Goal: Task Accomplishment & Management: Manage account settings

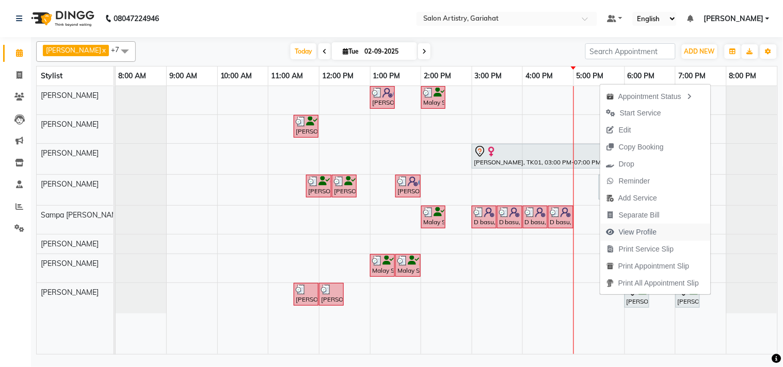
click at [638, 231] on span "View Profile" at bounding box center [637, 232] width 38 height 11
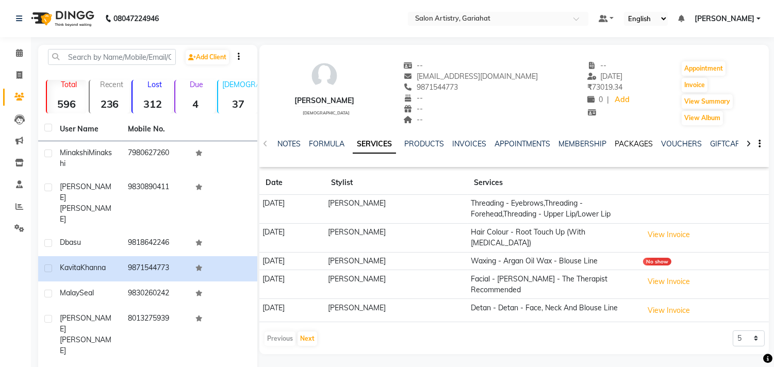
click at [625, 144] on link "PACKAGES" at bounding box center [634, 143] width 38 height 9
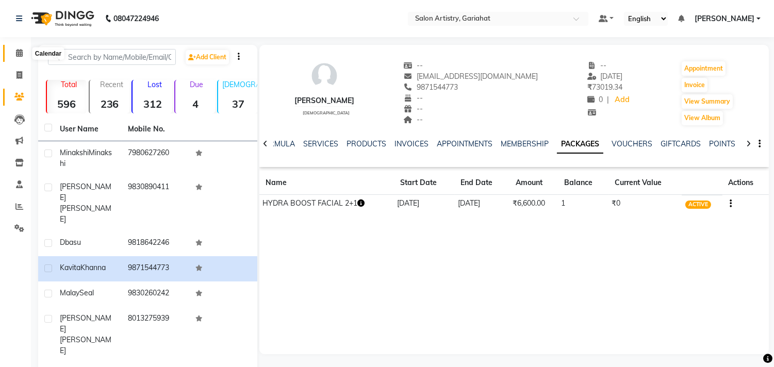
click at [24, 49] on span at bounding box center [19, 53] width 18 height 12
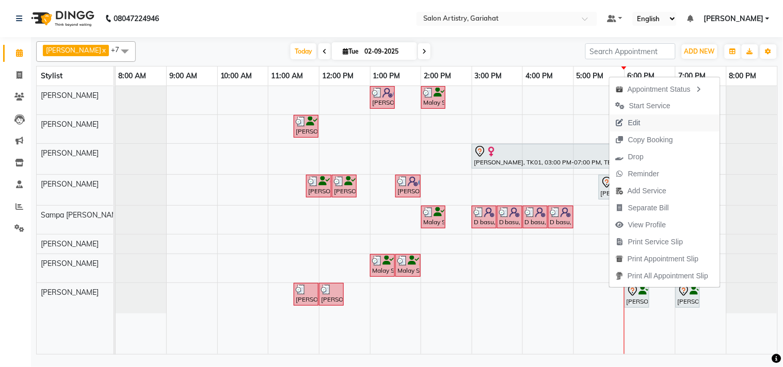
click at [640, 118] on span "Edit" at bounding box center [634, 123] width 12 height 11
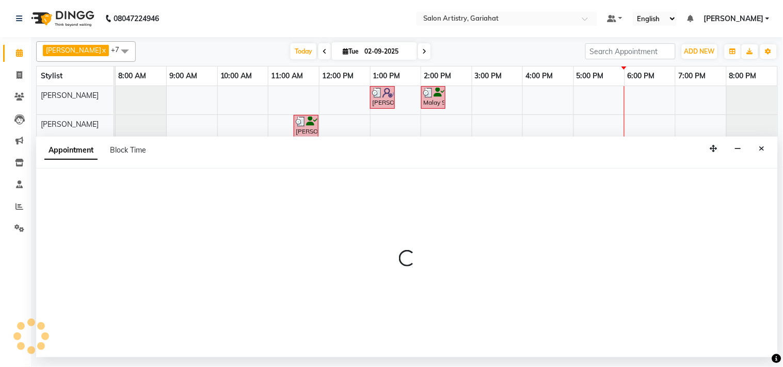
select select "tentative"
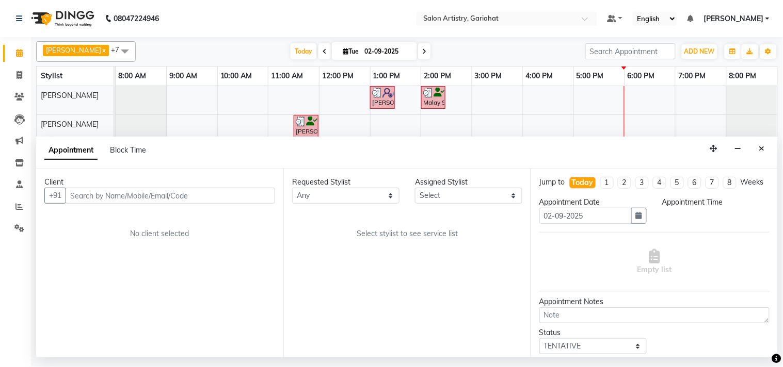
select select "88921"
select select "1050"
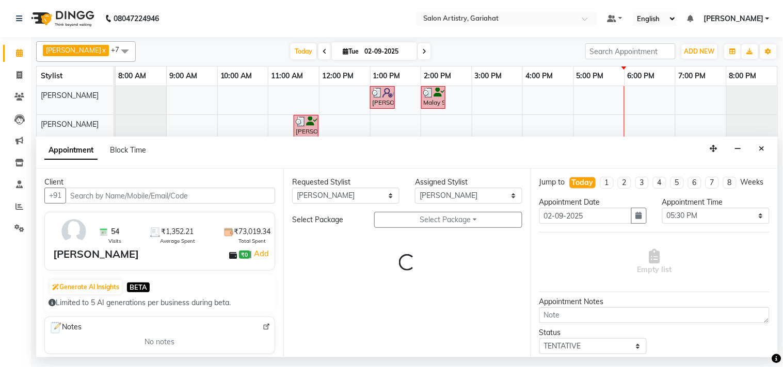
select select "4230"
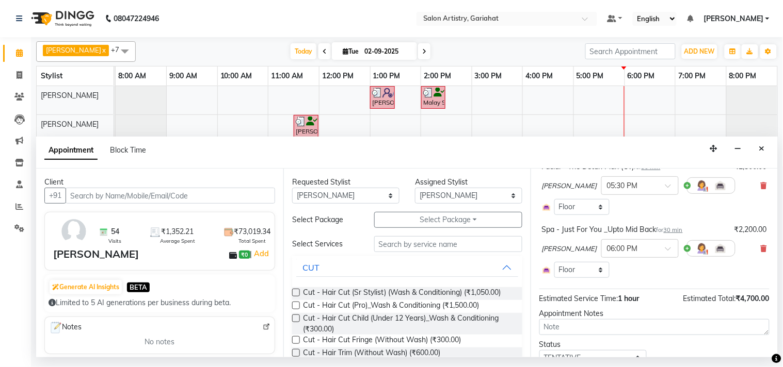
scroll to position [57, 0]
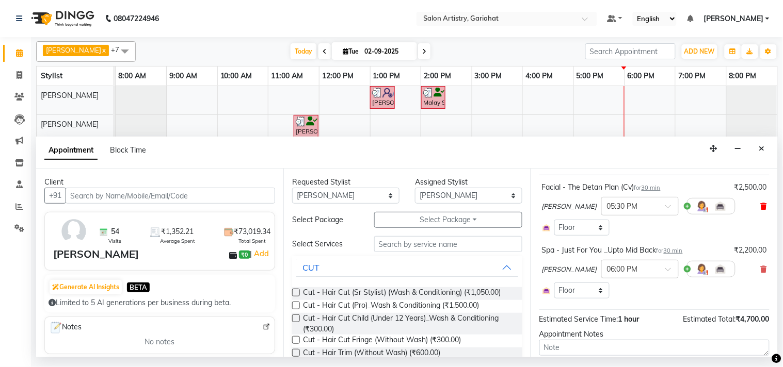
click at [760, 210] on icon at bounding box center [763, 206] width 6 height 7
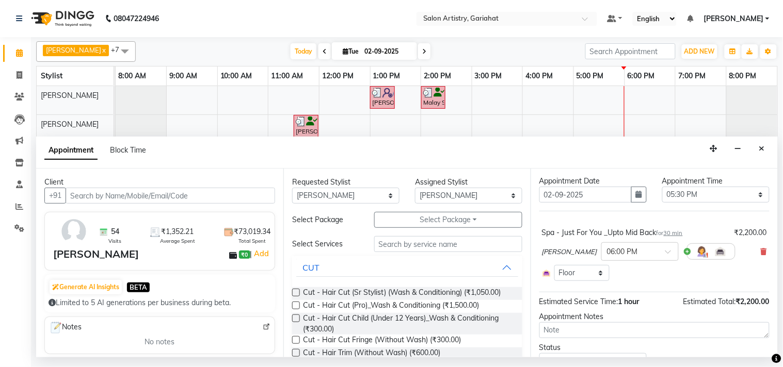
scroll to position [0, 0]
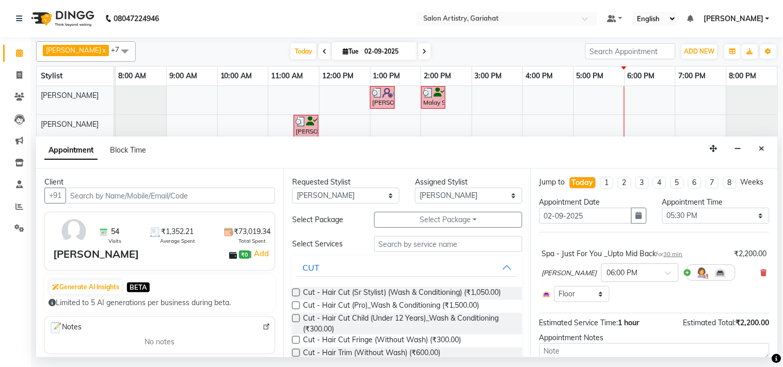
click at [442, 209] on div "Requested Stylist Any Aditya Saha Debolina Irshad Khan Puja Debnath Ram Singh R…" at bounding box center [406, 263] width 247 height 188
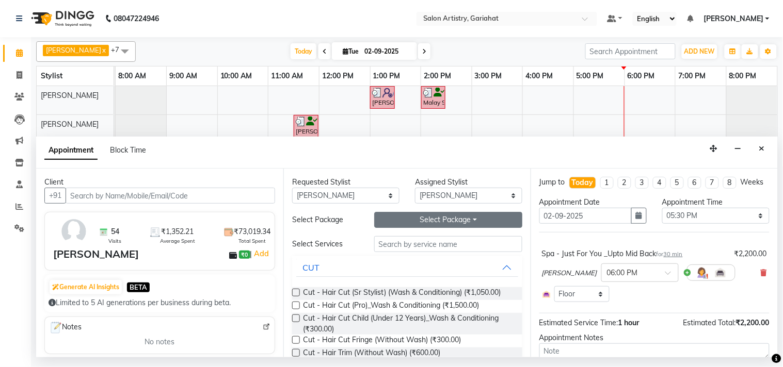
click at [449, 220] on button "Select Package Toggle Dropdown" at bounding box center [448, 220] width 148 height 16
click at [487, 227] on button "Select Package Toggle Dropdown" at bounding box center [448, 220] width 148 height 16
click at [475, 222] on button "Select Package Toggle Dropdown" at bounding box center [448, 220] width 148 height 16
click at [507, 242] on input "text" at bounding box center [448, 244] width 148 height 16
click at [485, 216] on button "Select Package Toggle Dropdown" at bounding box center [448, 220] width 148 height 16
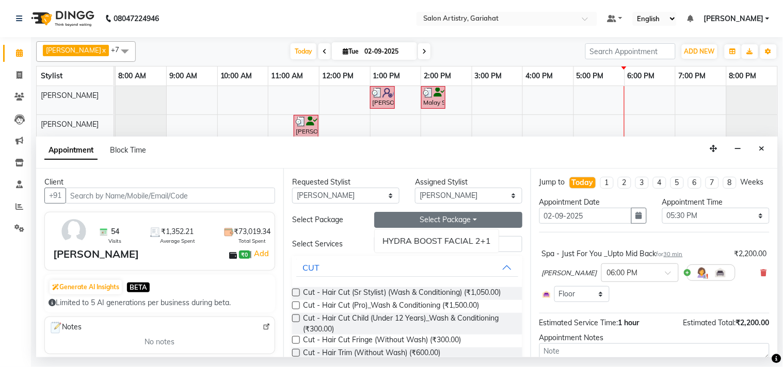
click at [485, 216] on button "Select Package Toggle Dropdown" at bounding box center [448, 220] width 148 height 16
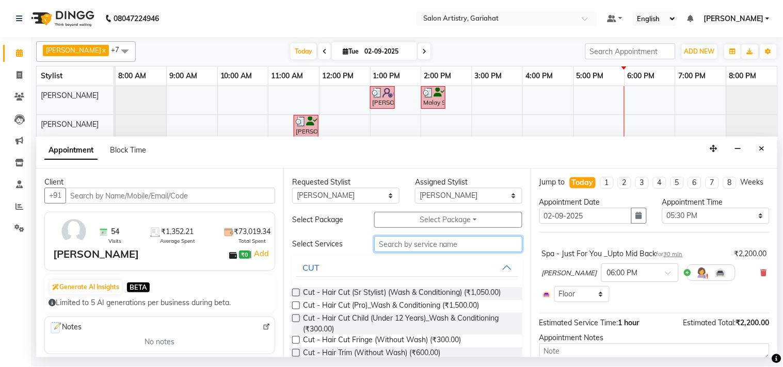
click at [458, 247] on input "text" at bounding box center [448, 244] width 148 height 16
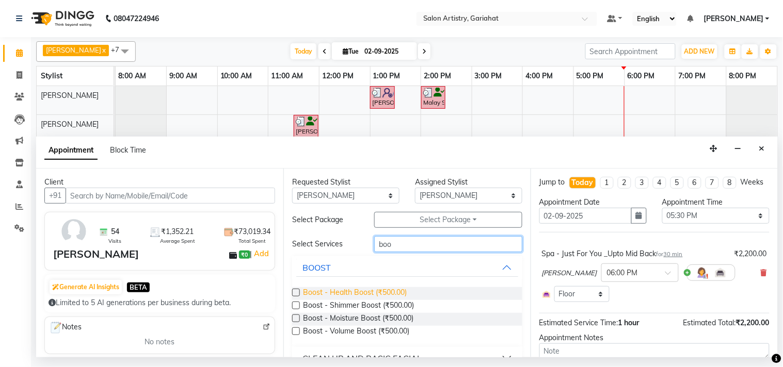
scroll to position [43, 0]
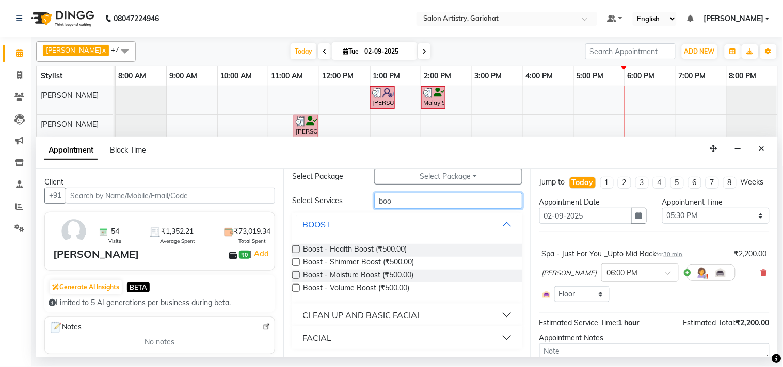
type input "boo"
click at [483, 314] on button "CLEAN UP AND BASIC FACIAL" at bounding box center [407, 315] width 222 height 19
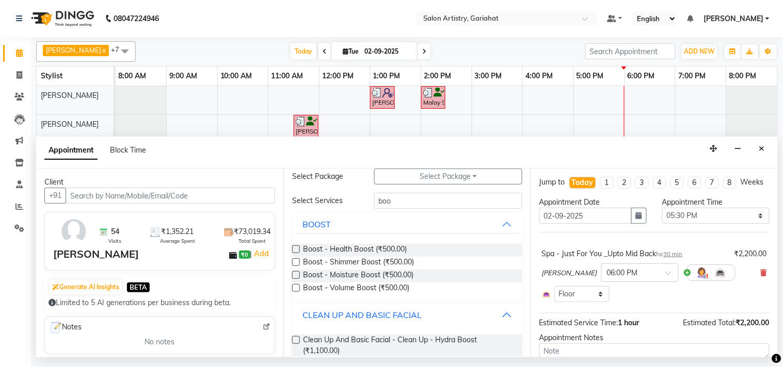
scroll to position [81, 0]
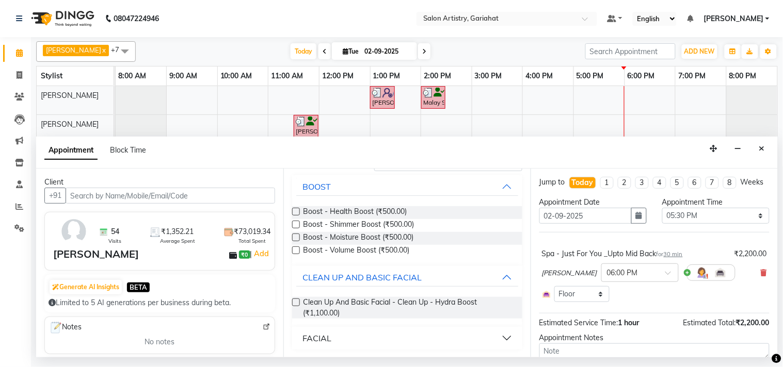
click at [452, 338] on button "FACIAL" at bounding box center [407, 338] width 222 height 19
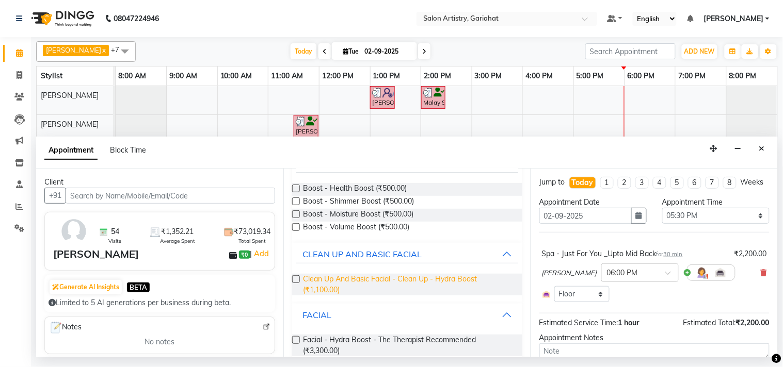
scroll to position [120, 0]
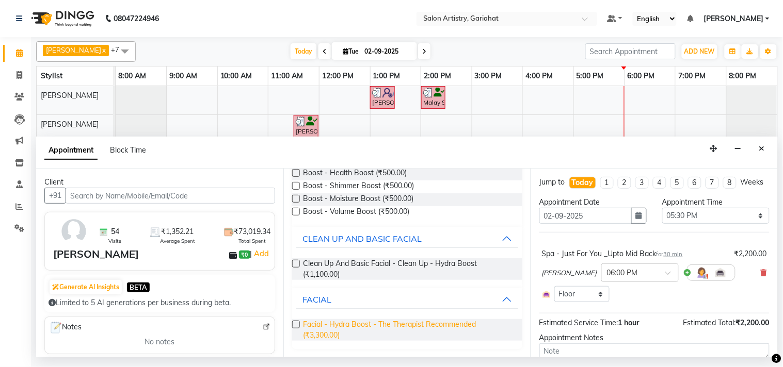
click at [454, 329] on span "Facial - Hydra Boost - The Therapist Recommended (₹3,300.00)" at bounding box center [408, 330] width 211 height 22
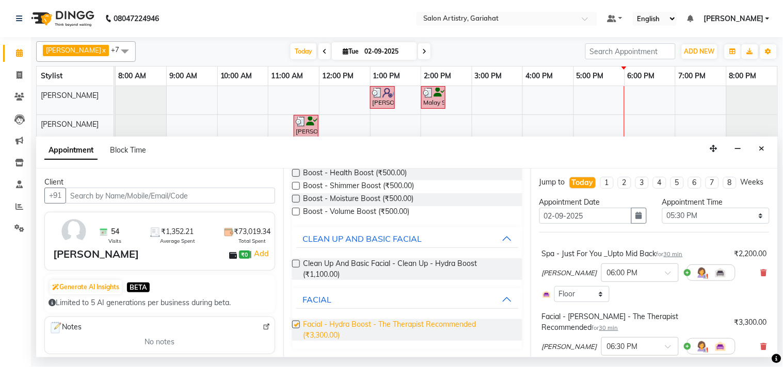
checkbox input "false"
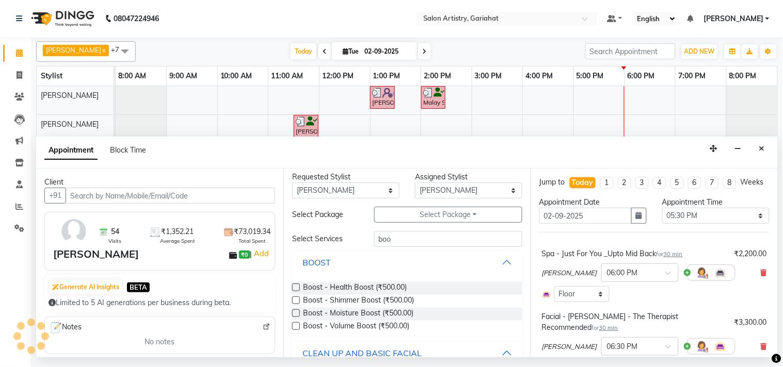
click at [491, 260] on button "BOOST" at bounding box center [407, 262] width 222 height 19
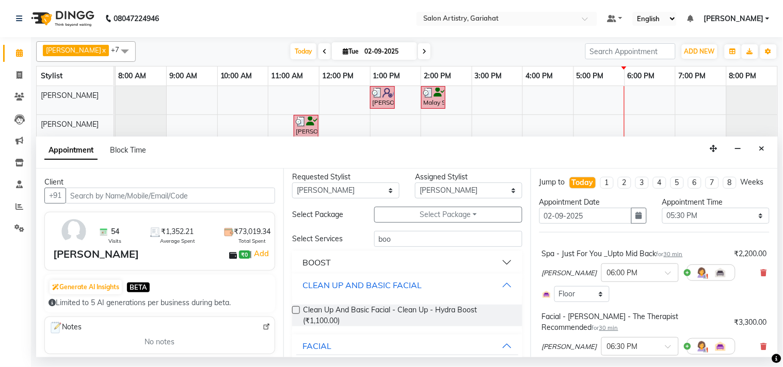
click at [494, 281] on button "CLEAN UP AND BASIC FACIAL" at bounding box center [407, 285] width 222 height 19
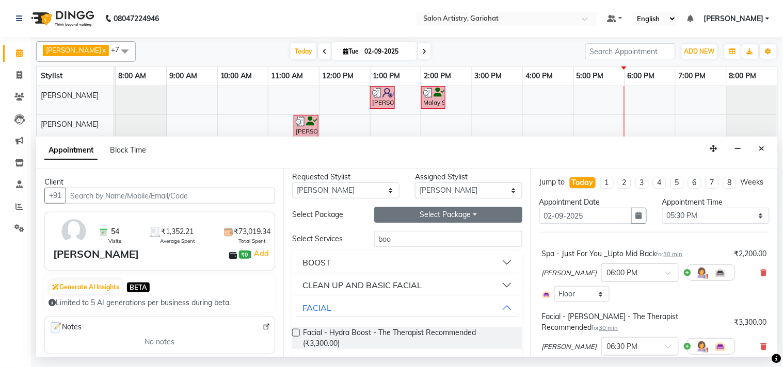
click at [494, 219] on button "Select Package Toggle Dropdown" at bounding box center [448, 215] width 148 height 16
click at [491, 219] on button "Select Package Toggle Dropdown" at bounding box center [448, 215] width 148 height 16
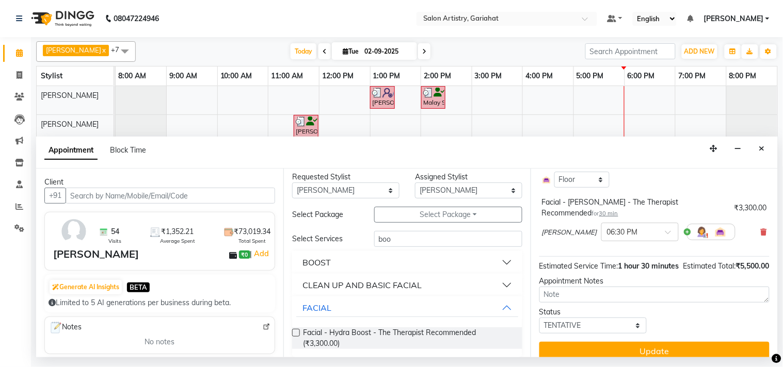
scroll to position [0, 0]
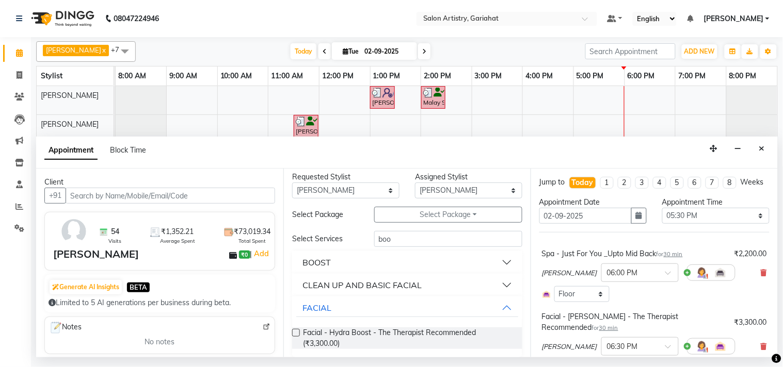
click at [752, 272] on div "Aditya Saha × 06:00 PM" at bounding box center [654, 272] width 225 height 27
click at [752, 275] on div "Aditya Saha × 06:00 PM" at bounding box center [654, 272] width 225 height 27
click at [760, 276] on icon at bounding box center [763, 272] width 6 height 7
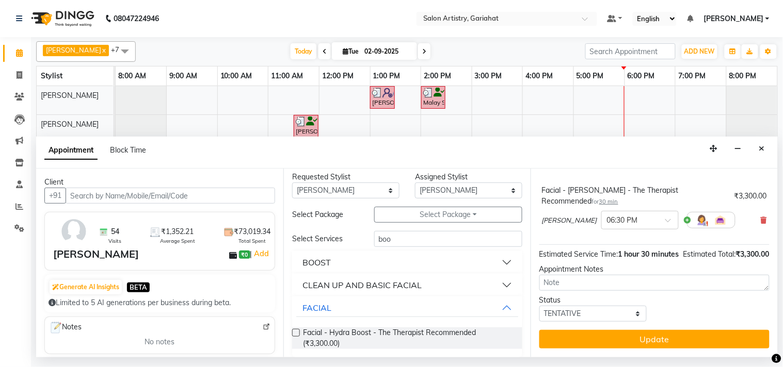
scroll to position [93, 0]
click at [624, 214] on input "text" at bounding box center [629, 219] width 45 height 11
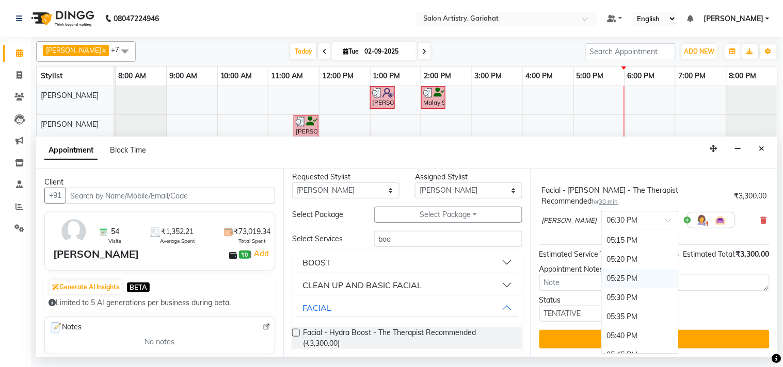
scroll to position [2072, 0]
click at [620, 231] on div "06:00 PM" at bounding box center [639, 240] width 76 height 19
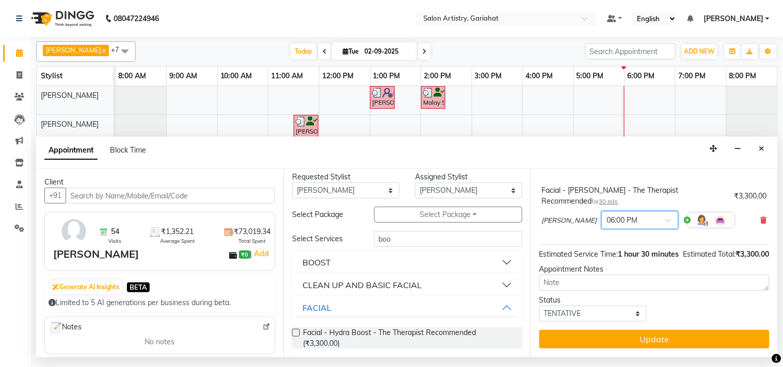
scroll to position [36, 0]
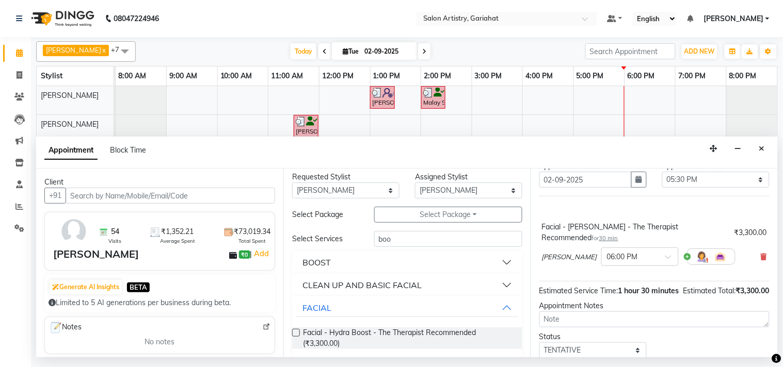
click at [574, 263] on span "[PERSON_NAME]" at bounding box center [569, 257] width 55 height 10
click at [357, 188] on select "Any Aditya Saha Debolina Irshad Khan Puja Debnath Ram Singh REKHA Rikki Das Rin…" at bounding box center [345, 191] width 107 height 16
click at [363, 191] on select "Any Aditya Saha Debolina Irshad Khan Puja Debnath Ram Singh REKHA Rikki Das Rin…" at bounding box center [345, 191] width 107 height 16
click at [401, 235] on input "boo" at bounding box center [448, 239] width 148 height 16
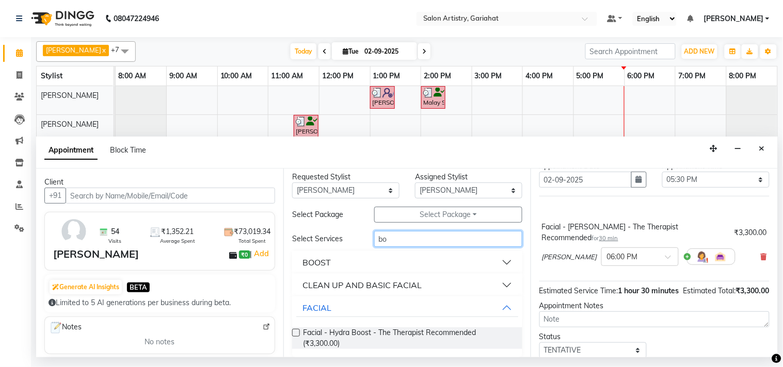
type input "b"
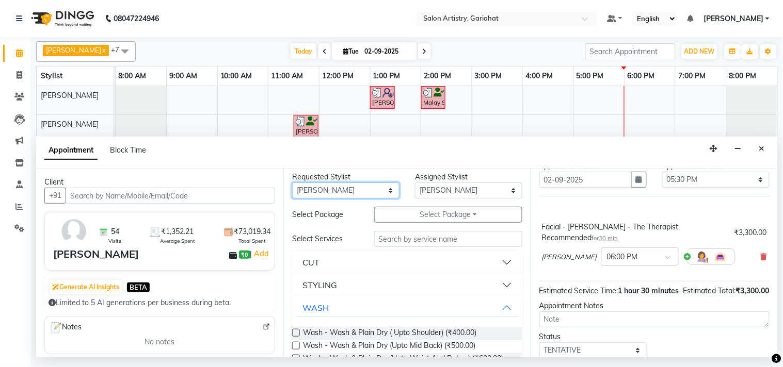
click at [386, 194] on select "Any Aditya Saha Debolina Irshad Khan Puja Debnath Ram Singh REKHA Rikki Das Rin…" at bounding box center [345, 191] width 107 height 16
select select "82200"
click at [292, 188] on select "Any Aditya Saha Debolina Irshad Khan Puja Debnath Ram Singh REKHA Rikki Das Rin…" at bounding box center [345, 191] width 107 height 16
select select "82200"
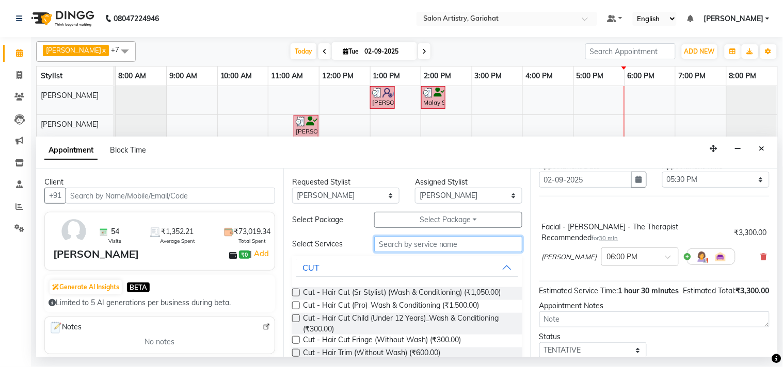
click at [424, 247] on input "text" at bounding box center [448, 244] width 148 height 16
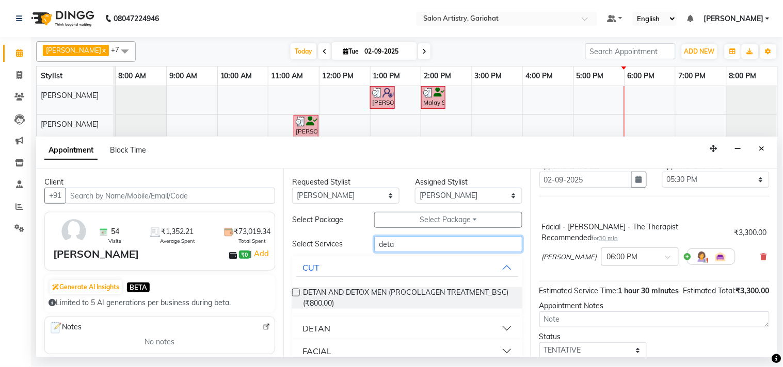
type input "deta"
click at [377, 334] on button "DETAN" at bounding box center [407, 328] width 222 height 19
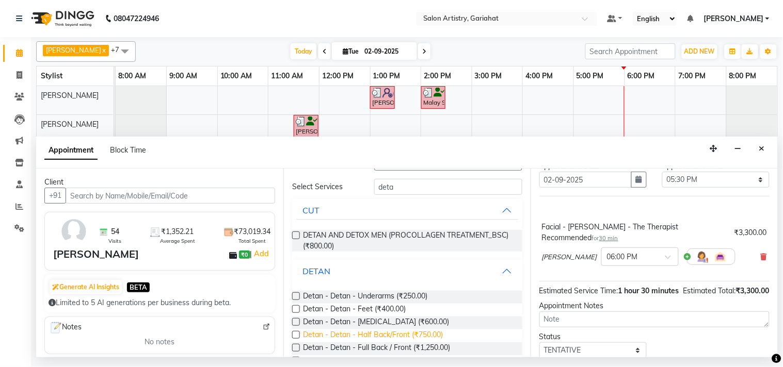
scroll to position [115, 0]
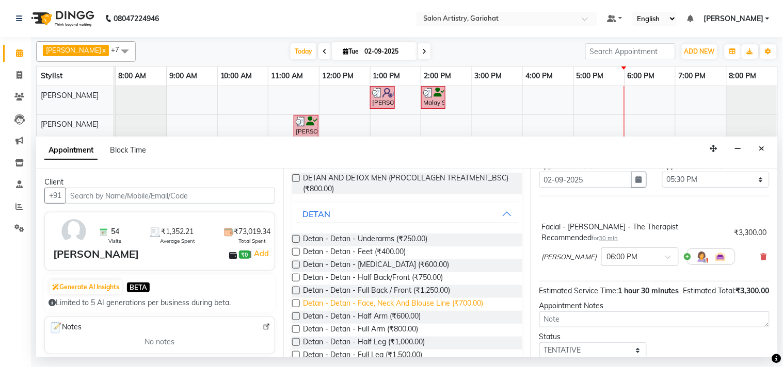
click at [442, 306] on span "Detan - Detan - Face, Neck And Blouse Line (₹700.00)" at bounding box center [393, 304] width 180 height 13
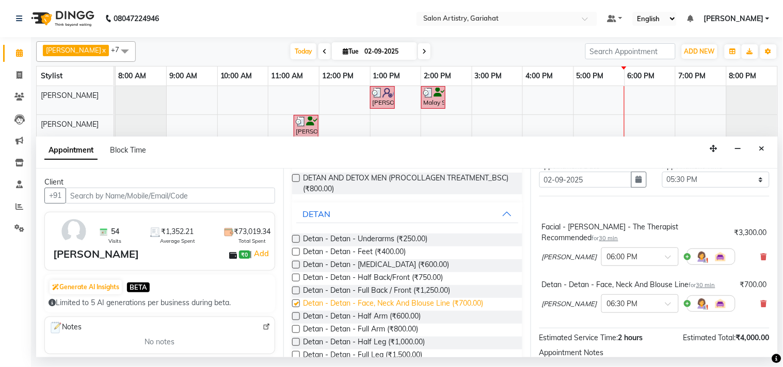
checkbox input "false"
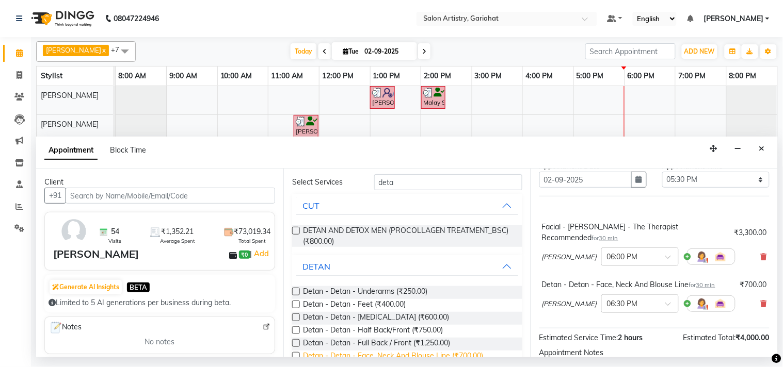
scroll to position [0, 0]
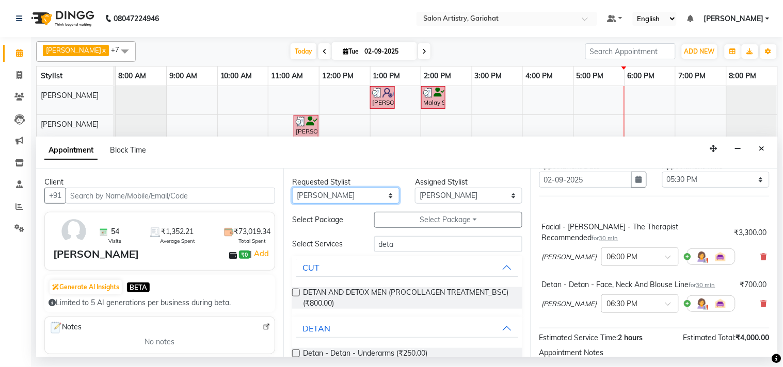
click at [365, 191] on select "Any Aditya Saha Debolina Irshad Khan Puja Debnath Ram Singh REKHA Rikki Das Rin…" at bounding box center [345, 196] width 107 height 16
select select "88921"
click at [292, 188] on select "Any Aditya Saha Debolina Irshad Khan Puja Debnath Ram Singh REKHA Rikki Das Rin…" at bounding box center [345, 196] width 107 height 16
select select "88921"
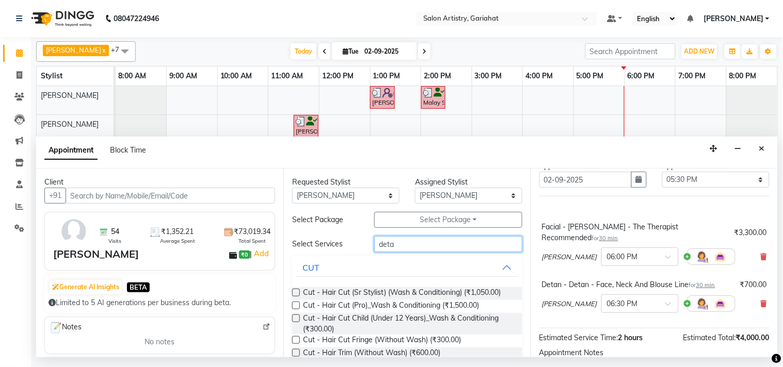
click at [427, 248] on input "deta" at bounding box center [448, 244] width 148 height 16
type input "d"
click at [501, 270] on button "CUT" at bounding box center [407, 267] width 222 height 19
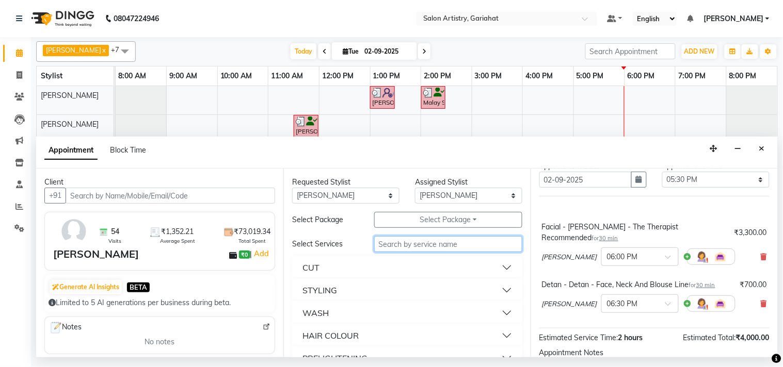
click at [486, 243] on input "text" at bounding box center [448, 244] width 148 height 16
type input "roo"
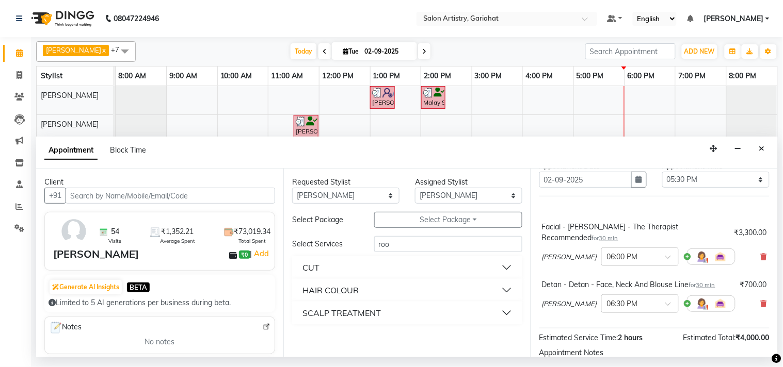
click at [501, 285] on button "HAIR COLOUR" at bounding box center [407, 290] width 222 height 19
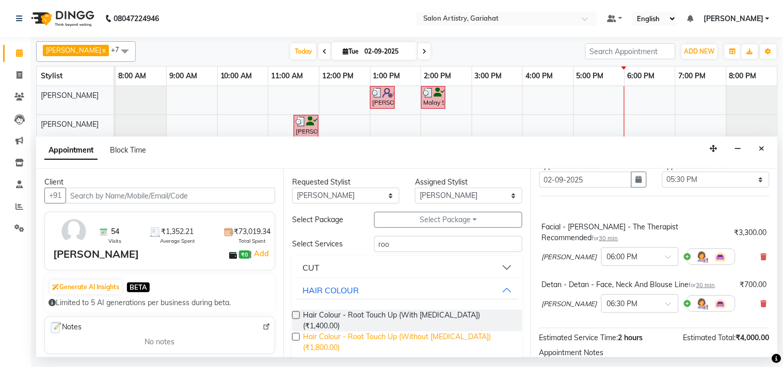
click at [473, 332] on span "Hair Colour - Root Touch Up (Without Ammonia) (₹1,800.00)" at bounding box center [408, 343] width 211 height 22
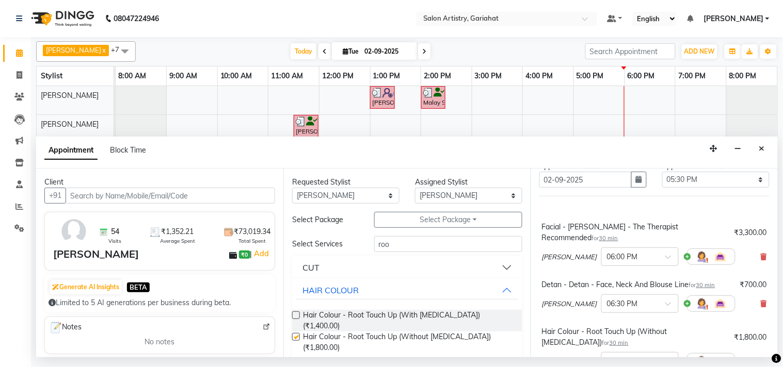
checkbox input "false"
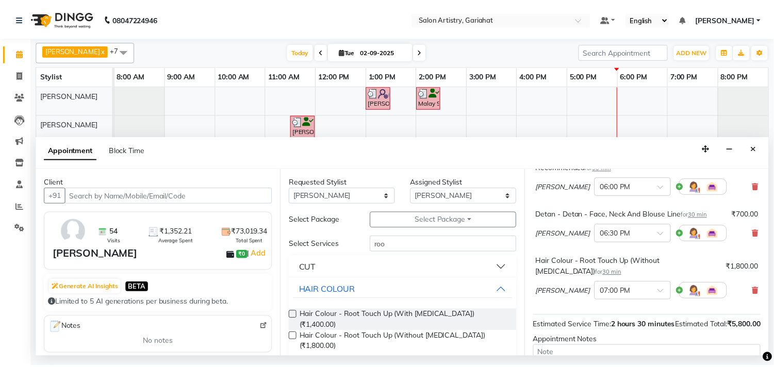
scroll to position [198, 0]
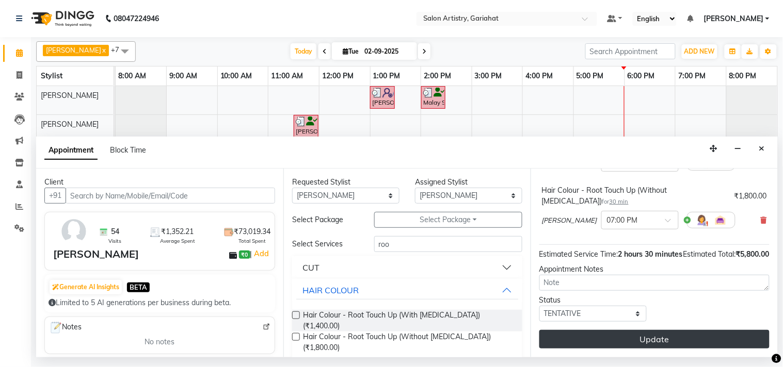
click at [656, 336] on button "Update" at bounding box center [654, 339] width 230 height 19
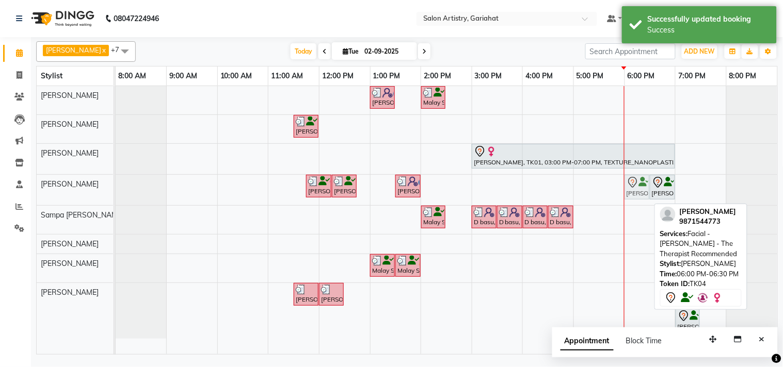
drag, startPoint x: 630, startPoint y: 295, endPoint x: 630, endPoint y: 193, distance: 101.1
click at [630, 193] on tbody "Minakshi Minakshi, TK08, 01:00 PM-01:30 PM, HAIR CUT SENIOR STYLIST MEN Malay S…" at bounding box center [446, 212] width 661 height 253
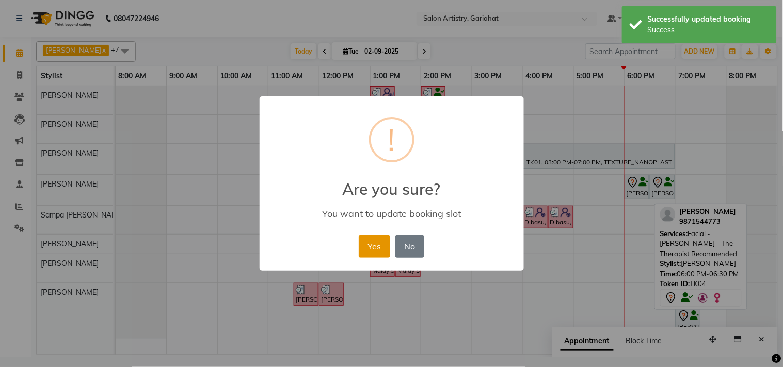
click at [370, 243] on button "Yes" at bounding box center [374, 246] width 31 height 23
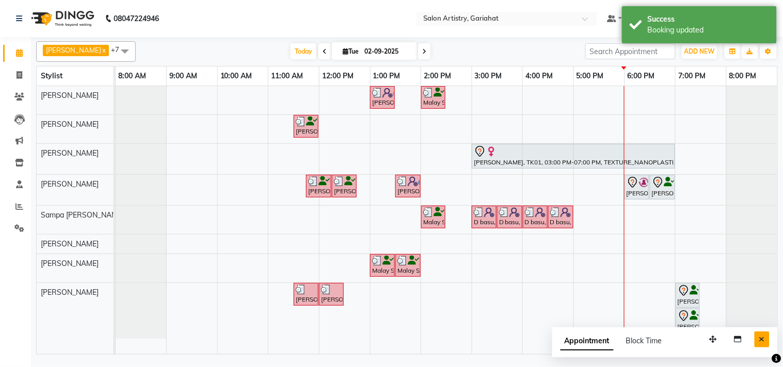
drag, startPoint x: 765, startPoint y: 344, endPoint x: 757, endPoint y: 338, distance: 9.6
click at [764, 344] on button "Close" at bounding box center [761, 340] width 15 height 16
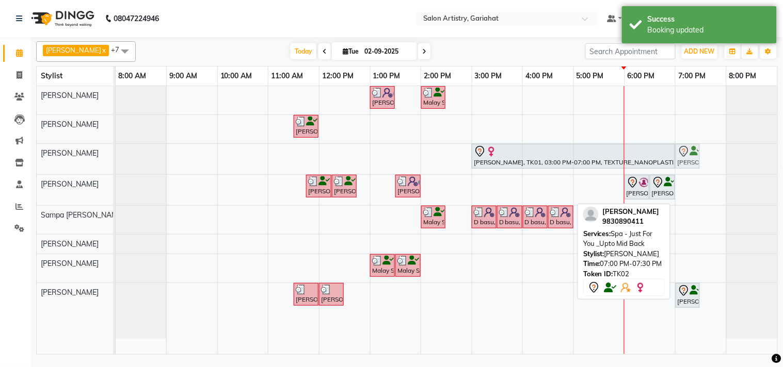
drag, startPoint x: 687, startPoint y: 321, endPoint x: 690, endPoint y: 169, distance: 151.7
click at [691, 162] on tbody "Minakshi Minakshi, TK08, 01:00 PM-01:30 PM, HAIR CUT SENIOR STYLIST MEN Malay S…" at bounding box center [446, 212] width 661 height 253
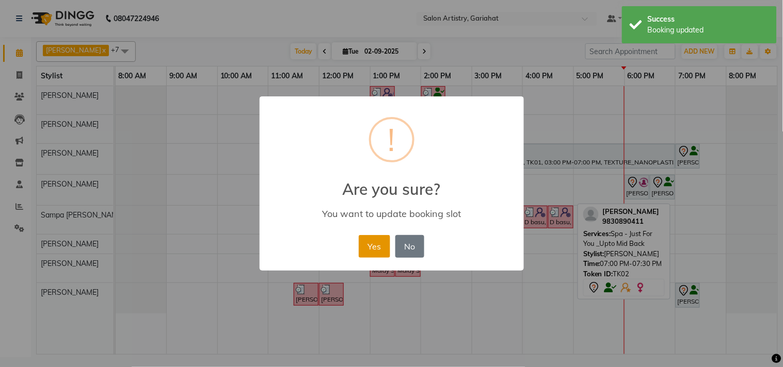
click at [377, 250] on button "Yes" at bounding box center [374, 246] width 31 height 23
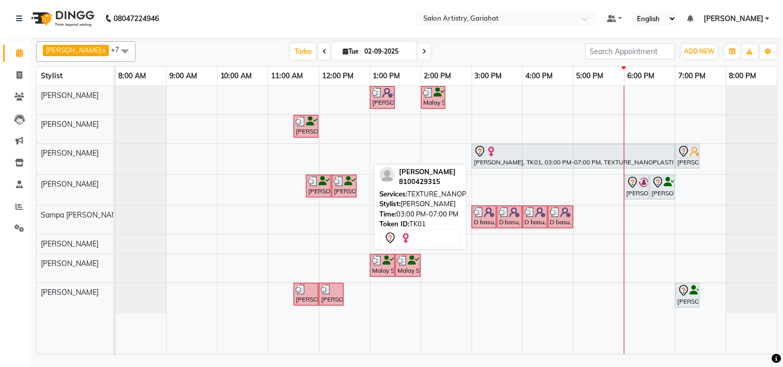
click at [571, 148] on div at bounding box center [573, 151] width 199 height 12
click at [541, 158] on div "[PERSON_NAME], TK01, 03:00 PM-07:00 PM, TEXTURE_NANOPLASTIA_MIDBACK" at bounding box center [573, 156] width 201 height 22
select select "7"
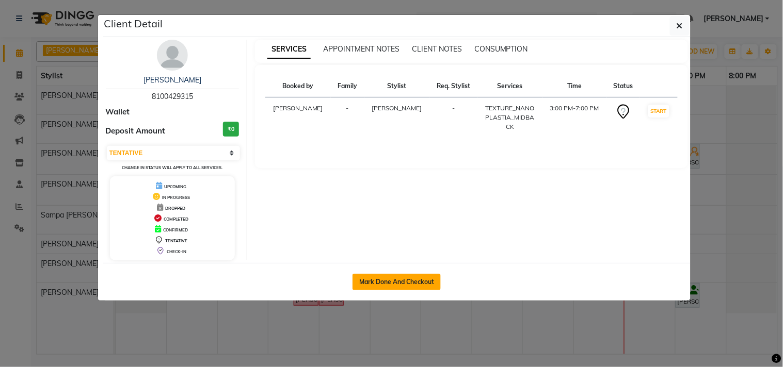
click at [403, 280] on button "Mark Done And Checkout" at bounding box center [396, 282] width 88 height 17
select select "service"
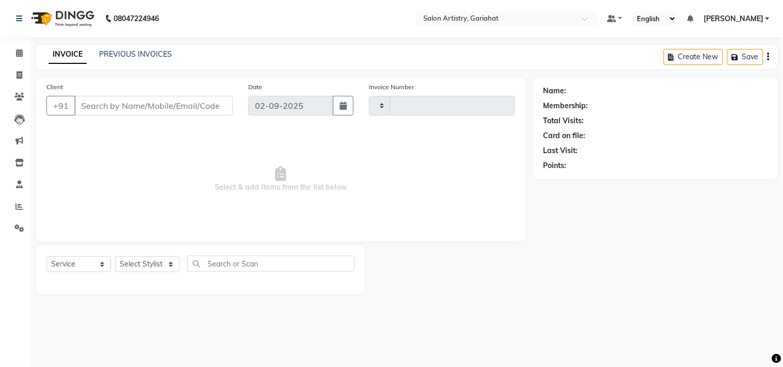
type input "0701"
select select "3"
select select "8368"
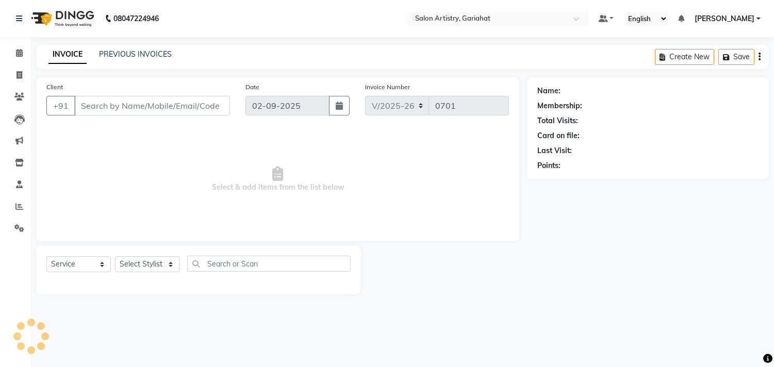
type input "8100429315"
select select "82199"
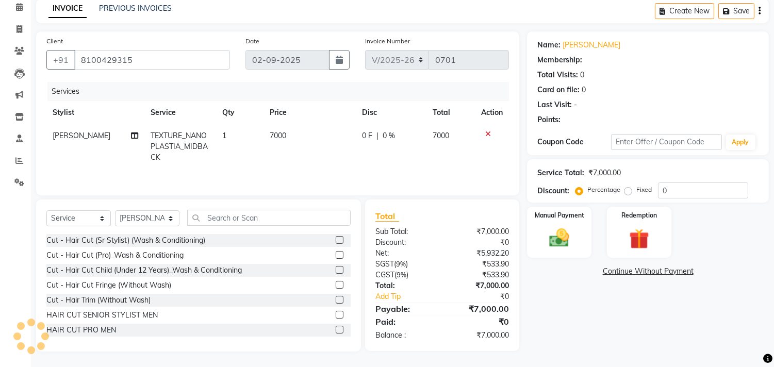
scroll to position [25, 0]
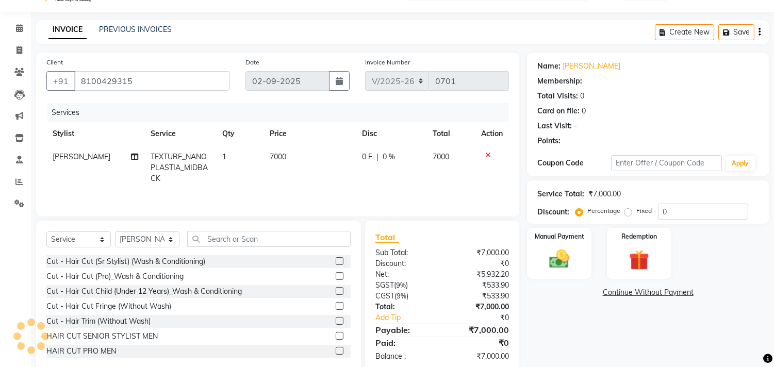
select select "1: Object"
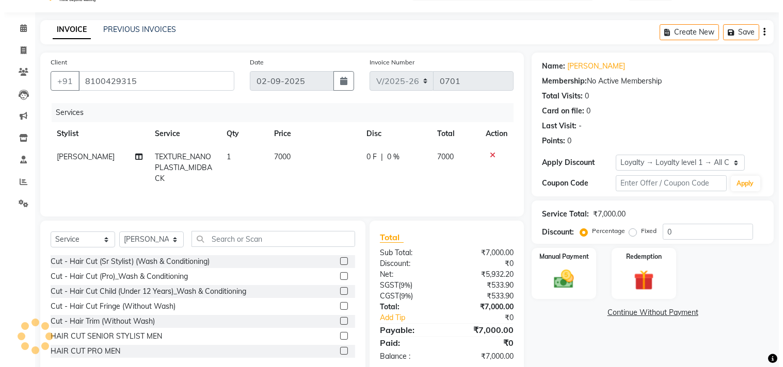
scroll to position [0, 0]
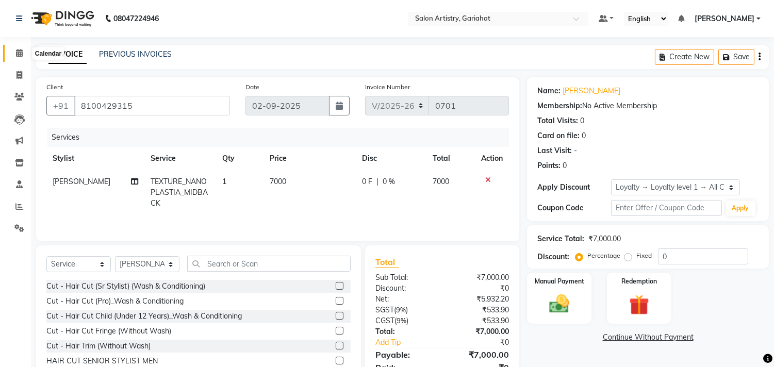
click at [18, 58] on span at bounding box center [19, 53] width 18 height 12
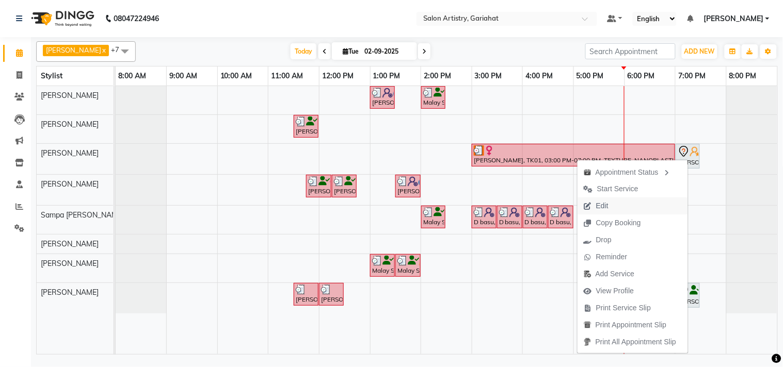
click at [596, 205] on span "Edit" at bounding box center [602, 206] width 12 height 11
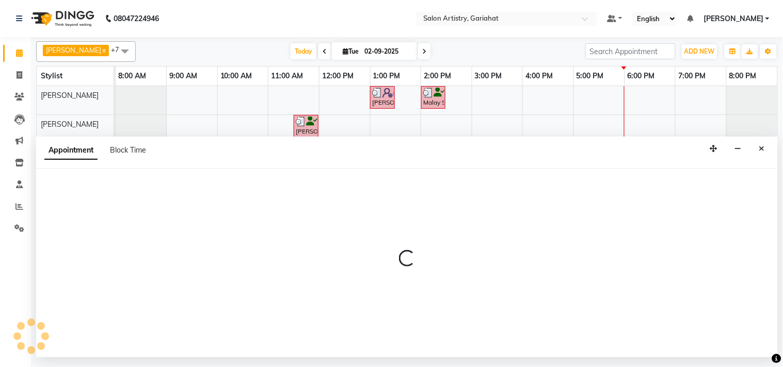
select select "tentative"
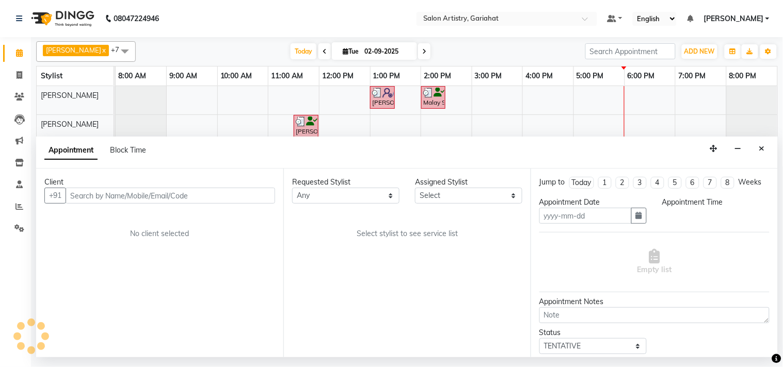
type input "02-09-2025"
select select "88921"
select select "82199"
select select "1140"
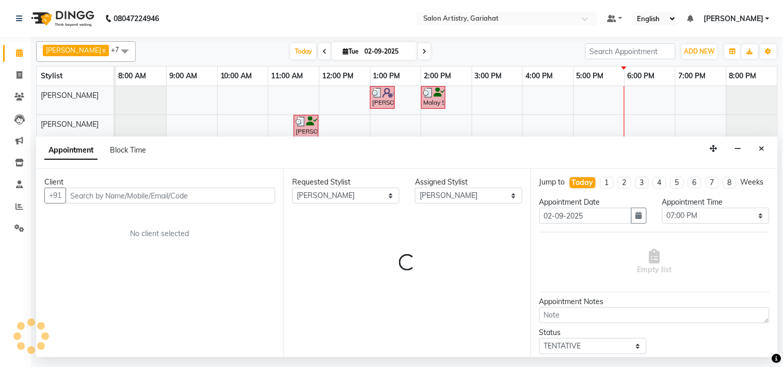
select select "4230"
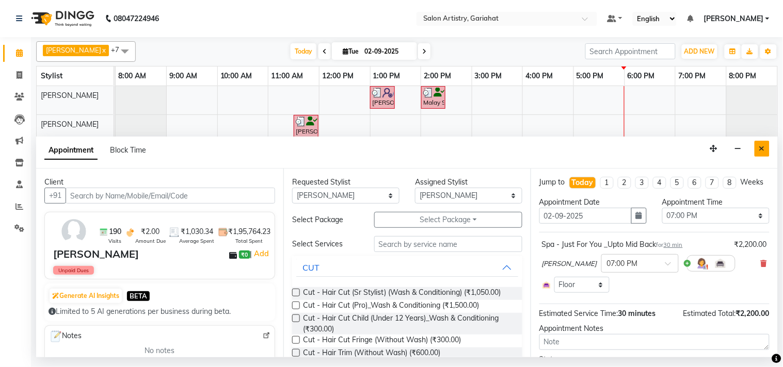
click at [767, 143] on button "Close" at bounding box center [761, 149] width 15 height 16
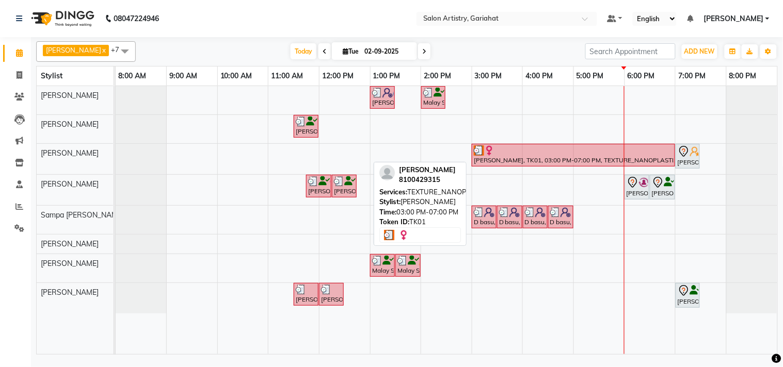
click at [536, 159] on div "[PERSON_NAME], TK01, 03:00 PM-07:00 PM, TEXTURE_NANOPLASTIA_MIDBACK" at bounding box center [573, 155] width 201 height 20
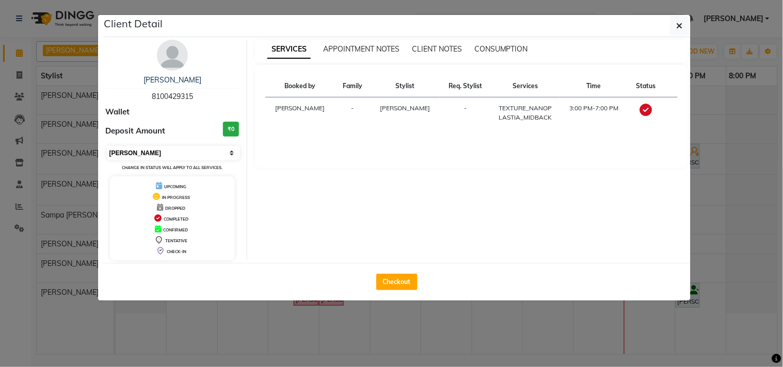
drag, startPoint x: 188, startPoint y: 150, endPoint x: 183, endPoint y: 154, distance: 5.9
click at [188, 150] on select "Select MARK DONE UPCOMING" at bounding box center [174, 153] width 134 height 14
select select "5"
click at [107, 146] on select "Select MARK DONE UPCOMING" at bounding box center [174, 153] width 134 height 14
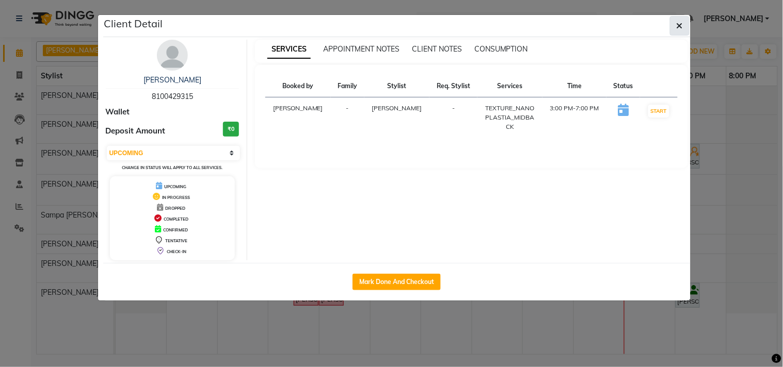
click at [677, 27] on icon "button" at bounding box center [679, 26] width 6 height 8
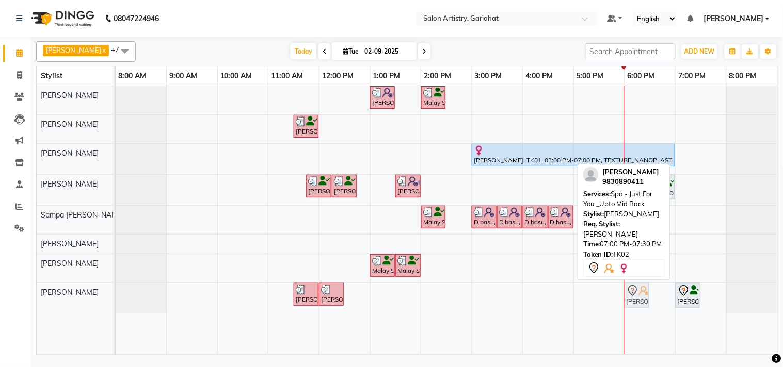
drag, startPoint x: 685, startPoint y: 153, endPoint x: 642, endPoint y: 295, distance: 147.7
click at [641, 300] on tbody "Minakshi Minakshi, TK08, 01:00 PM-01:30 PM, HAIR CUT SENIOR STYLIST MEN Malay S…" at bounding box center [446, 199] width 661 height 227
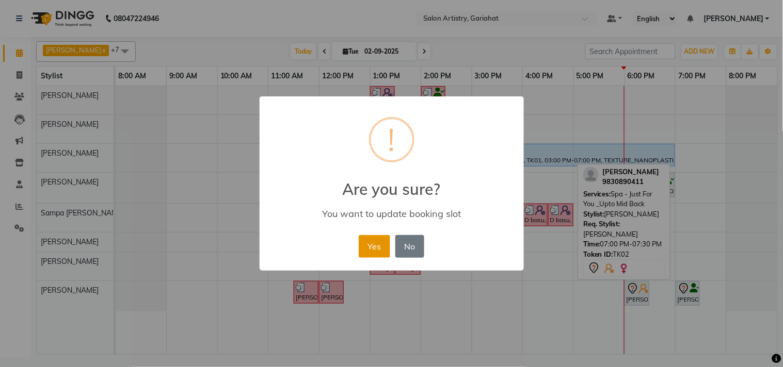
click at [388, 247] on button "Yes" at bounding box center [374, 246] width 31 height 23
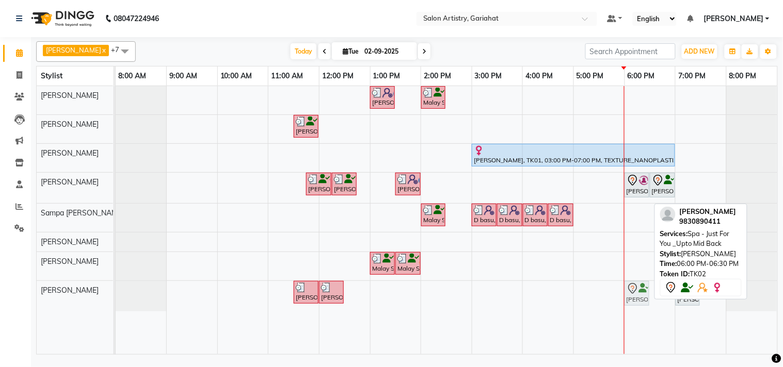
drag, startPoint x: 635, startPoint y: 292, endPoint x: 658, endPoint y: 297, distance: 23.7
click at [658, 297] on div "Aditya Saha x Irshad Khan x Puja Debnath x Ram Singh x Rikki Das x Rinku Pradha…" at bounding box center [406, 196] width 741 height 318
click at [116, 302] on div "Ambika Chaki, TK03, 11:30 AM-12:00 PM, Oil Massage - Bio Scalp Shots (Hair Fall…" at bounding box center [116, 296] width 0 height 30
click at [625, 296] on div "Chitrita Gupta Mukherjee, TK02, 06:00 PM-06:30 PM, Spa - Just For You _Upto Mid…" at bounding box center [636, 294] width 23 height 22
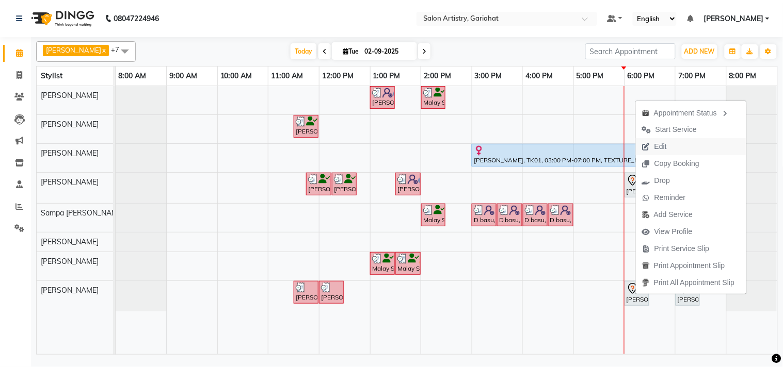
click at [667, 145] on span "Edit" at bounding box center [654, 146] width 37 height 17
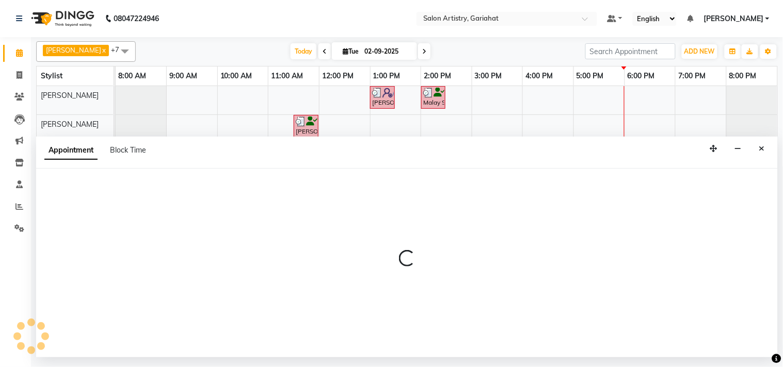
select select "tentative"
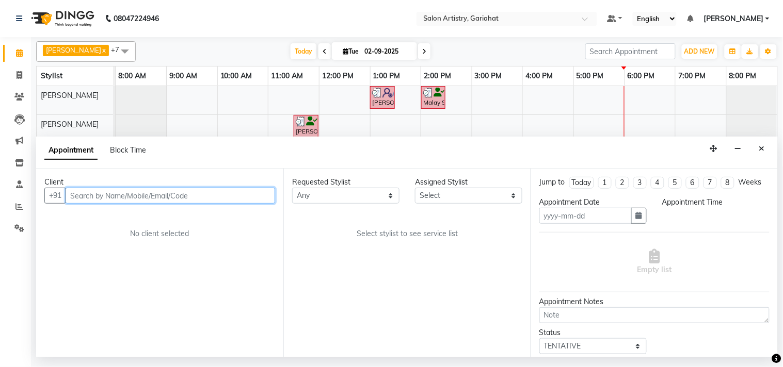
type input "02-09-2025"
select select "1080"
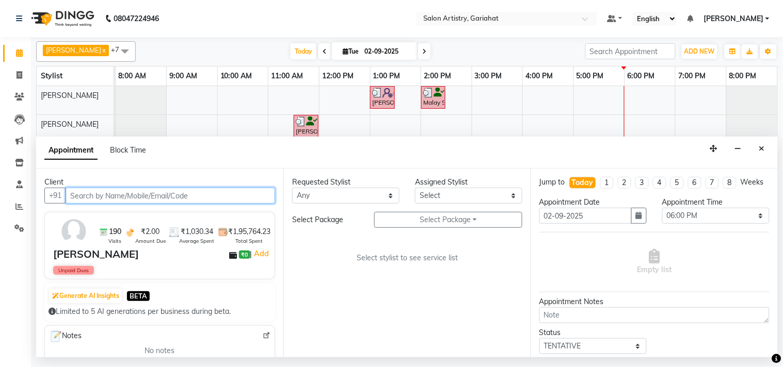
select select "88921"
select select "4230"
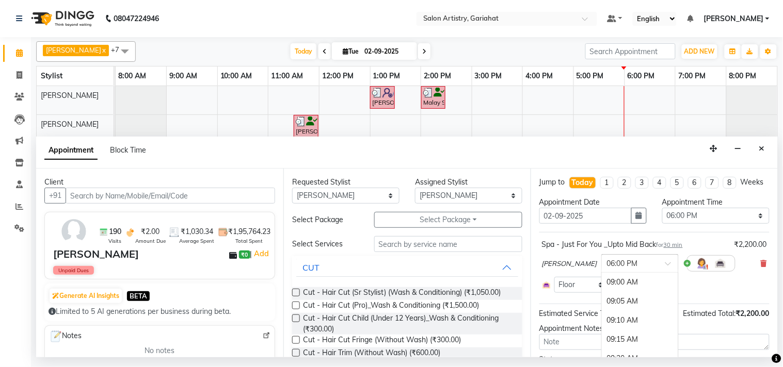
click at [638, 267] on div at bounding box center [639, 262] width 76 height 11
click at [621, 291] on div "06:30 PM" at bounding box center [639, 282] width 76 height 19
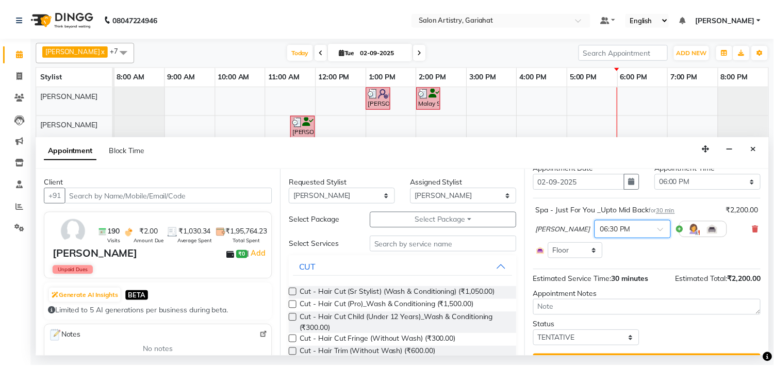
scroll to position [69, 0]
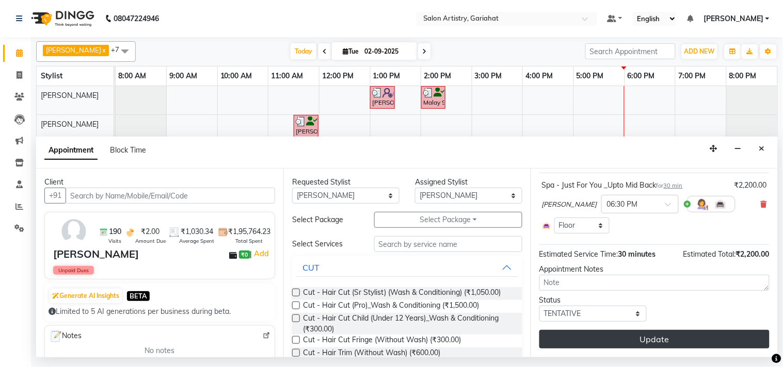
click at [647, 346] on button "Update" at bounding box center [654, 339] width 230 height 19
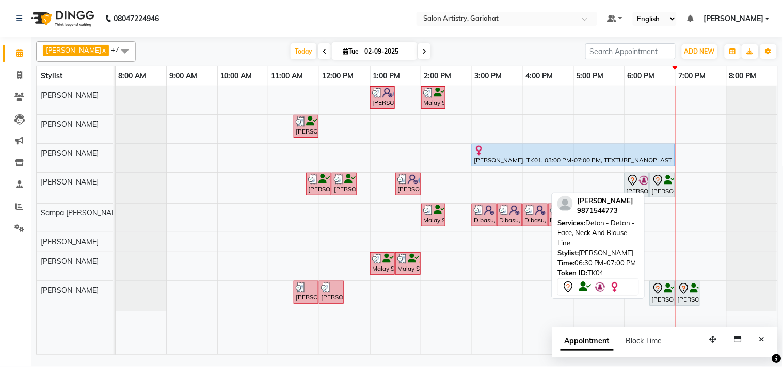
click at [657, 178] on icon at bounding box center [658, 179] width 4 height 4
select select "7"
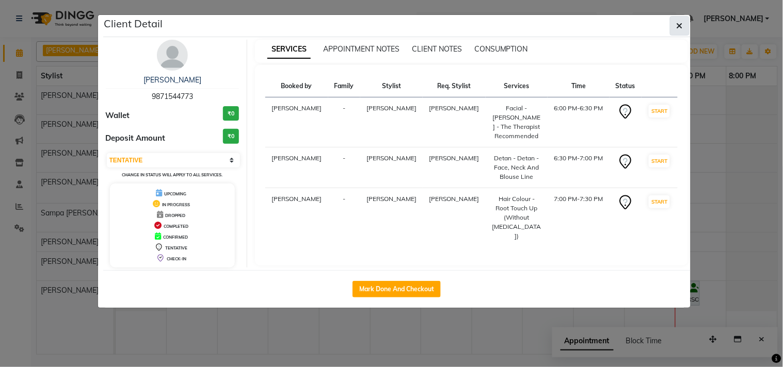
click at [684, 26] on button "button" at bounding box center [680, 26] width 20 height 20
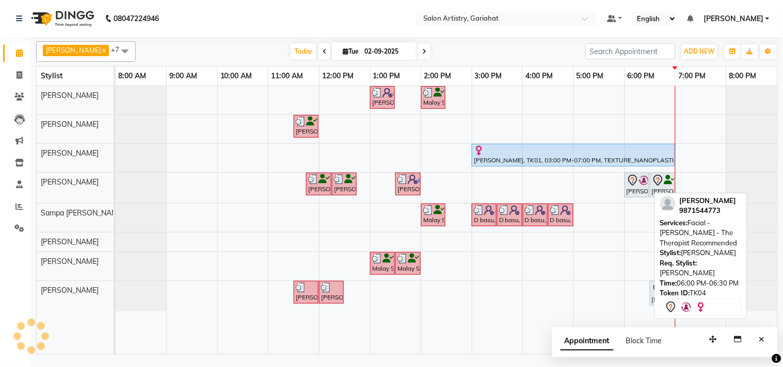
click at [631, 188] on div "[PERSON_NAME], TK04, 06:00 PM-06:30 PM, Facial - Hydra Boost - The Therapist Re…" at bounding box center [636, 185] width 23 height 22
select select "7"
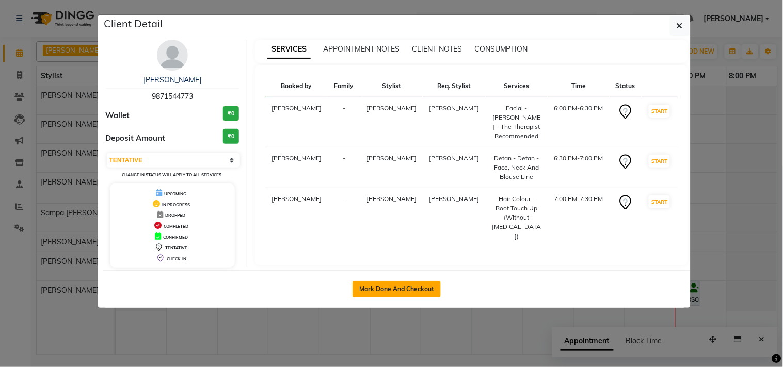
click at [425, 288] on button "Mark Done And Checkout" at bounding box center [396, 289] width 88 height 17
select select "service"
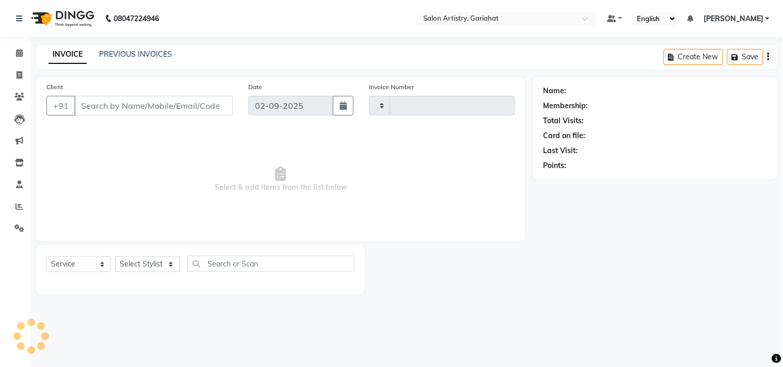
type input "0701"
select select "8368"
type input "9871544773"
select select "88921"
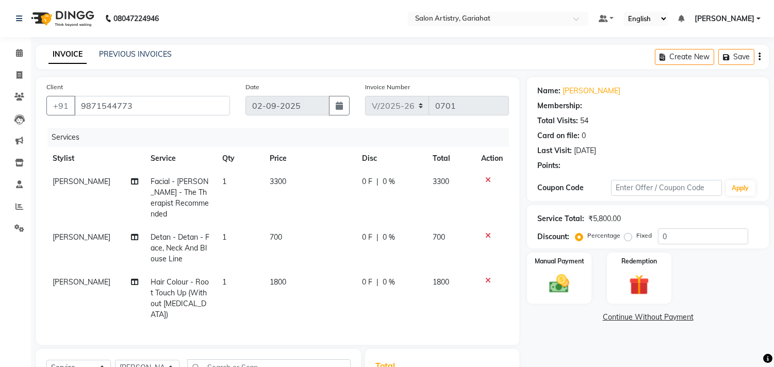
select select "1: Object"
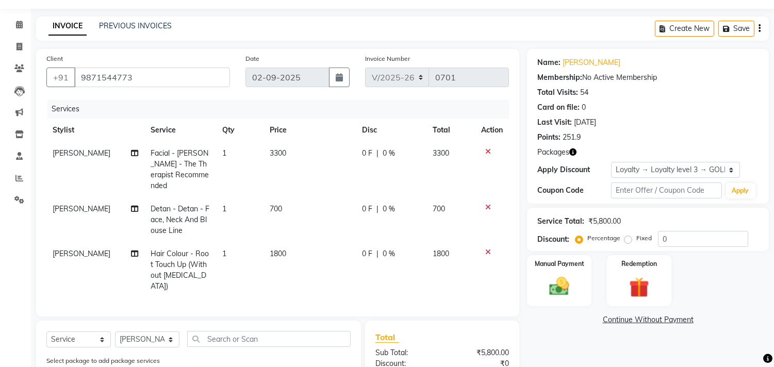
scroll to position [57, 0]
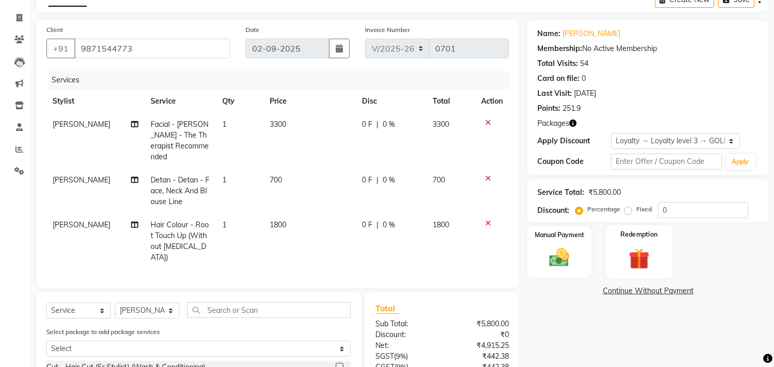
drag, startPoint x: 645, startPoint y: 245, endPoint x: 663, endPoint y: 239, distance: 19.6
click at [645, 244] on div "Redemption" at bounding box center [639, 251] width 67 height 53
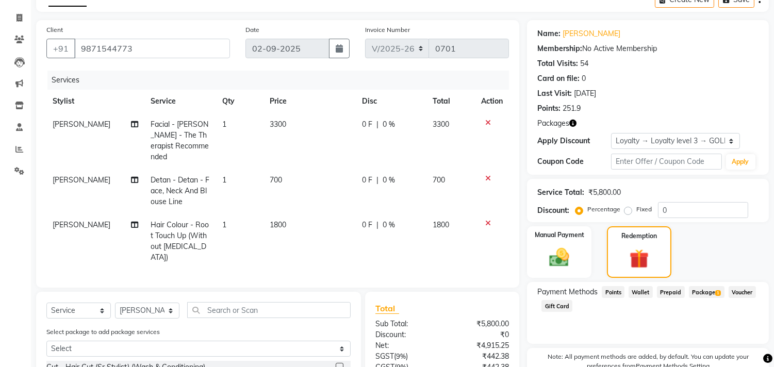
click at [704, 286] on span "Package 1" at bounding box center [707, 292] width 36 height 12
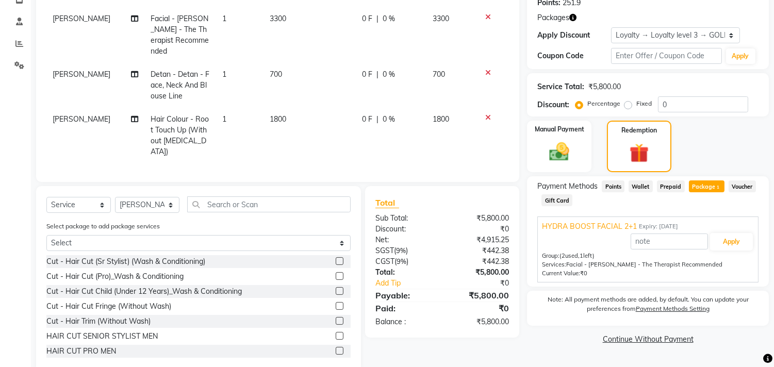
scroll to position [171, 0]
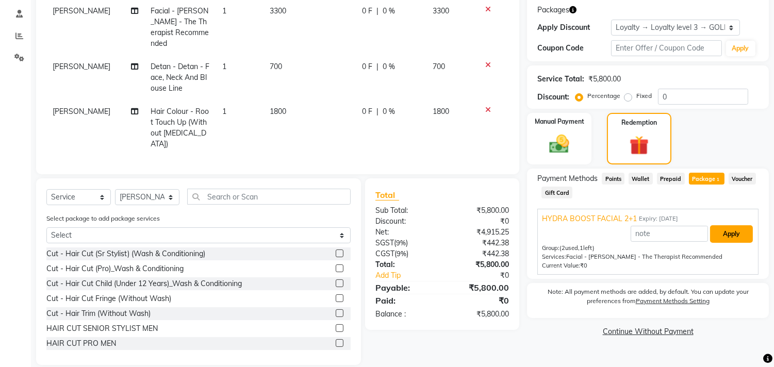
click at [734, 239] on button "Apply" at bounding box center [731, 234] width 43 height 18
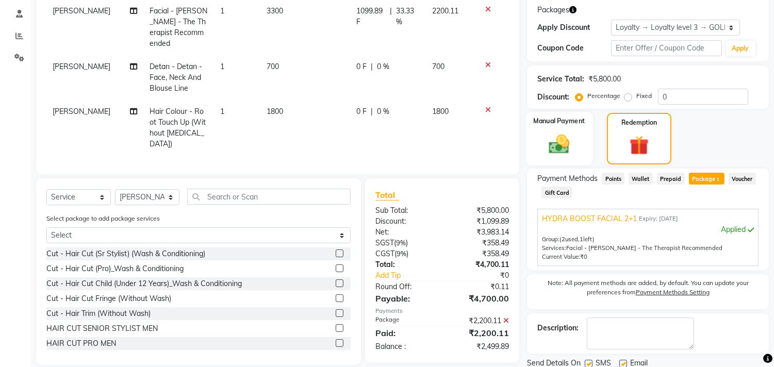
click at [563, 130] on div "Manual Payment" at bounding box center [559, 139] width 67 height 54
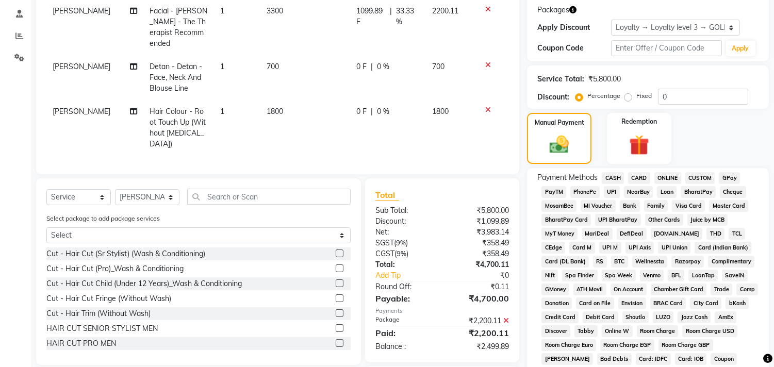
click at [613, 173] on span "CASH" at bounding box center [613, 178] width 22 height 12
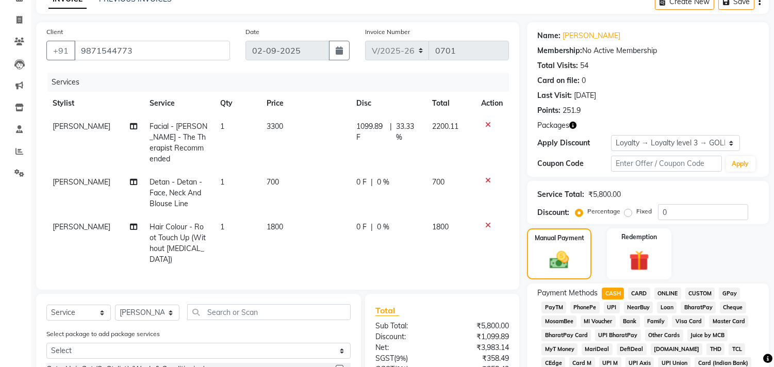
scroll to position [57, 0]
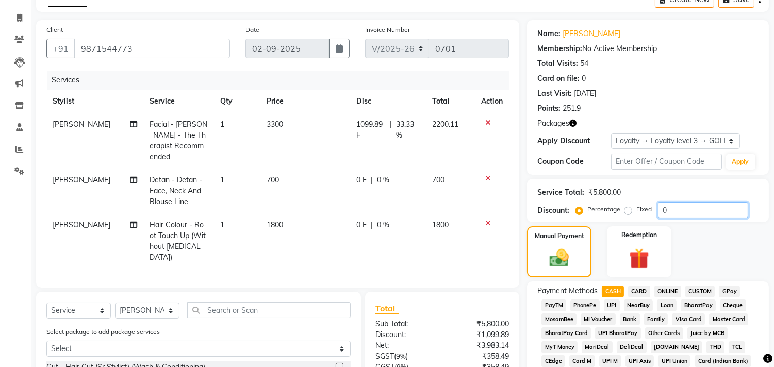
click at [706, 210] on input "0" at bounding box center [703, 210] width 90 height 16
type input "30"
click at [640, 290] on span "CARD" at bounding box center [639, 292] width 22 height 12
type input "1749.89"
click at [615, 291] on span "CASH" at bounding box center [613, 292] width 22 height 12
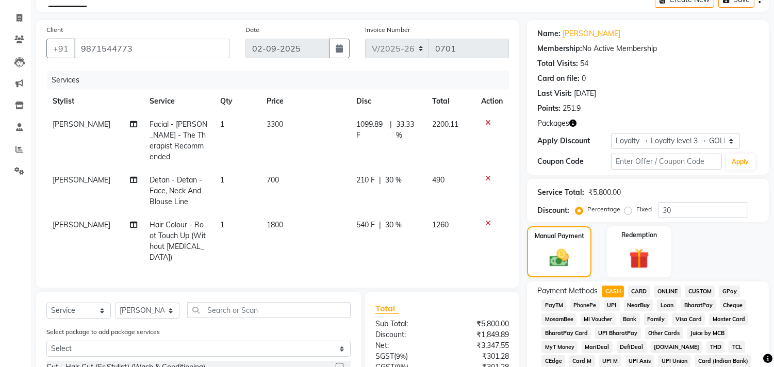
click at [635, 290] on span "CARD" at bounding box center [639, 292] width 22 height 12
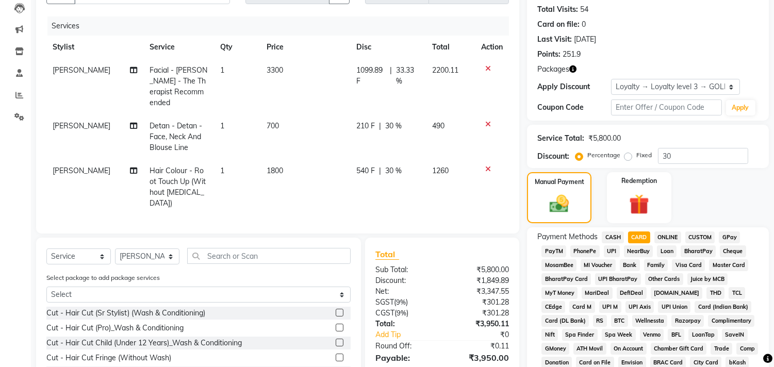
scroll to position [120, 0]
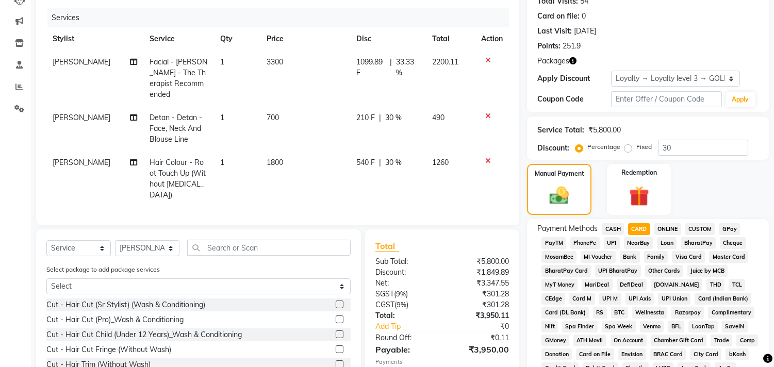
click at [491, 158] on icon at bounding box center [488, 160] width 6 height 7
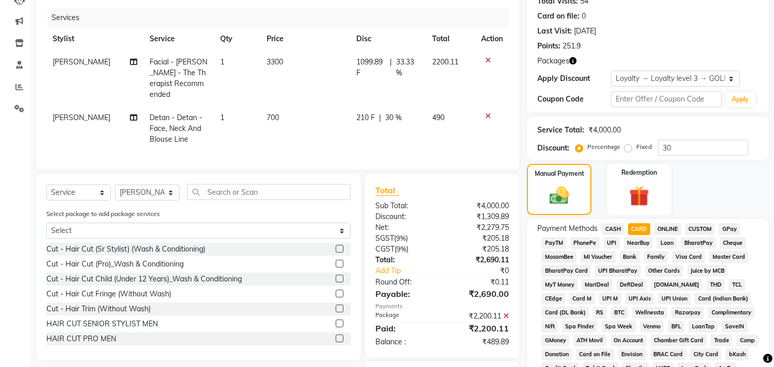
scroll to position [177, 0]
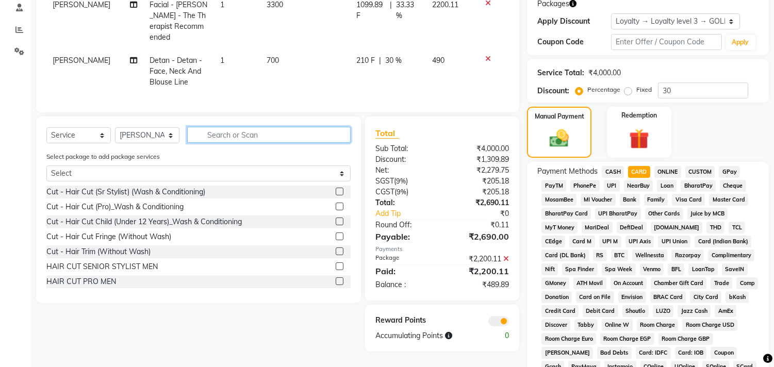
click at [220, 143] on input "text" at bounding box center [269, 135] width 164 height 16
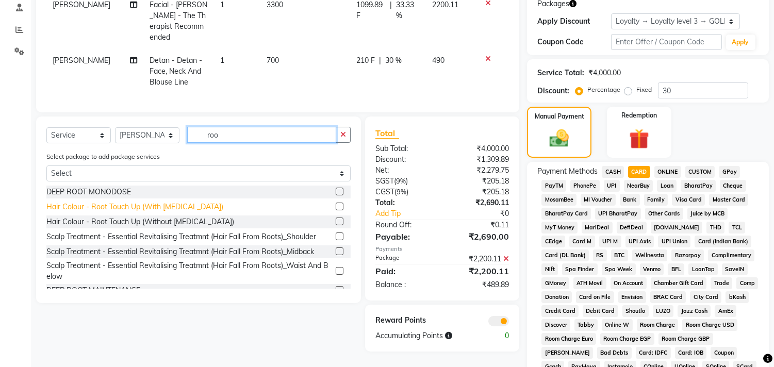
type input "roo"
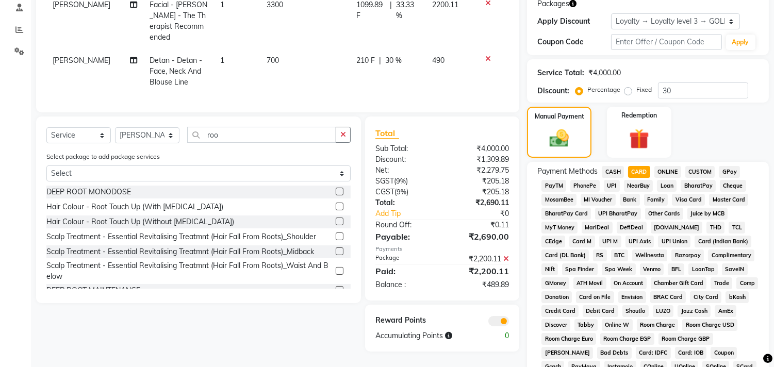
drag, startPoint x: 177, startPoint y: 211, endPoint x: 187, endPoint y: 216, distance: 10.6
click at [177, 211] on div "Hair Colour - Root Touch Up (With Ammonia)" at bounding box center [134, 207] width 177 height 11
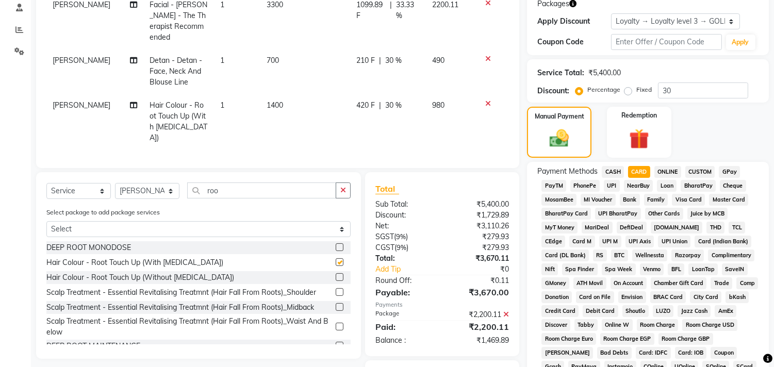
checkbox input "false"
click at [665, 167] on span "ONLINE" at bounding box center [668, 172] width 27 height 12
type input "1469.89"
click at [642, 168] on span "CARD" at bounding box center [639, 172] width 22 height 12
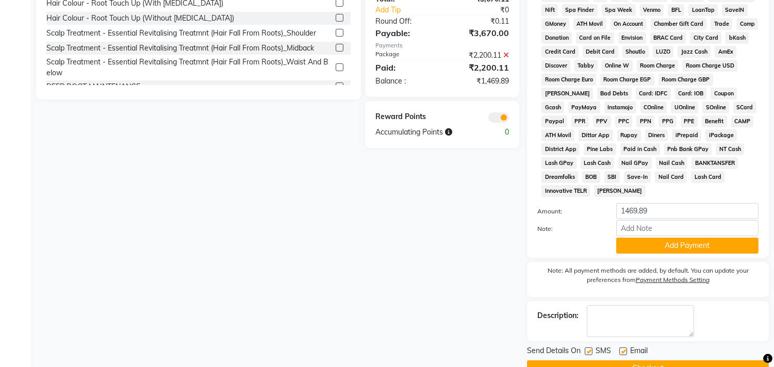
scroll to position [463, 0]
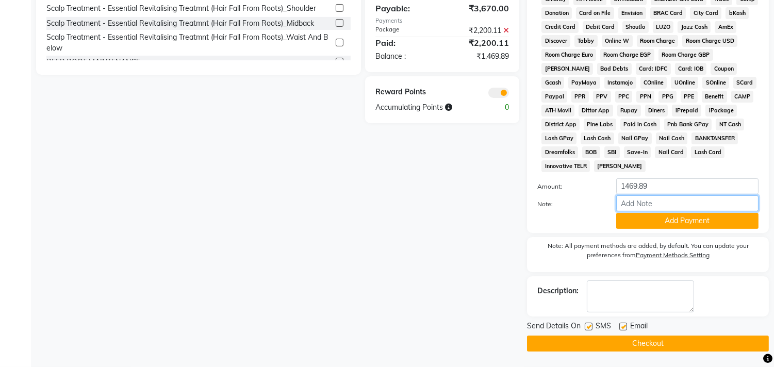
click at [654, 198] on input "Note:" at bounding box center [687, 204] width 142 height 16
drag, startPoint x: 679, startPoint y: 188, endPoint x: 694, endPoint y: 193, distance: 16.5
click at [679, 187] on input "1469.89" at bounding box center [687, 186] width 142 height 16
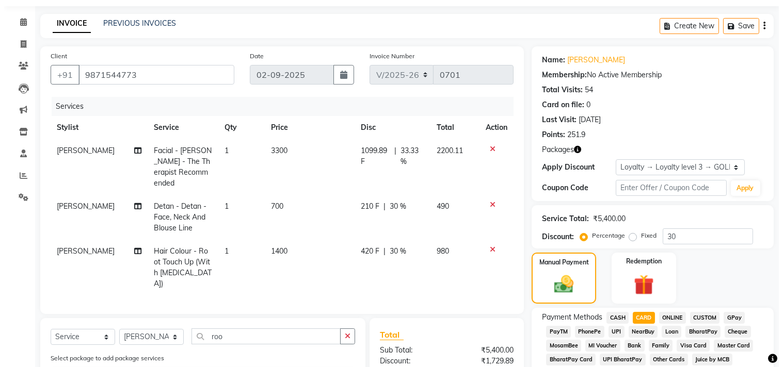
scroll to position [0, 0]
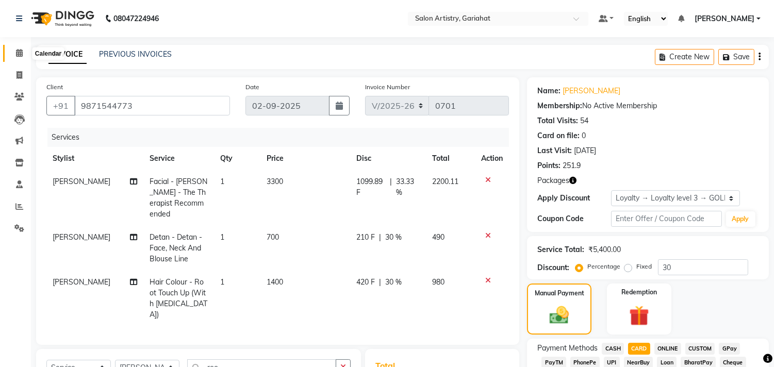
click at [17, 48] on span at bounding box center [19, 53] width 18 height 12
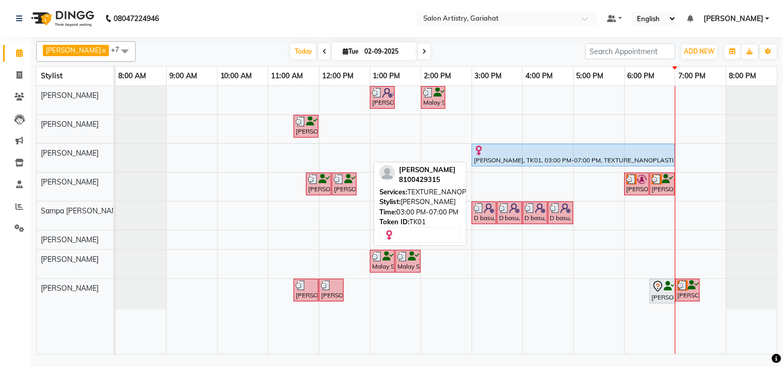
click at [514, 152] on div at bounding box center [573, 150] width 199 height 10
select select "5"
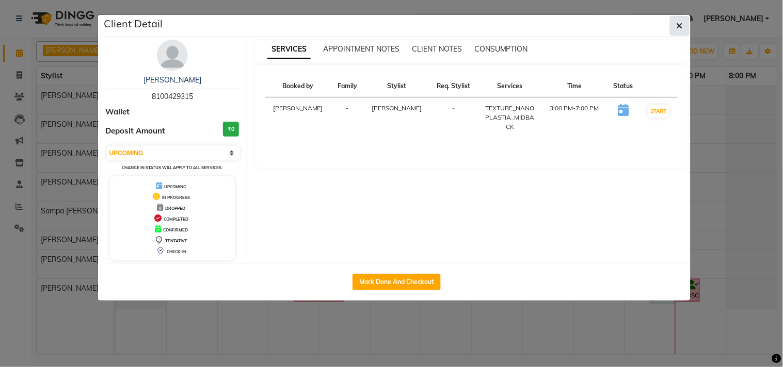
click at [675, 26] on button "button" at bounding box center [680, 26] width 20 height 20
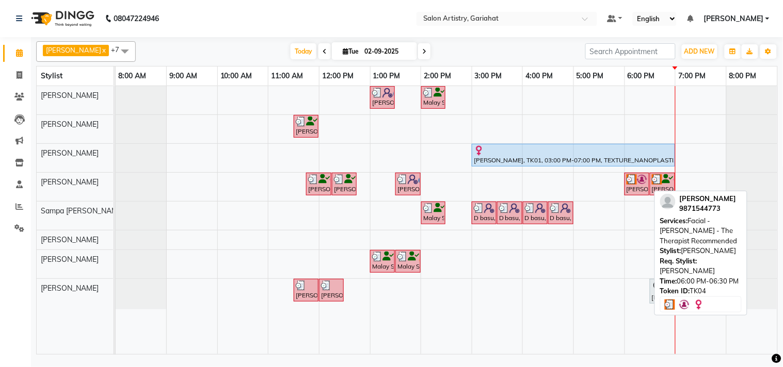
click at [633, 185] on div "[PERSON_NAME], TK04, 06:00 PM-06:30 PM, Facial - Hydra Boost - The Therapist Re…" at bounding box center [636, 184] width 23 height 20
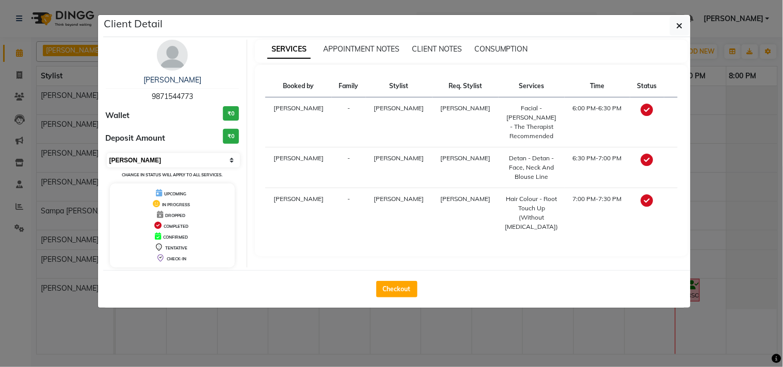
click at [220, 165] on select "Select MARK DONE UPCOMING" at bounding box center [174, 160] width 134 height 14
select select "5"
click at [107, 153] on select "Select MARK DONE UPCOMING" at bounding box center [174, 160] width 134 height 14
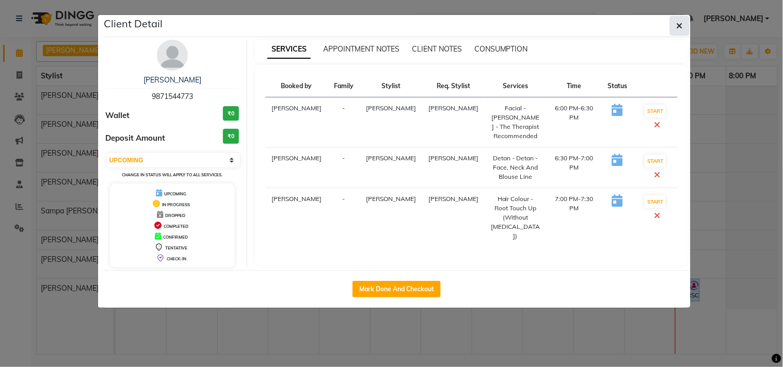
click at [681, 18] on button "button" at bounding box center [680, 26] width 20 height 20
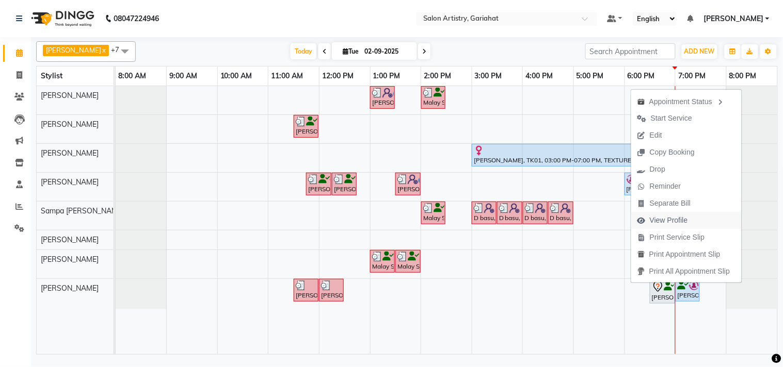
click at [676, 224] on span "View Profile" at bounding box center [668, 220] width 38 height 11
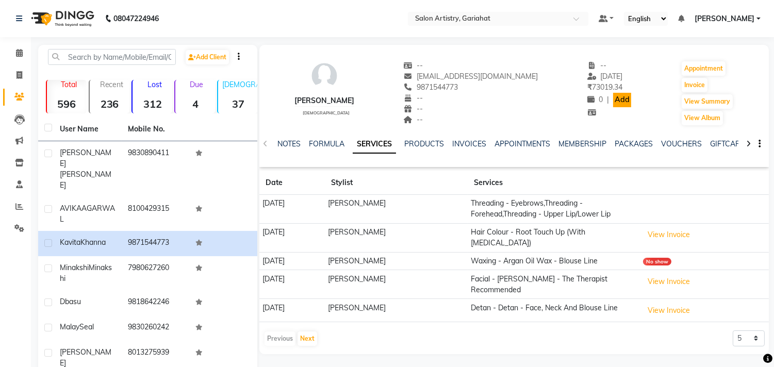
click at [613, 100] on link "Add" at bounding box center [622, 100] width 18 height 14
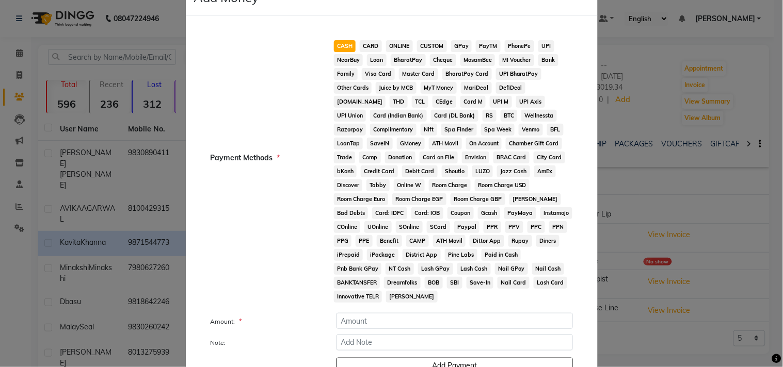
scroll to position [82, 0]
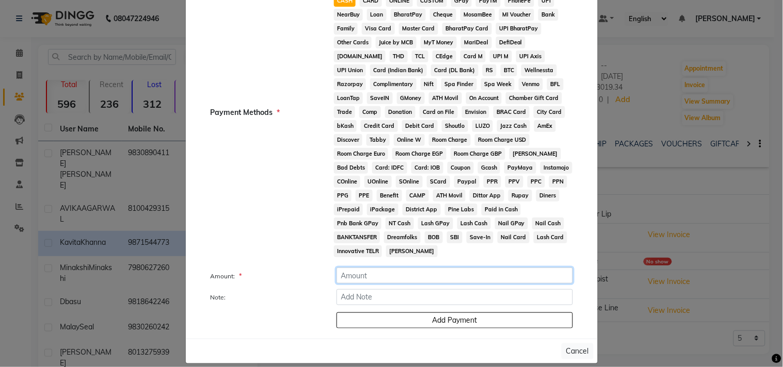
click at [365, 268] on input "number" at bounding box center [454, 276] width 236 height 16
type input "-2"
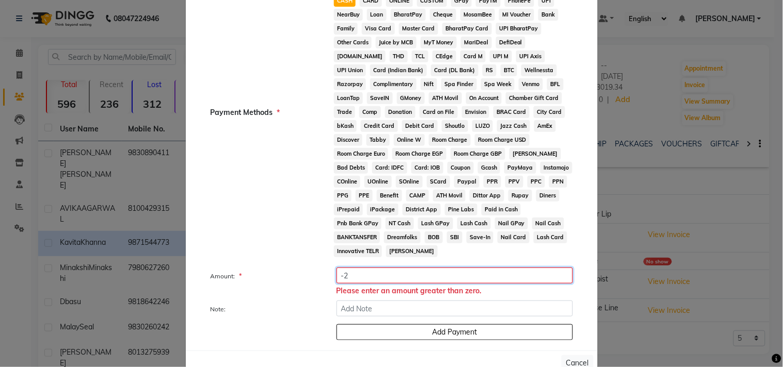
click at [400, 268] on input "-2" at bounding box center [454, 276] width 236 height 16
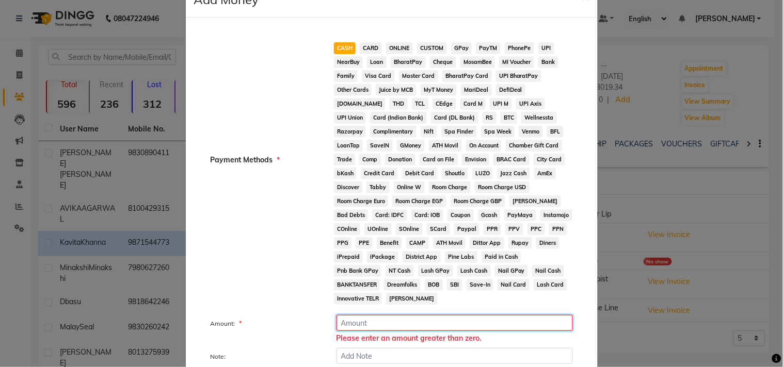
scroll to position [93, 0]
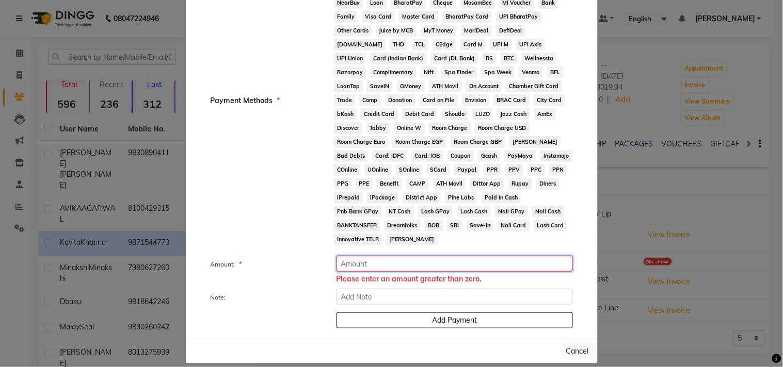
click at [390, 256] on input "number" at bounding box center [454, 264] width 236 height 16
click at [400, 256] on input "0" at bounding box center [454, 264] width 236 height 16
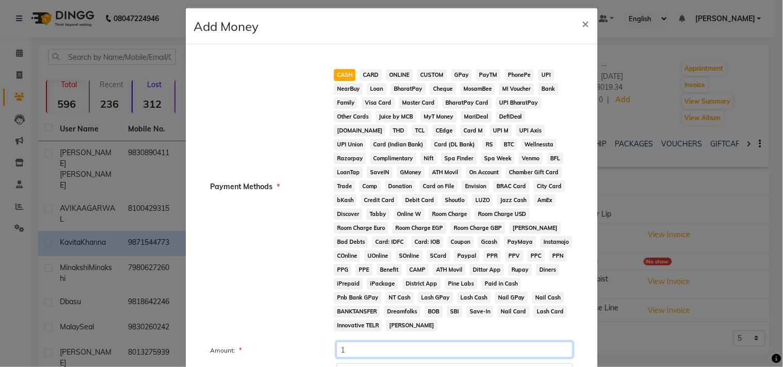
scroll to position [0, 0]
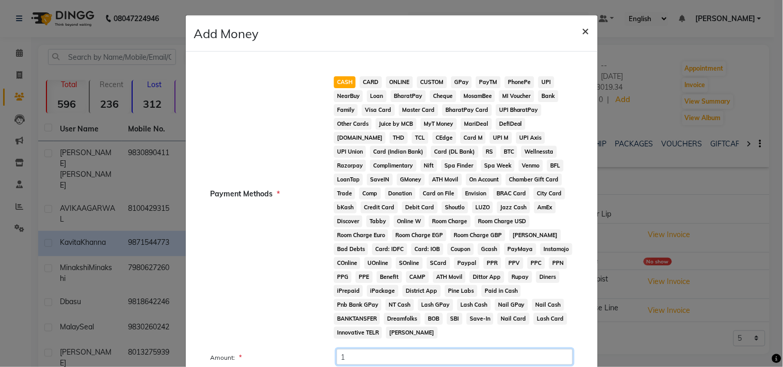
type input "1"
click at [576, 29] on button "×" at bounding box center [586, 30] width 24 height 29
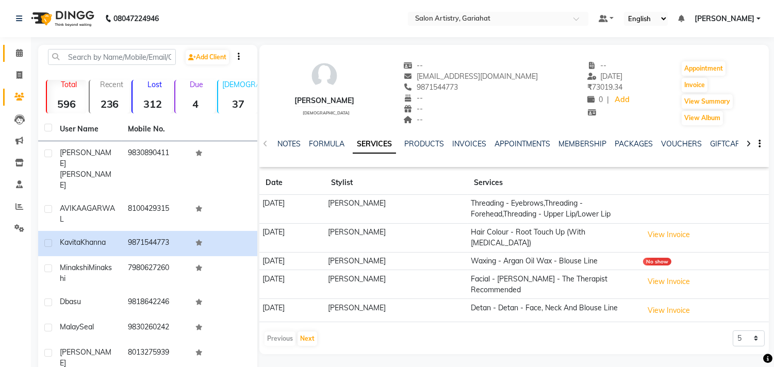
click at [12, 61] on link "Calendar" at bounding box center [15, 53] width 25 height 17
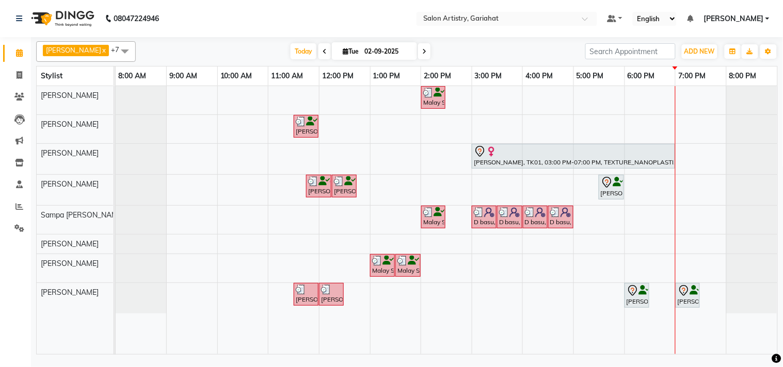
click at [408, 132] on div "Malay Seal, TK05, 02:00 PM-02:30 PM, EXPRESS SHAVE - MEN Ambika Chaki, TK03, 11…" at bounding box center [446, 220] width 661 height 268
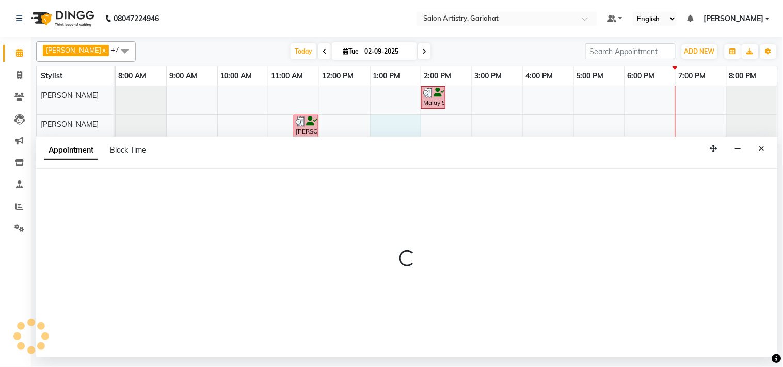
select select "82198"
select select "780"
select select "tentative"
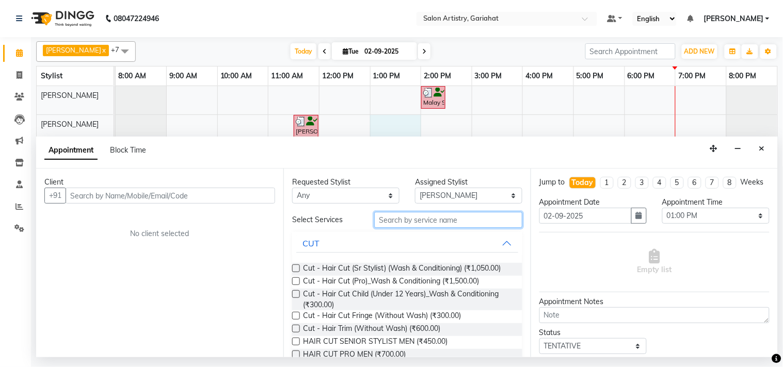
click at [395, 221] on input "text" at bounding box center [448, 220] width 148 height 16
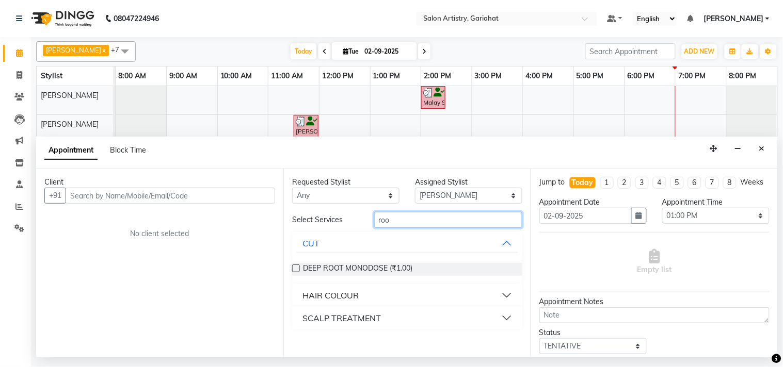
type input "roo"
drag, startPoint x: 395, startPoint y: 291, endPoint x: 401, endPoint y: 279, distance: 13.8
click at [395, 291] on button "HAIR COLOUR" at bounding box center [407, 295] width 222 height 19
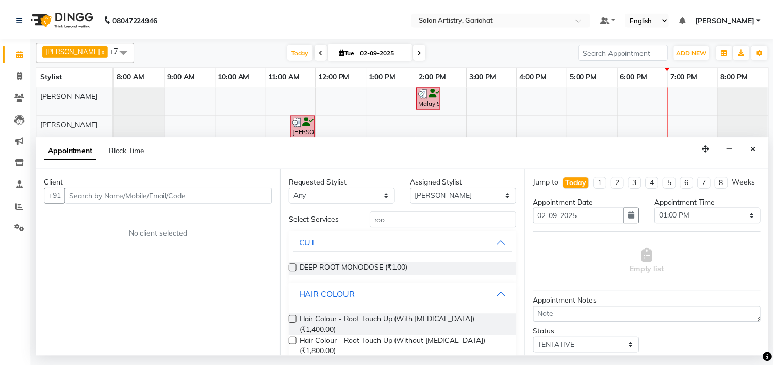
scroll to position [22, 0]
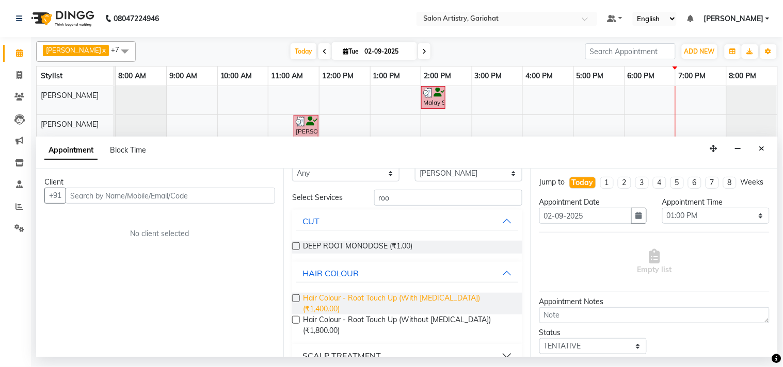
click at [467, 297] on span "Hair Colour - Root Touch Up (With Ammonia) (₹1,400.00)" at bounding box center [408, 304] width 211 height 22
checkbox input "false"
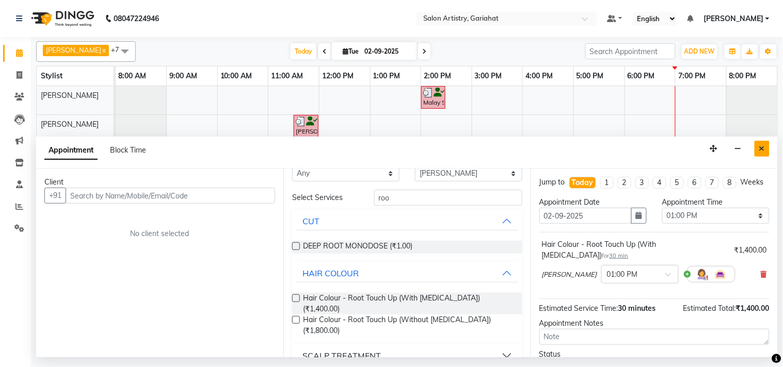
click at [760, 154] on button "Close" at bounding box center [761, 149] width 15 height 16
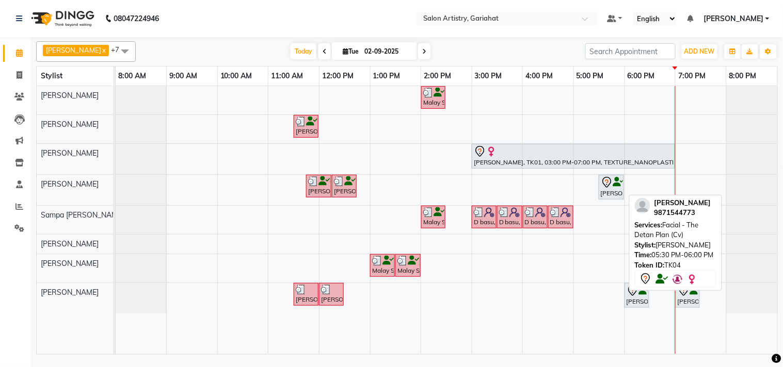
click at [613, 190] on div "Kavita Khanna, TK04, 05:30 PM-06:00 PM, Facial - The Detan Plan (Cv)" at bounding box center [610, 187] width 23 height 22
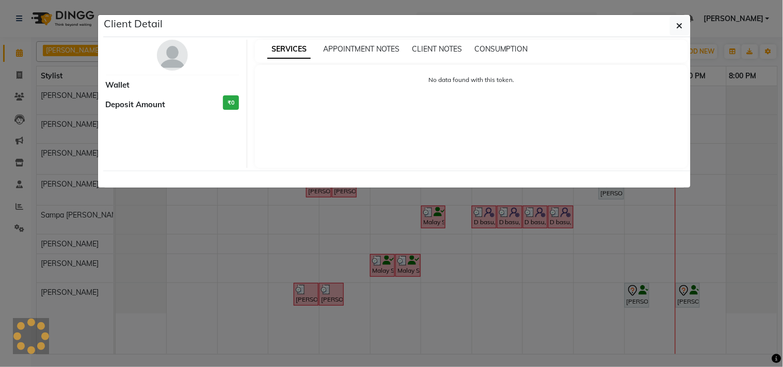
select select "5"
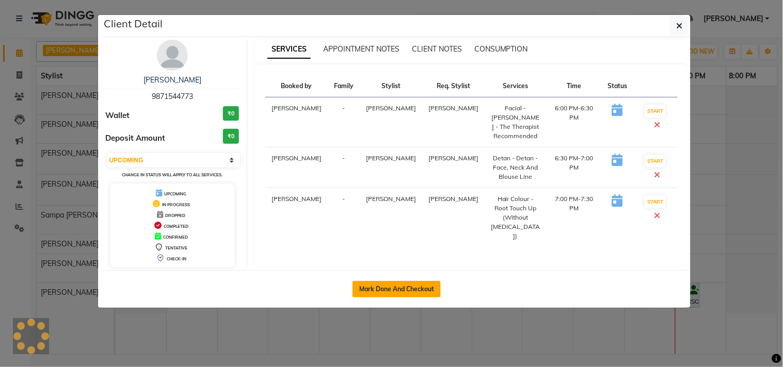
click at [414, 291] on button "Mark Done And Checkout" at bounding box center [396, 289] width 88 height 17
select select "service"
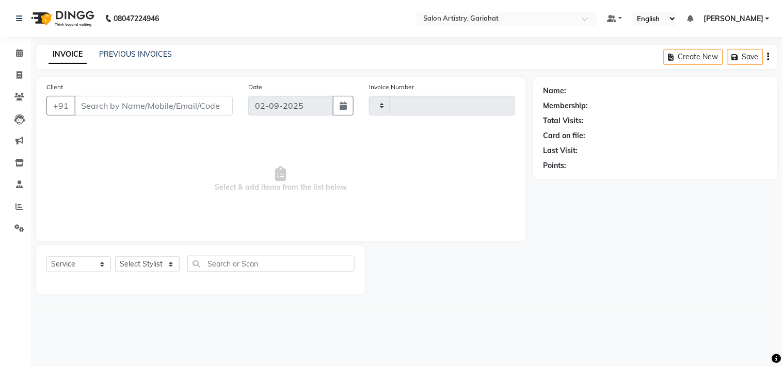
type input "0701"
select select "8368"
type input "9871544773"
select select "88921"
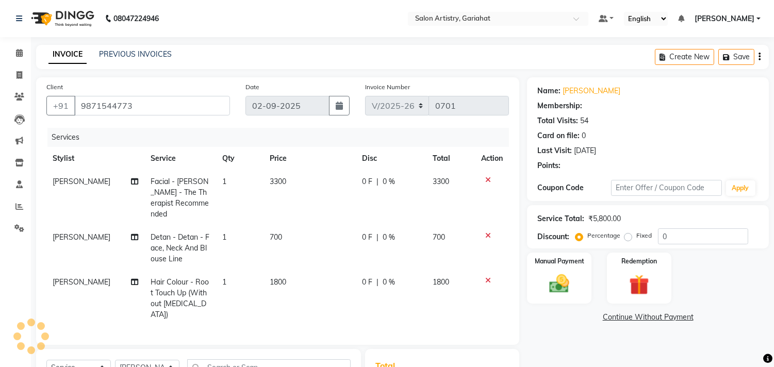
select select "1: Object"
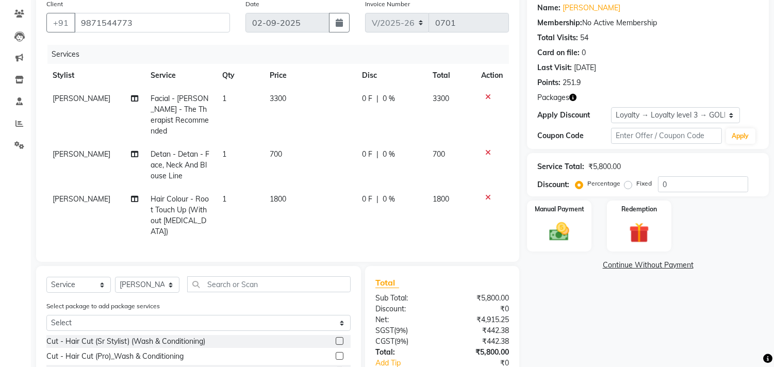
scroll to position [115, 0]
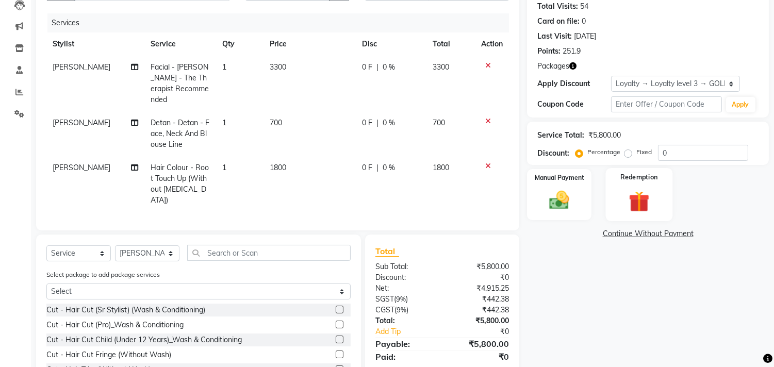
click at [620, 194] on div "Redemption" at bounding box center [639, 194] width 67 height 53
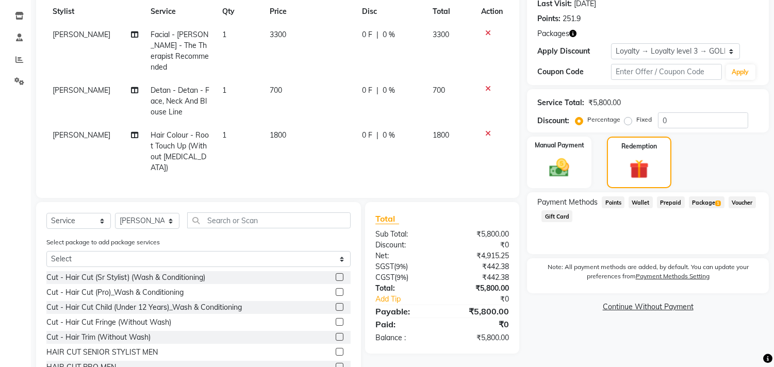
scroll to position [171, 0]
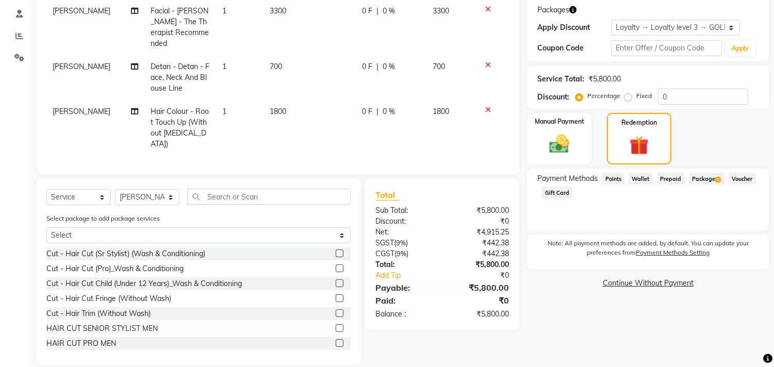
click at [714, 183] on span "Package 1" at bounding box center [707, 179] width 36 height 12
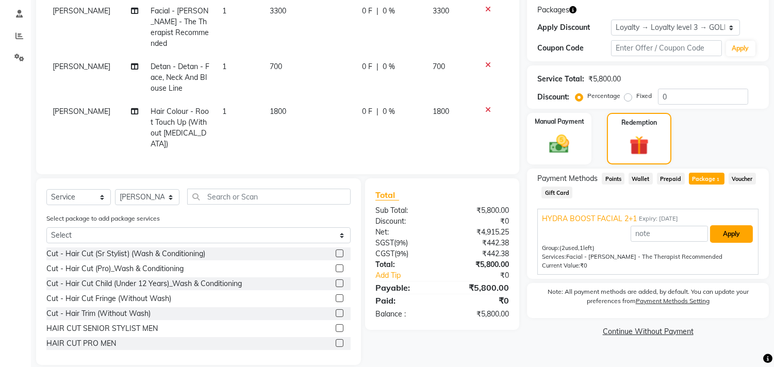
click at [724, 233] on button "Apply" at bounding box center [731, 234] width 43 height 18
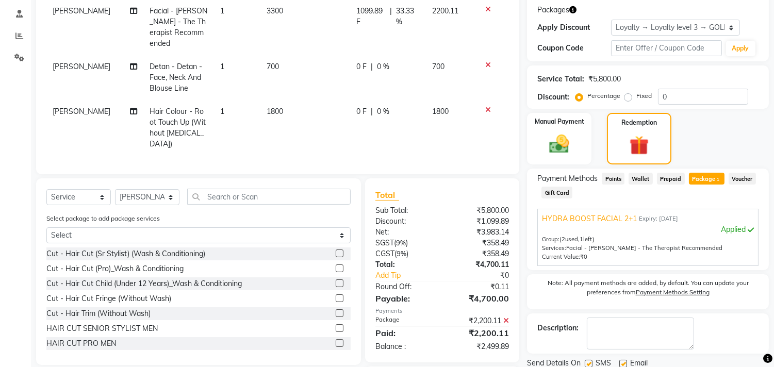
click at [484, 109] on div at bounding box center [492, 109] width 22 height 7
click at [487, 106] on icon at bounding box center [488, 109] width 6 height 7
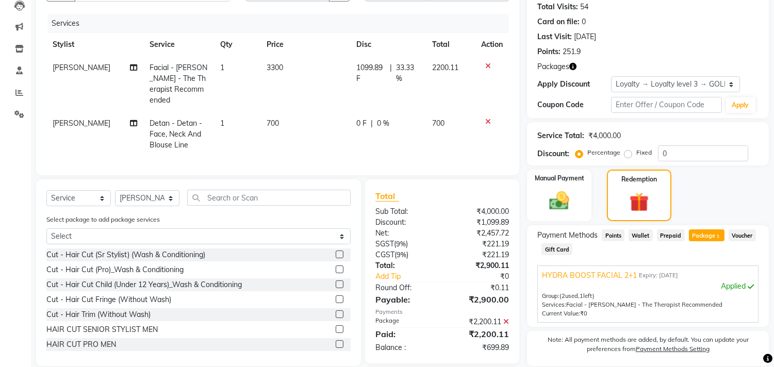
scroll to position [113, 0]
click at [233, 206] on input "text" at bounding box center [269, 198] width 164 height 16
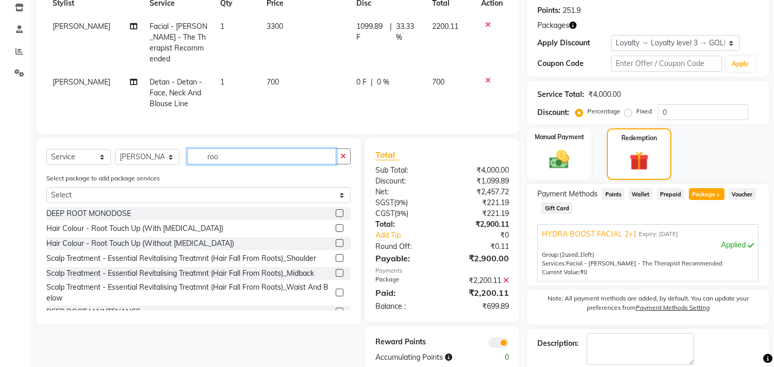
scroll to position [207, 0]
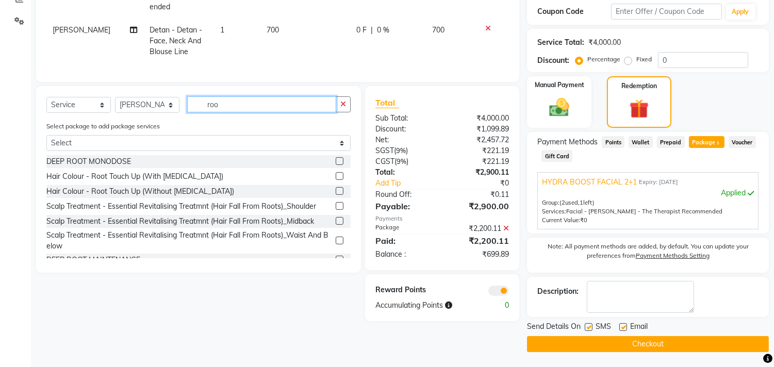
type input "roo"
click at [336, 180] on label at bounding box center [340, 176] width 8 height 8
click at [336, 180] on input "checkbox" at bounding box center [339, 176] width 7 height 7
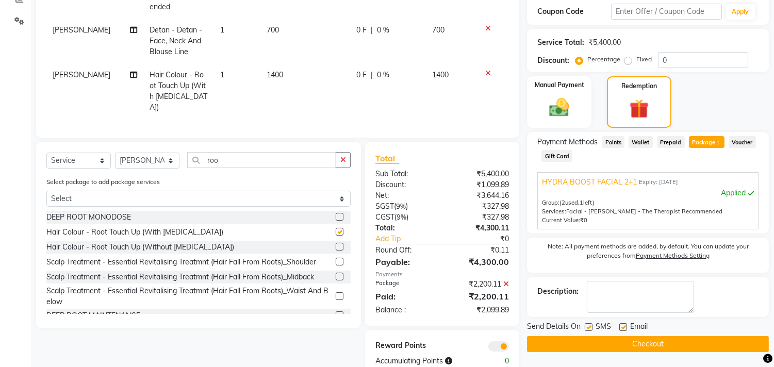
checkbox input "false"
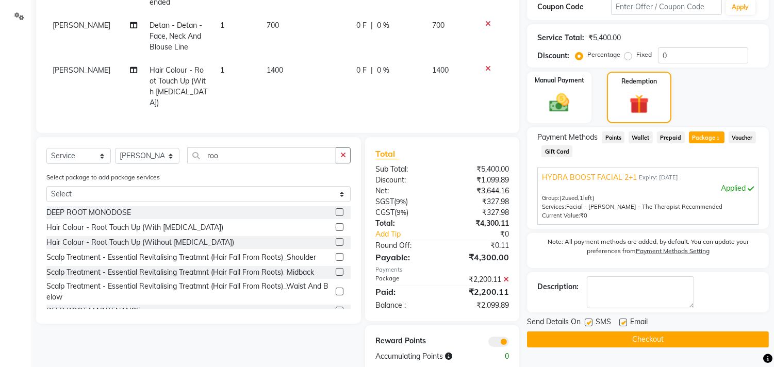
scroll to position [230, 0]
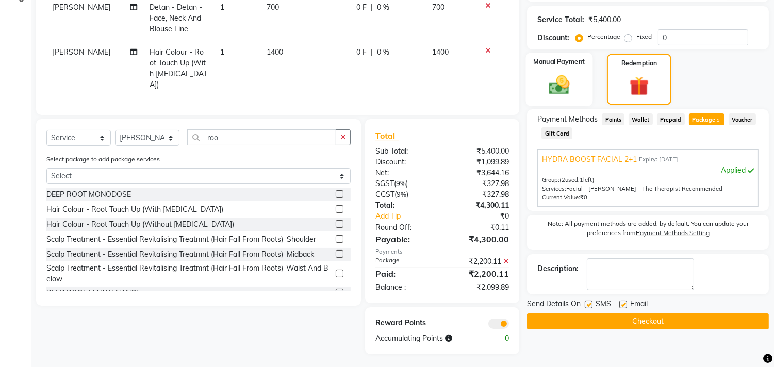
click at [553, 83] on img at bounding box center [560, 85] width 34 height 24
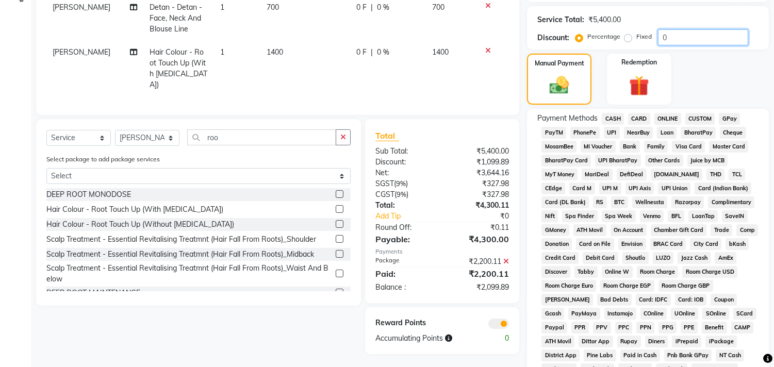
click at [716, 35] on input "0" at bounding box center [703, 37] width 90 height 16
type input "30"
click at [616, 115] on span "CASH" at bounding box center [613, 119] width 22 height 12
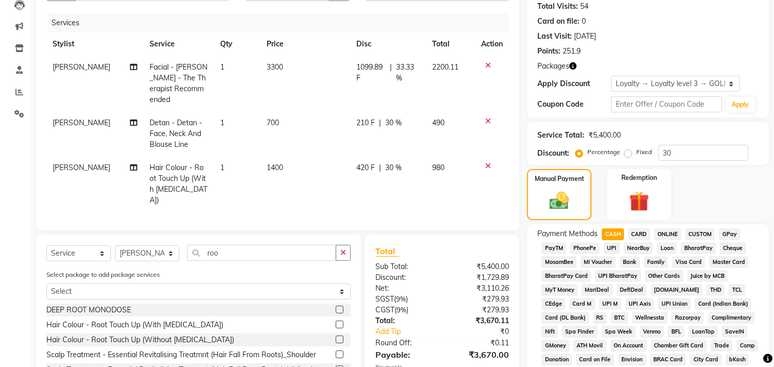
scroll to position [1, 0]
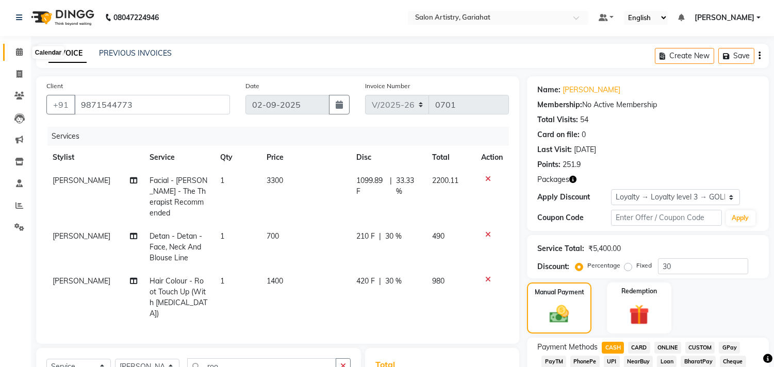
click at [14, 53] on span at bounding box center [19, 52] width 18 height 12
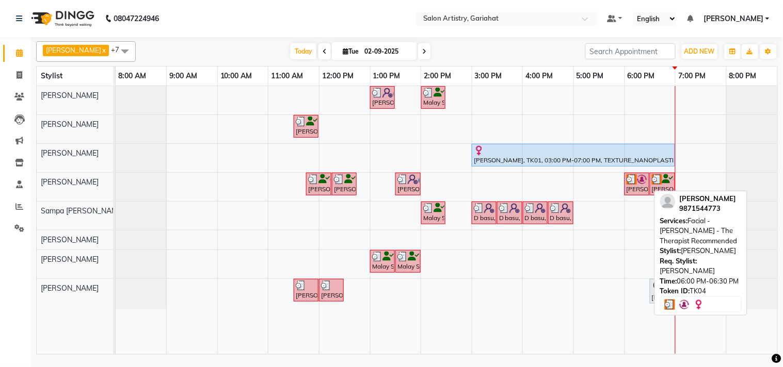
click at [635, 187] on div "[PERSON_NAME], TK04, 06:00 PM-06:30 PM, Facial - Hydra Boost - The Therapist Re…" at bounding box center [636, 184] width 23 height 20
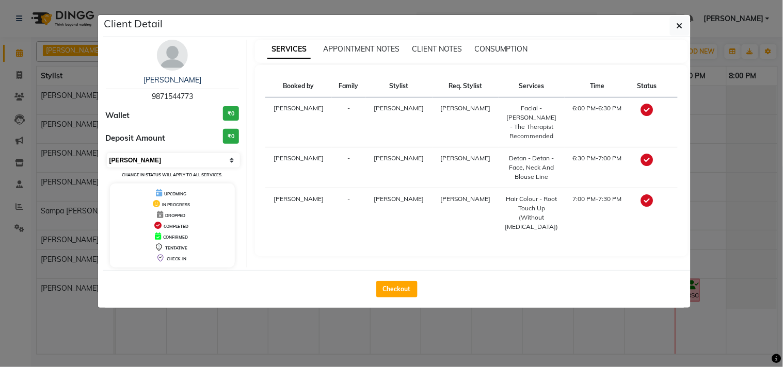
drag, startPoint x: 215, startPoint y: 161, endPoint x: 204, endPoint y: 167, distance: 12.5
click at [215, 161] on select "Select MARK DONE UPCOMING" at bounding box center [174, 160] width 134 height 14
select select "5"
click at [107, 153] on select "Select MARK DONE UPCOMING" at bounding box center [174, 160] width 134 height 14
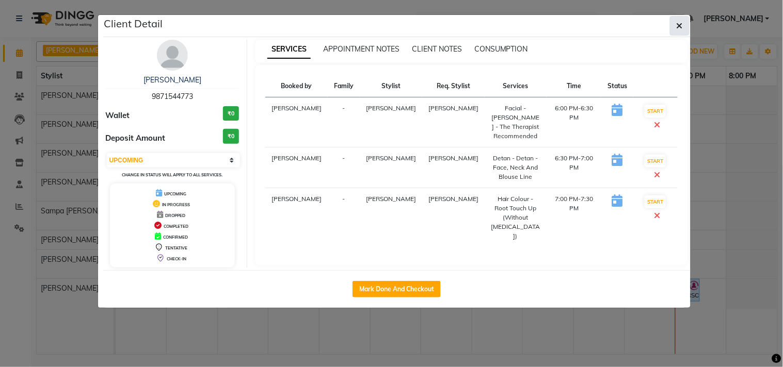
click at [682, 22] on button "button" at bounding box center [680, 26] width 20 height 20
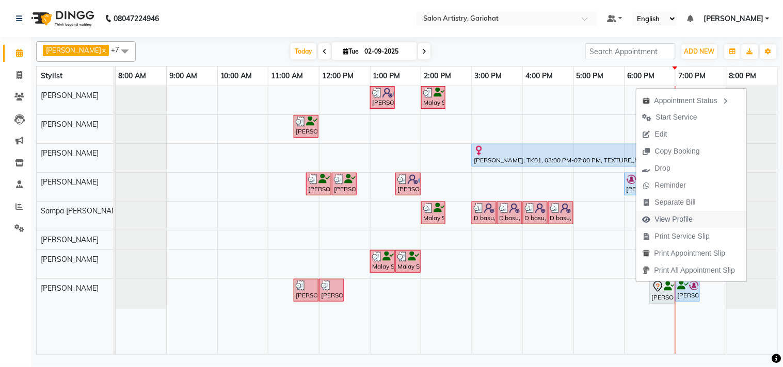
click at [661, 217] on span "View Profile" at bounding box center [674, 219] width 38 height 11
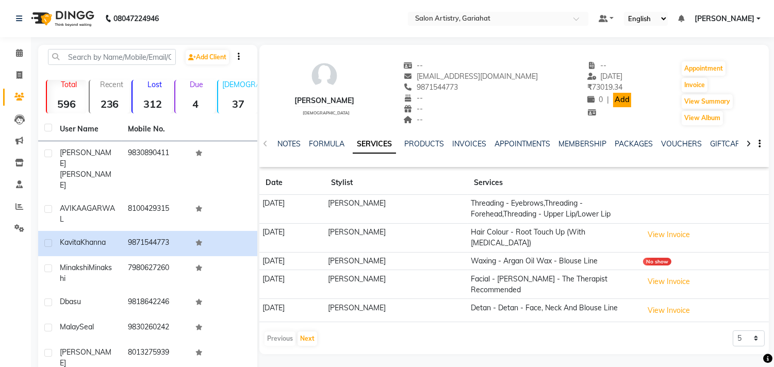
click at [613, 97] on link "Add" at bounding box center [622, 100] width 18 height 14
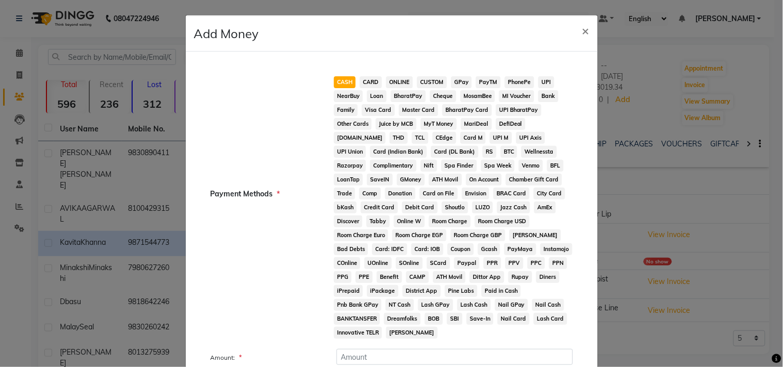
click at [364, 77] on span "CARD" at bounding box center [371, 82] width 22 height 12
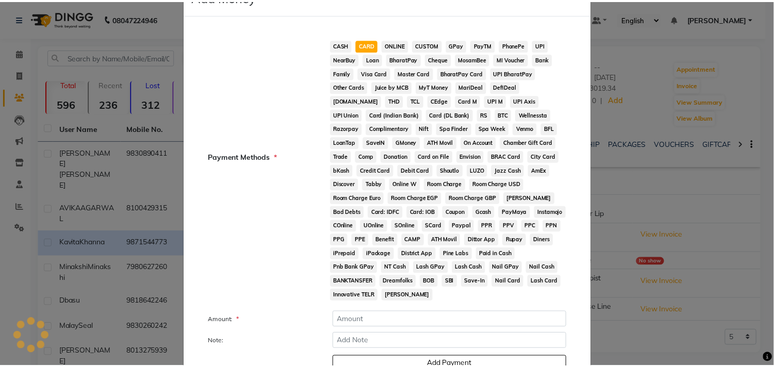
scroll to position [82, 0]
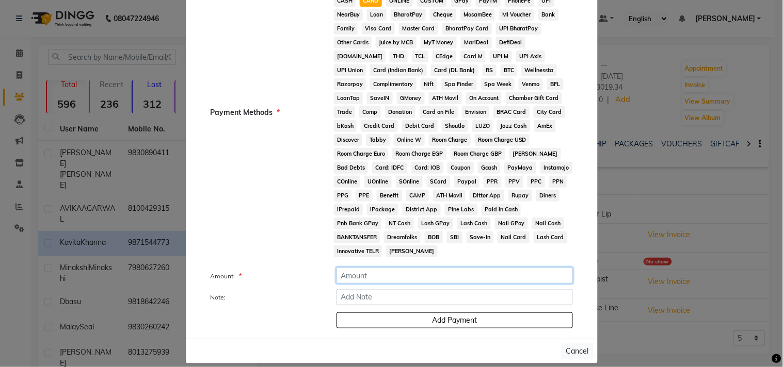
drag, startPoint x: 413, startPoint y: 259, endPoint x: 421, endPoint y: 260, distance: 8.3
click at [412, 268] on input "number" at bounding box center [454, 276] width 236 height 16
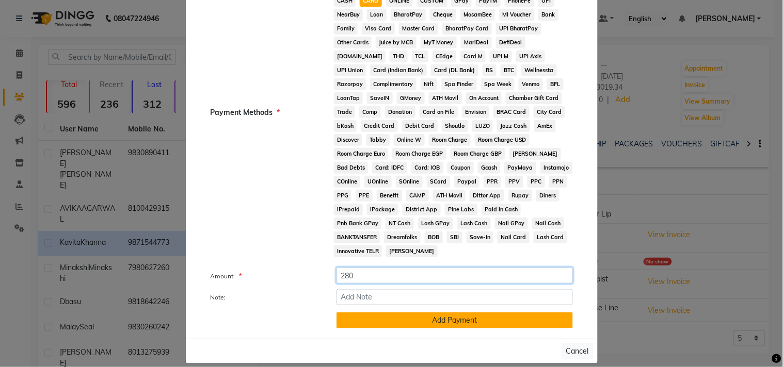
type input "280"
click at [440, 313] on button "Add Payment" at bounding box center [454, 321] width 236 height 16
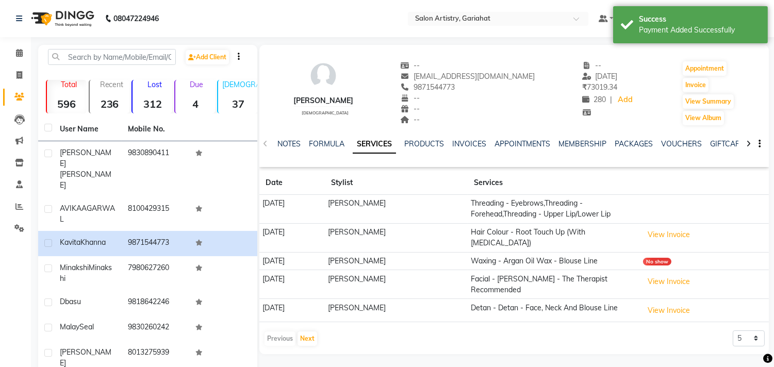
click at [20, 62] on li "Calendar" at bounding box center [15, 53] width 31 height 22
click at [25, 59] on span at bounding box center [19, 53] width 18 height 12
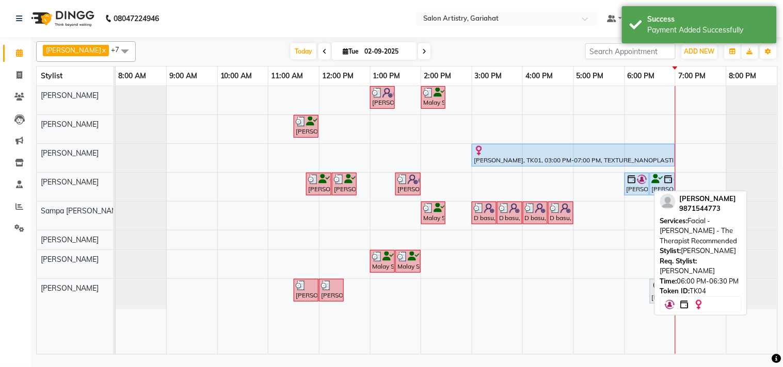
click at [640, 192] on div "[PERSON_NAME], TK04, 06:00 PM-06:30 PM, Facial - Hydra Boost - The Therapist Re…" at bounding box center [636, 184] width 23 height 20
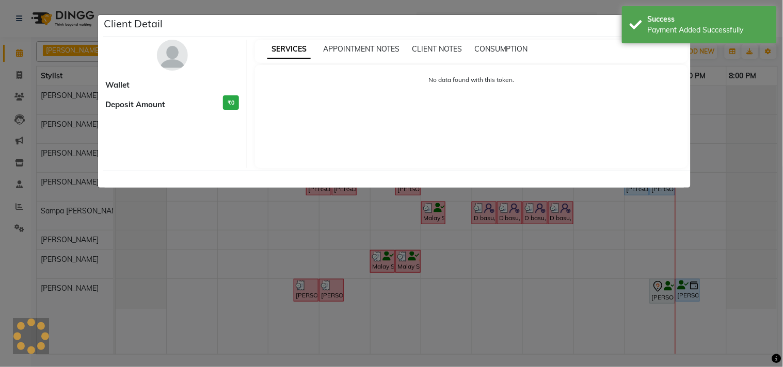
select select "5"
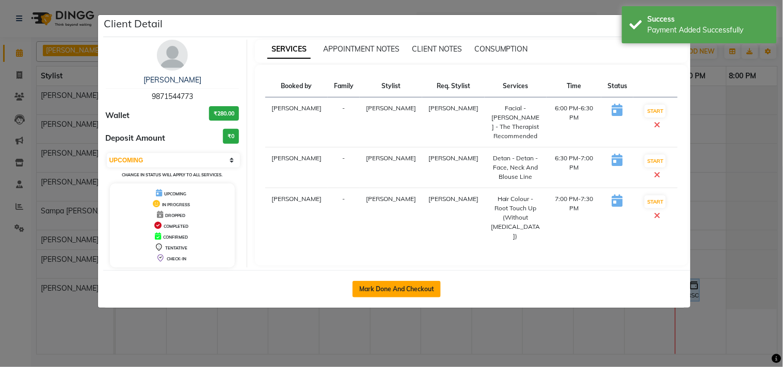
click at [359, 291] on button "Mark Done And Checkout" at bounding box center [396, 289] width 88 height 17
select select "service"
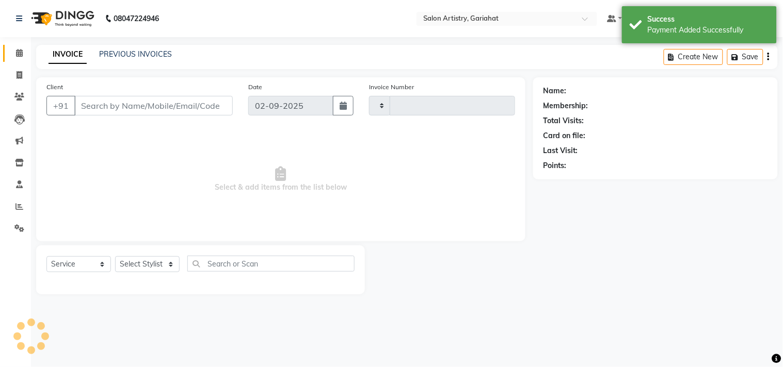
type input "0701"
select select "8368"
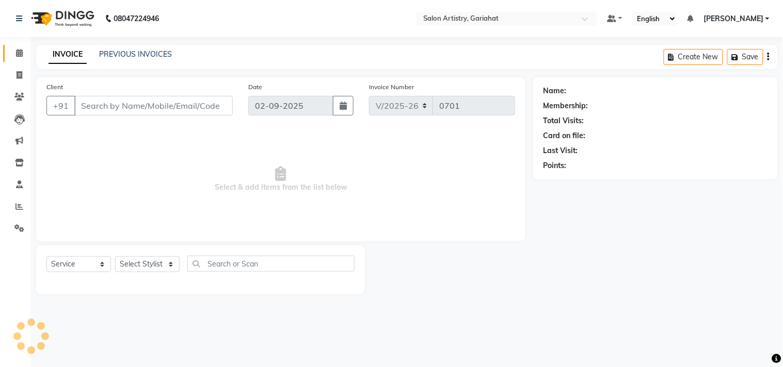
type input "9871544773"
select select "88921"
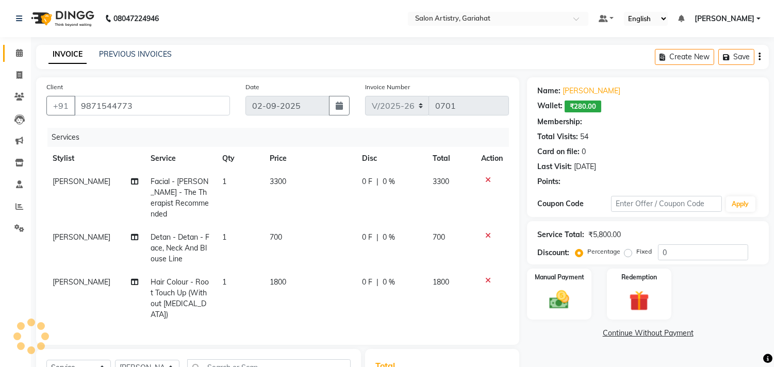
select select "1: Object"
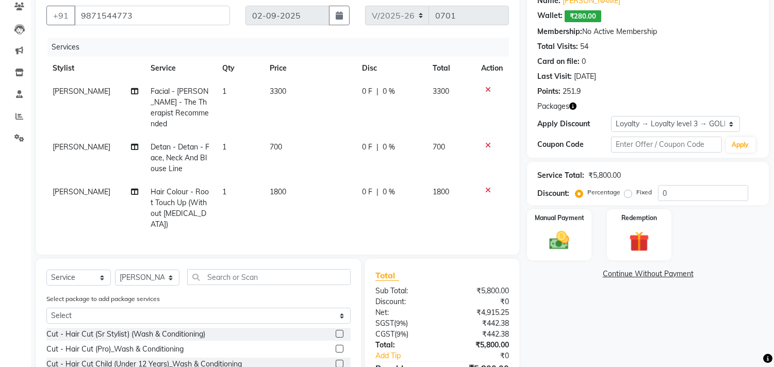
scroll to position [115, 0]
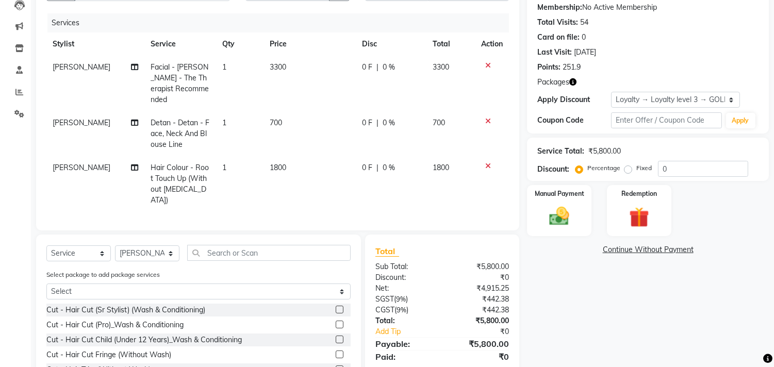
click at [487, 162] on icon at bounding box center [488, 165] width 6 height 7
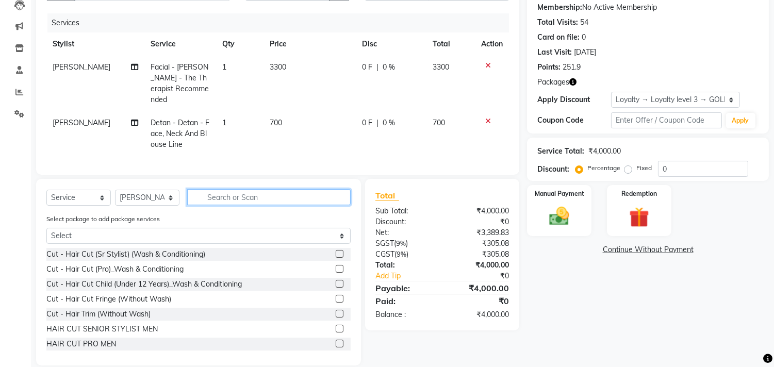
click at [281, 197] on input "text" at bounding box center [269, 197] width 164 height 16
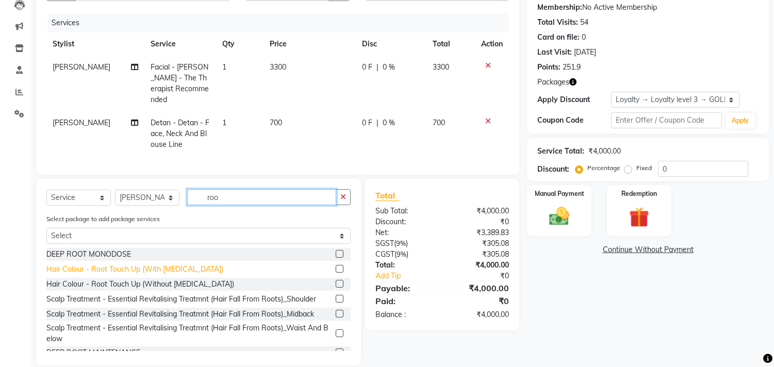
type input "roo"
click at [191, 267] on div "Hair Colour - Root Touch Up (With Ammonia)" at bounding box center [134, 269] width 177 height 11
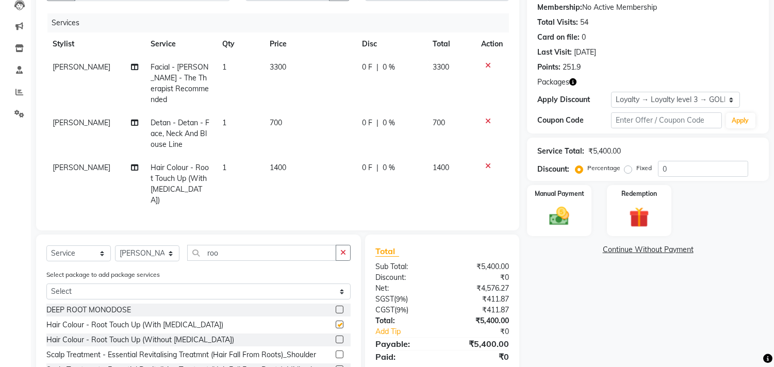
checkbox input "false"
click at [650, 210] on img at bounding box center [639, 218] width 34 height 26
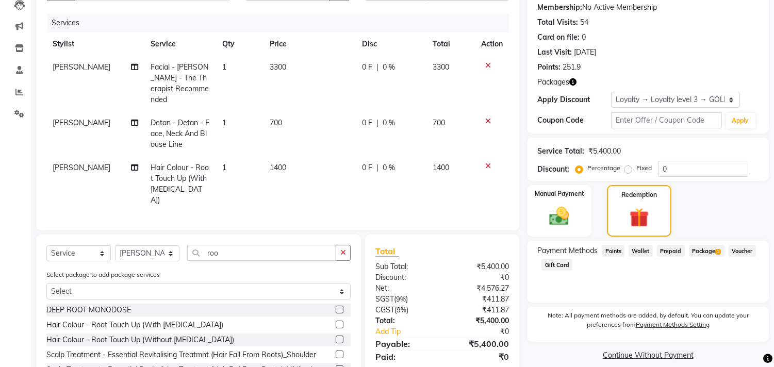
click at [712, 251] on span "Package 1" at bounding box center [707, 251] width 36 height 12
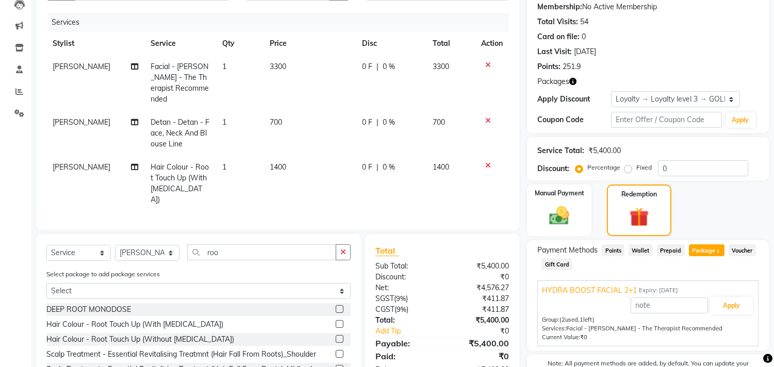
scroll to position [173, 0]
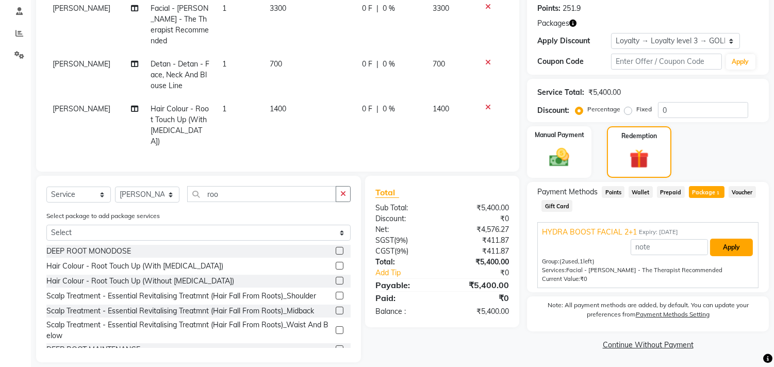
click at [729, 246] on button "Apply" at bounding box center [731, 248] width 43 height 18
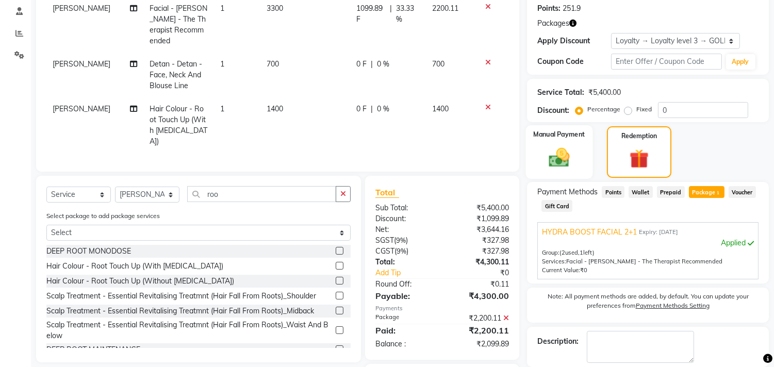
click at [565, 151] on img at bounding box center [560, 158] width 34 height 24
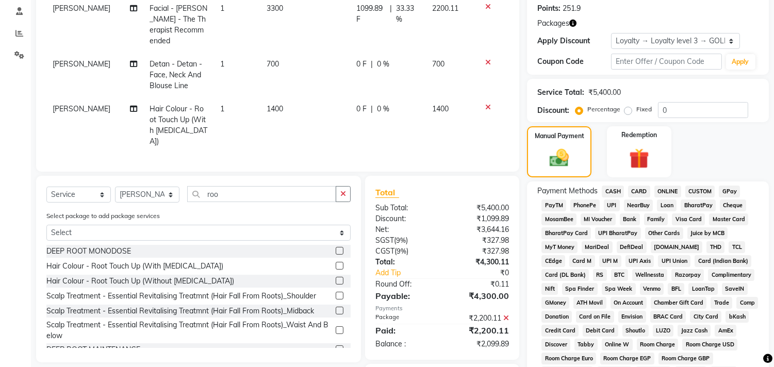
click at [633, 189] on span "CARD" at bounding box center [639, 192] width 22 height 12
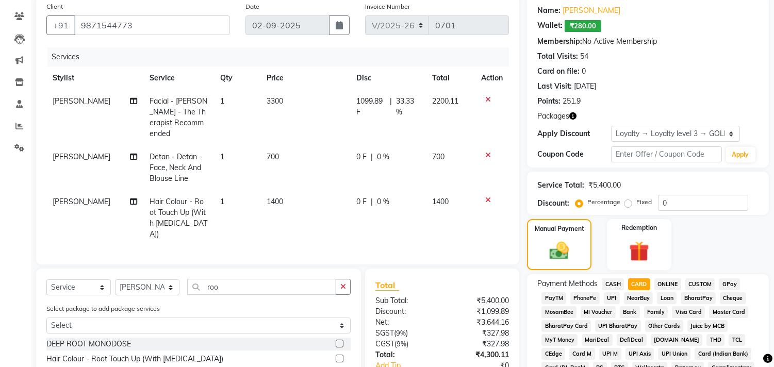
scroll to position [78, 0]
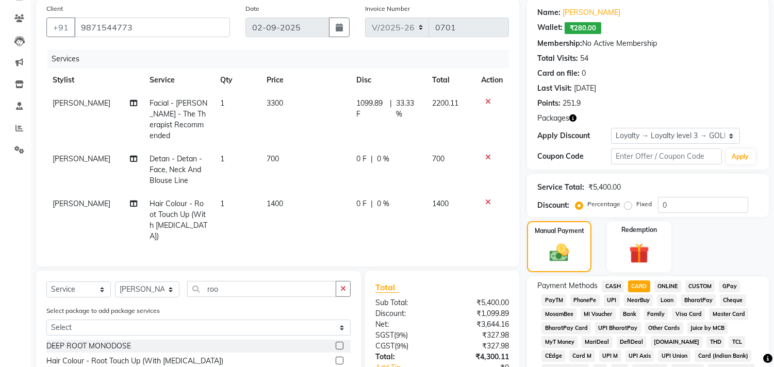
click at [685, 193] on div "Service Total: ₹5,400.00 Discount: Percentage Fixed 0" at bounding box center [647, 195] width 221 height 35
click at [685, 199] on input "0" at bounding box center [703, 205] width 90 height 16
type input "30"
click at [611, 282] on span "CASH" at bounding box center [613, 287] width 22 height 12
type input "1469.89"
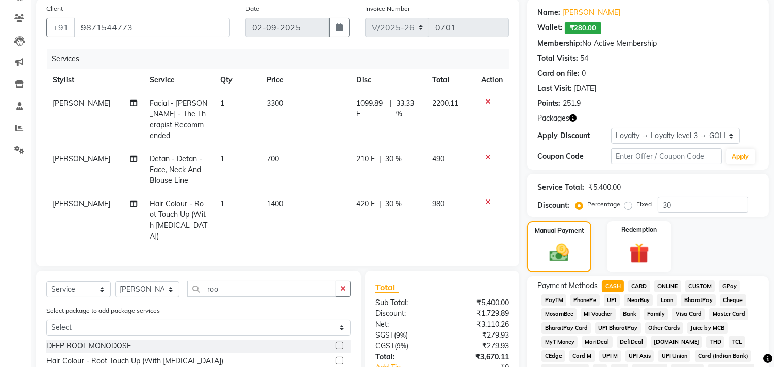
click at [637, 286] on span "CARD" at bounding box center [639, 287] width 22 height 12
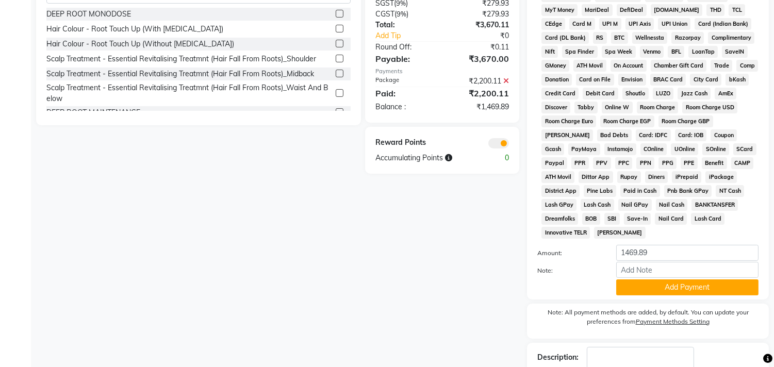
scroll to position [480, 0]
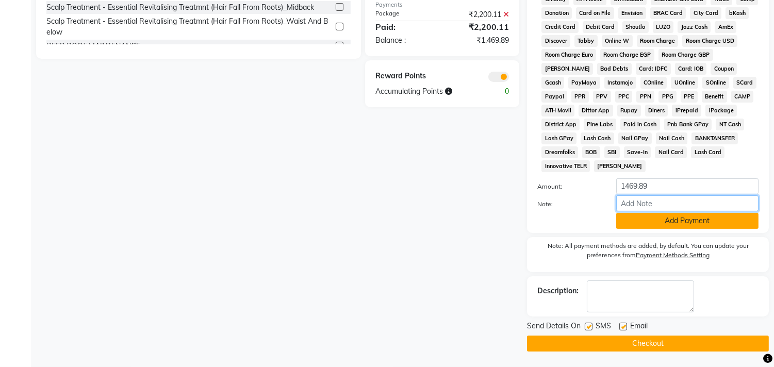
drag, startPoint x: 649, startPoint y: 205, endPoint x: 689, endPoint y: 215, distance: 41.4
click at [649, 205] on input "Note:" at bounding box center [687, 204] width 142 height 16
type input "5254"
click at [703, 220] on button "Add Payment" at bounding box center [687, 221] width 142 height 16
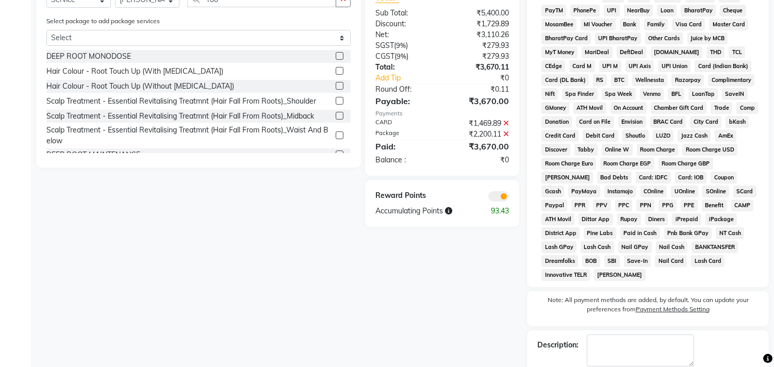
scroll to position [425, 0]
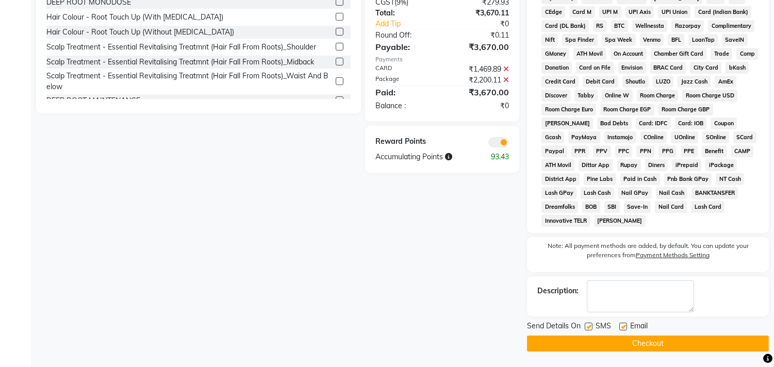
click at [640, 350] on button "Checkout" at bounding box center [648, 344] width 242 height 16
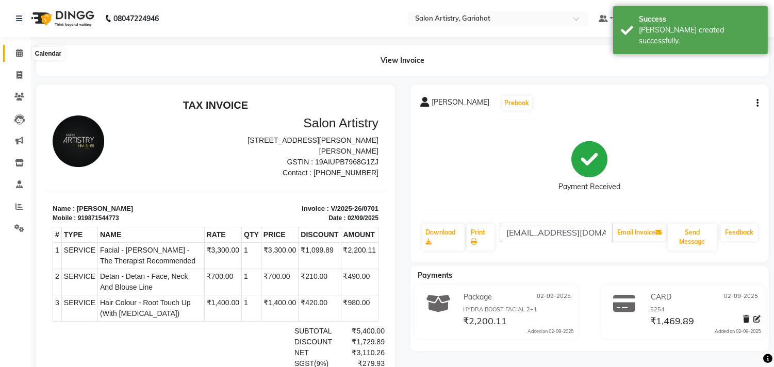
click at [23, 54] on span at bounding box center [19, 53] width 18 height 12
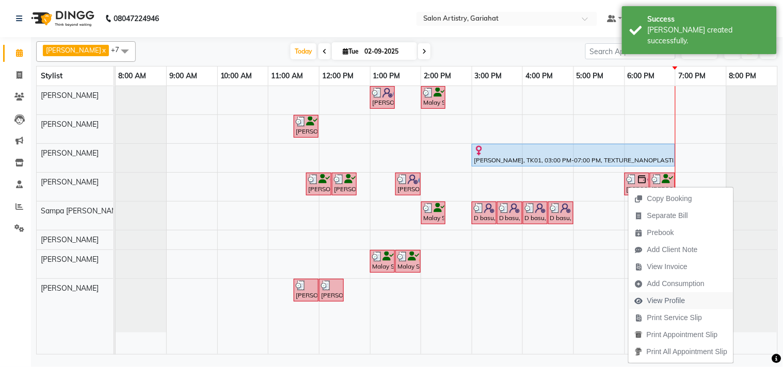
click at [664, 298] on span "View Profile" at bounding box center [666, 301] width 38 height 11
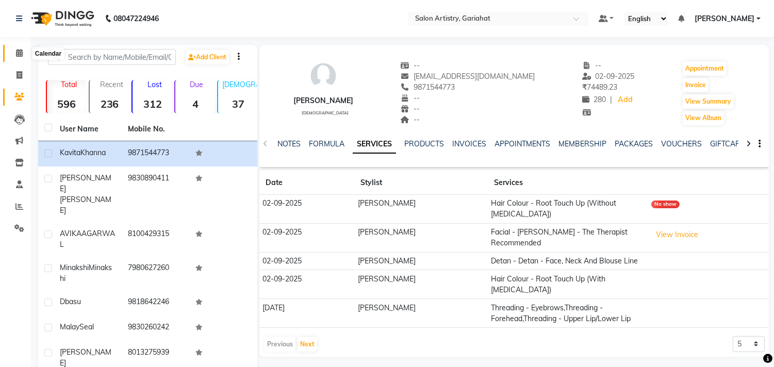
drag, startPoint x: 21, startPoint y: 54, endPoint x: 27, endPoint y: 53, distance: 6.7
click at [22, 54] on icon at bounding box center [19, 53] width 7 height 8
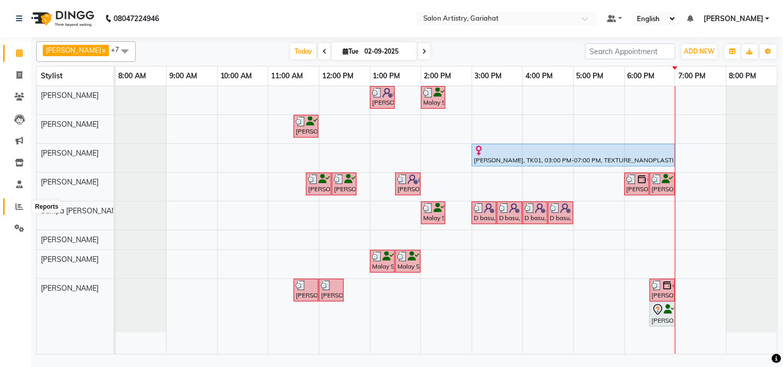
click at [20, 205] on icon at bounding box center [19, 207] width 8 height 8
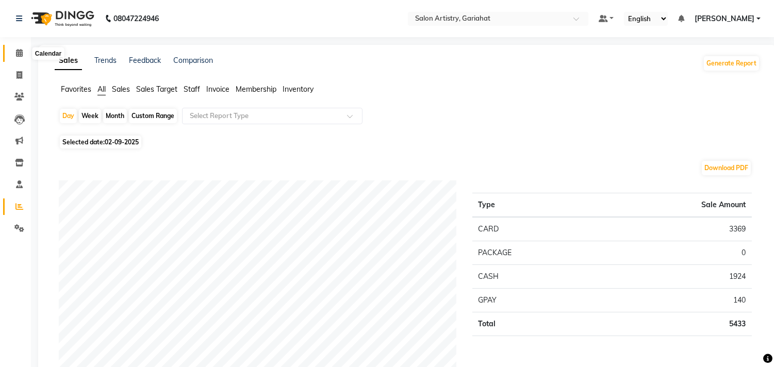
click at [21, 54] on icon at bounding box center [19, 53] width 7 height 8
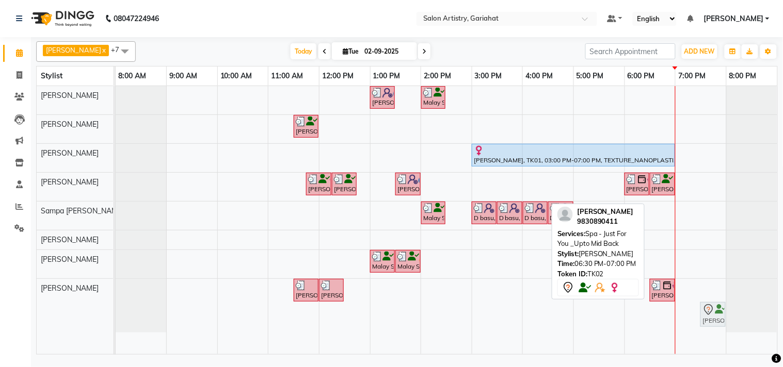
drag, startPoint x: 653, startPoint y: 315, endPoint x: 674, endPoint y: 299, distance: 26.1
click at [116, 299] on div "Ambika Chaki, TK03, 11:30 AM-12:00 PM, Oil Massage - Bio Scalp Shots (Hair Fall…" at bounding box center [116, 306] width 0 height 54
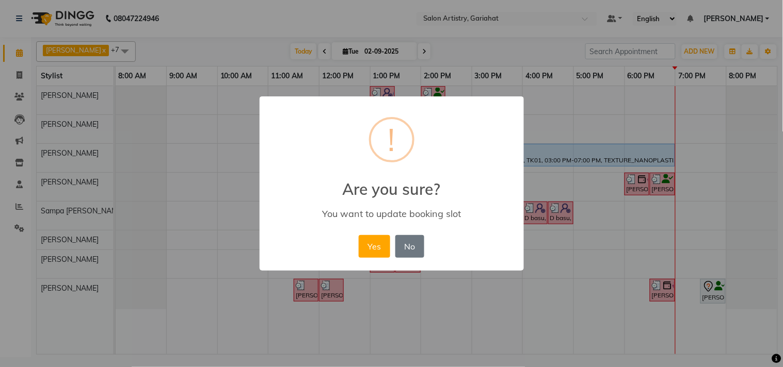
drag, startPoint x: 372, startPoint y: 236, endPoint x: 477, endPoint y: 242, distance: 105.4
click at [373, 236] on button "Yes" at bounding box center [374, 246] width 31 height 23
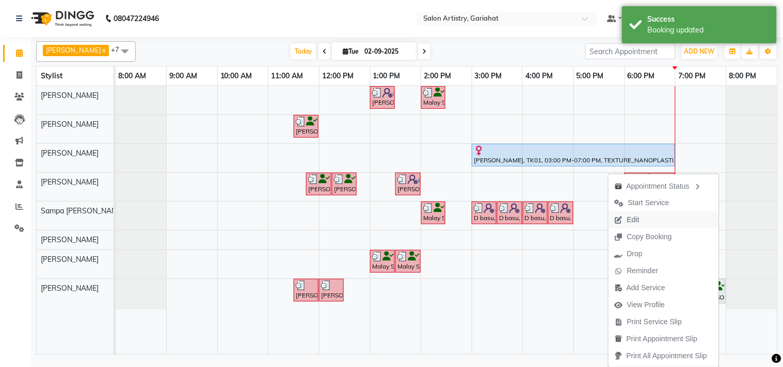
click at [627, 220] on span "Edit" at bounding box center [633, 220] width 12 height 11
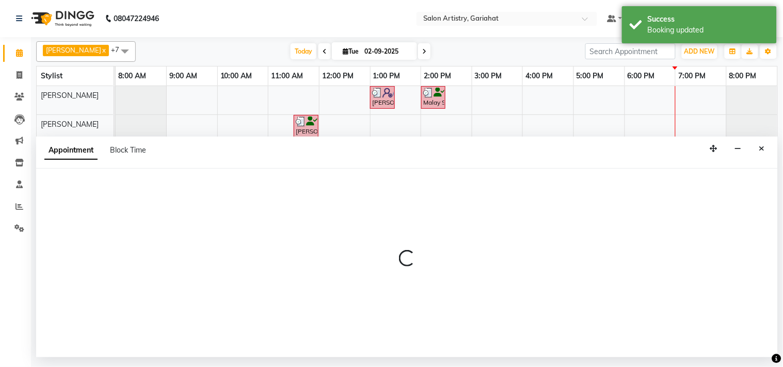
select select "tentative"
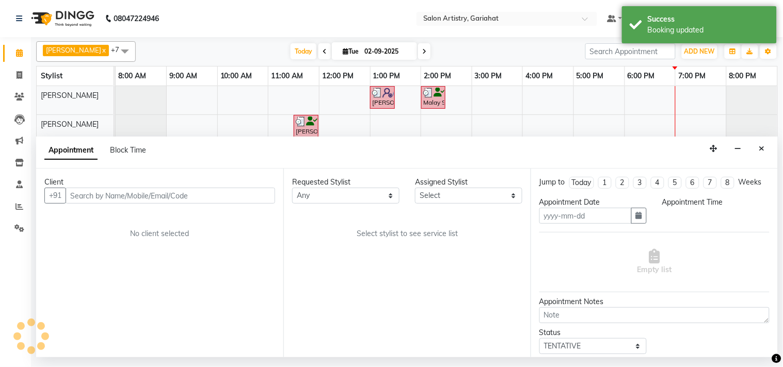
type input "02-09-2025"
select select "88921"
select select "1170"
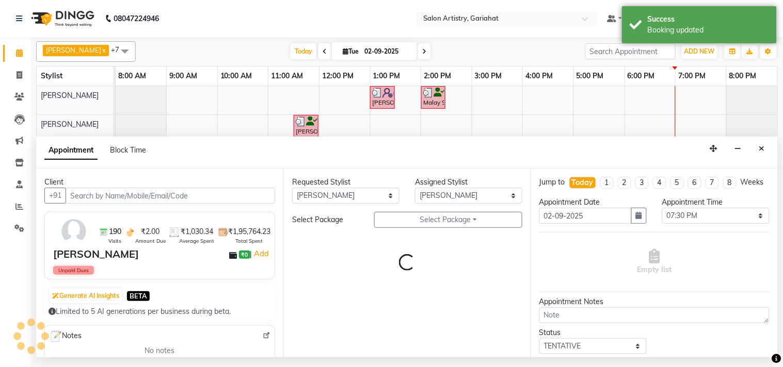
select select "4230"
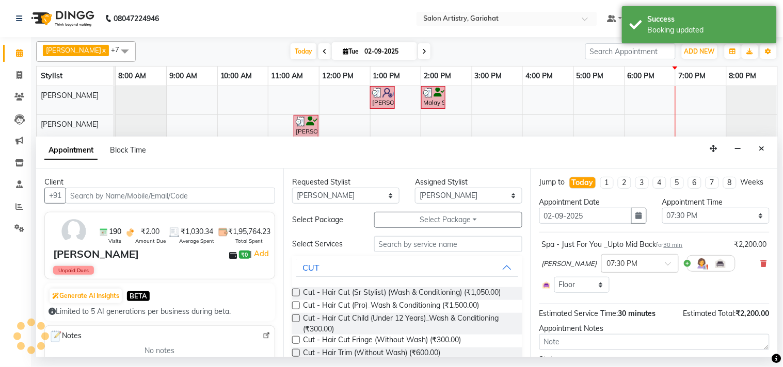
click at [617, 268] on input "text" at bounding box center [629, 262] width 45 height 11
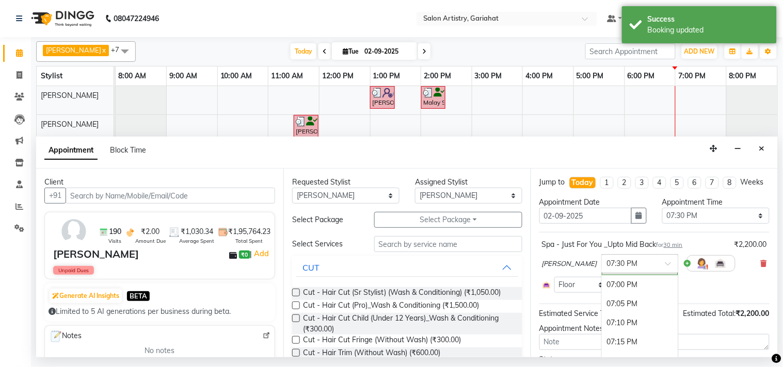
scroll to position [2308, 0]
click at [618, 293] on div "07:00 PM" at bounding box center [639, 283] width 76 height 19
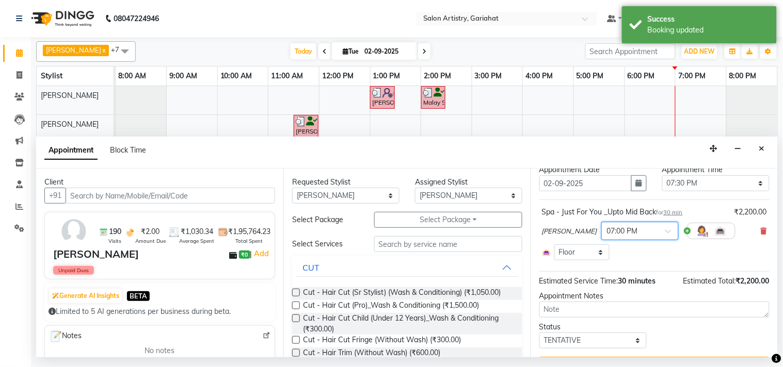
scroll to position [69, 0]
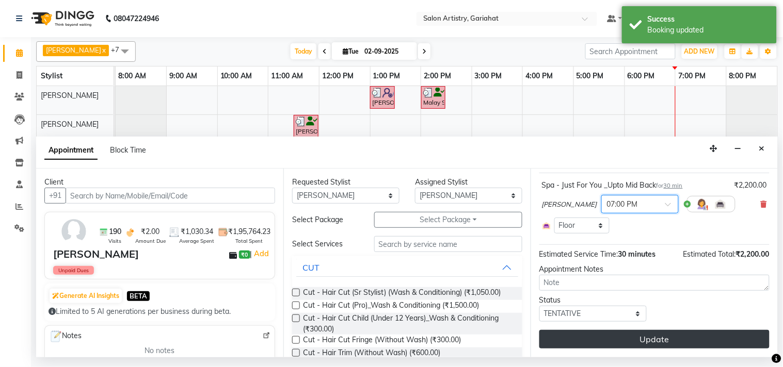
click at [641, 337] on button "Update" at bounding box center [654, 339] width 230 height 19
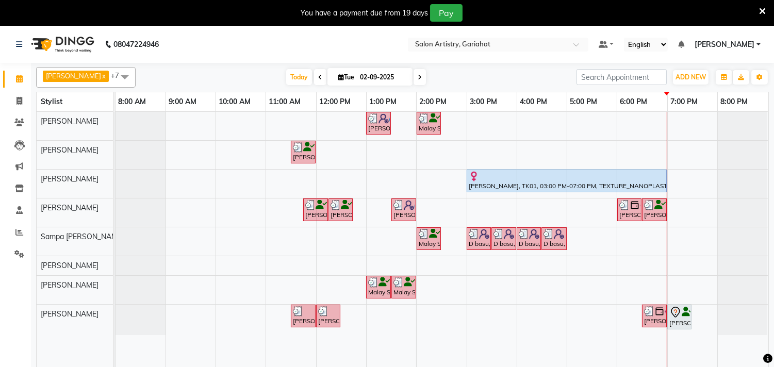
click at [762, 13] on icon at bounding box center [762, 11] width 7 height 9
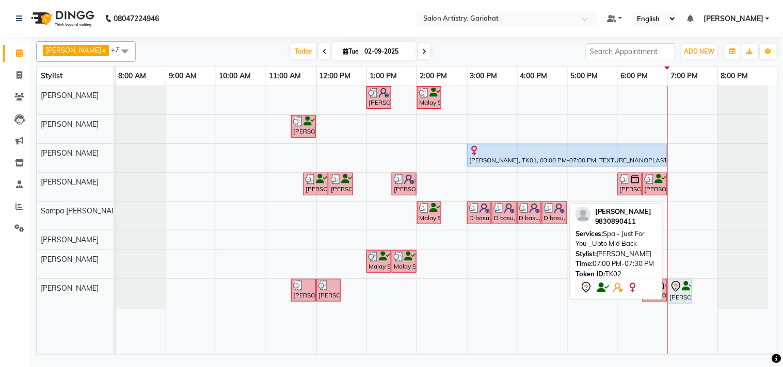
click at [681, 291] on icon at bounding box center [676, 287] width 12 height 12
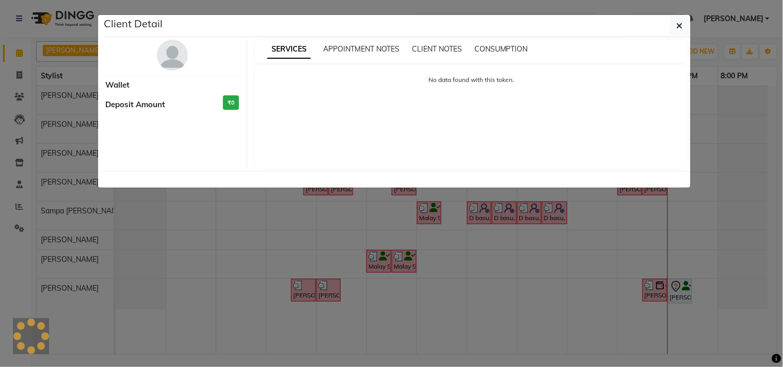
select select "7"
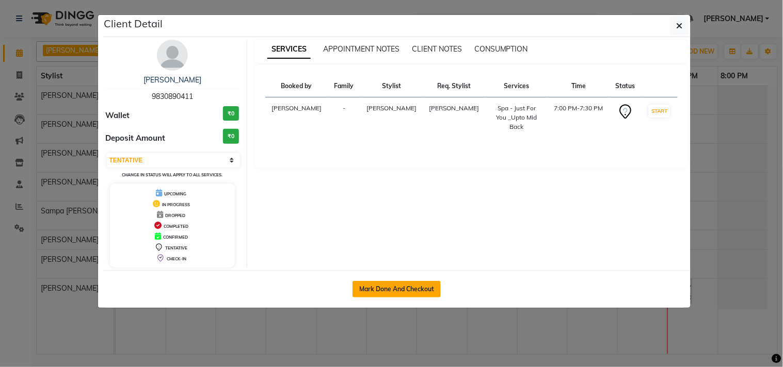
click at [398, 292] on button "Mark Done And Checkout" at bounding box center [396, 289] width 88 height 17
select select "service"
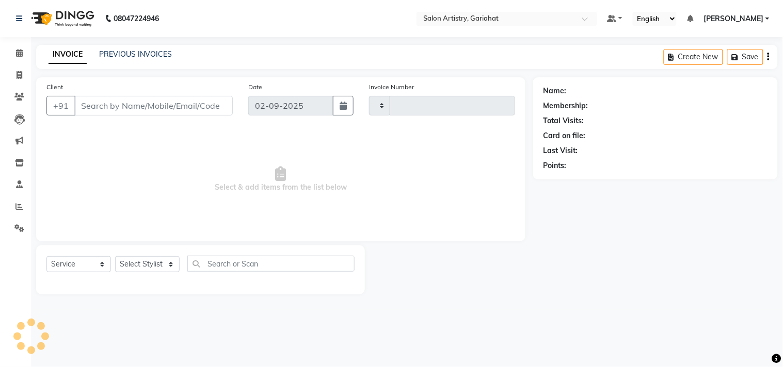
type input "0702"
select select "8368"
type input "9830890411"
select select "88921"
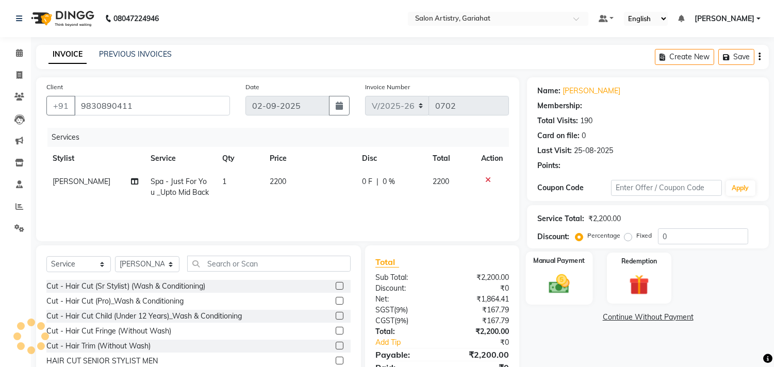
select select "1: Object"
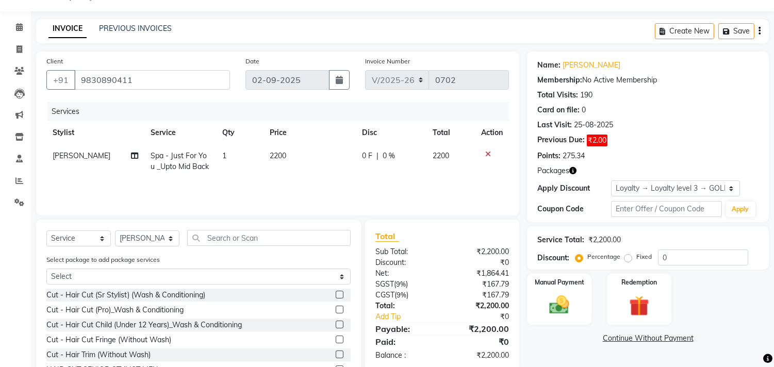
scroll to position [57, 0]
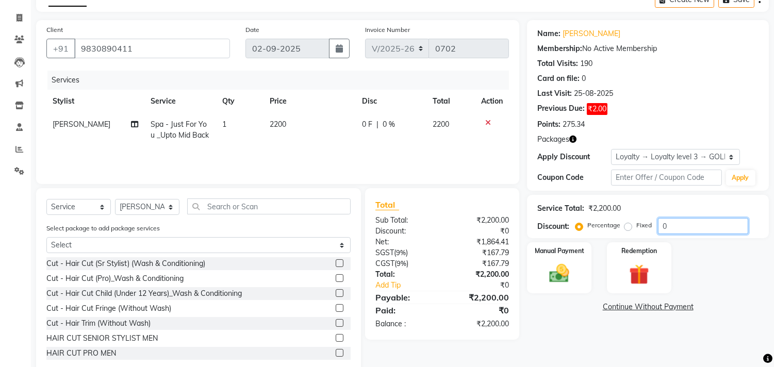
click at [685, 220] on input "0" at bounding box center [703, 226] width 90 height 16
type input "15"
click at [547, 275] on img at bounding box center [560, 274] width 34 height 24
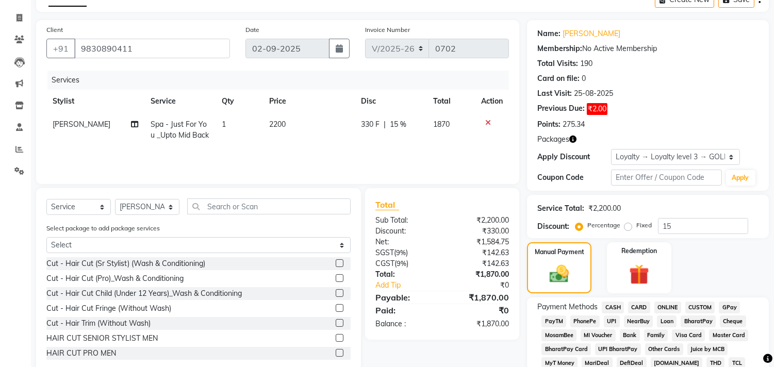
click at [612, 305] on span "CASH" at bounding box center [613, 308] width 22 height 12
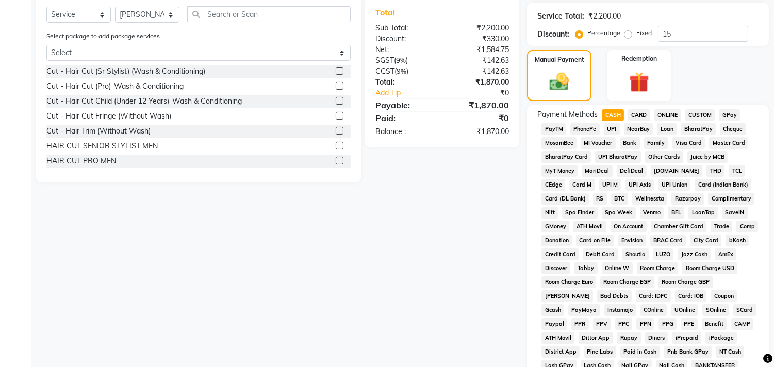
scroll to position [249, 0]
click at [733, 110] on span "GPay" at bounding box center [729, 116] width 21 height 12
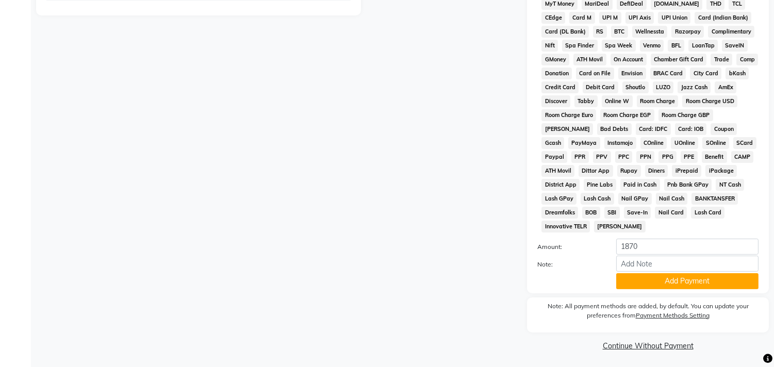
scroll to position [421, 0]
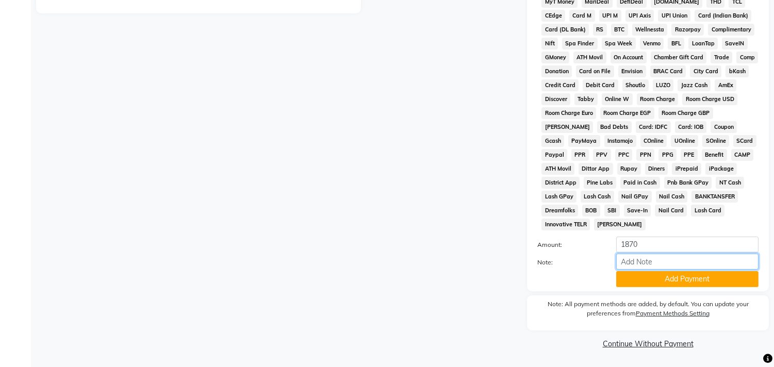
click at [712, 262] on input "Note:" at bounding box center [687, 262] width 142 height 16
type input "9055"
click at [681, 281] on button "Add Payment" at bounding box center [687, 279] width 142 height 16
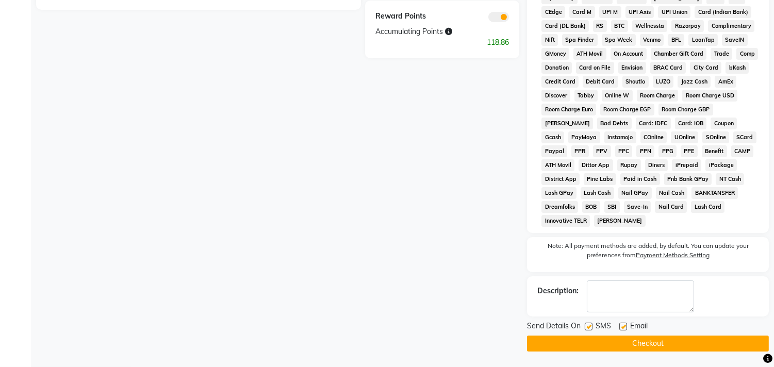
scroll to position [425, 0]
click at [653, 340] on button "Checkout" at bounding box center [648, 344] width 242 height 16
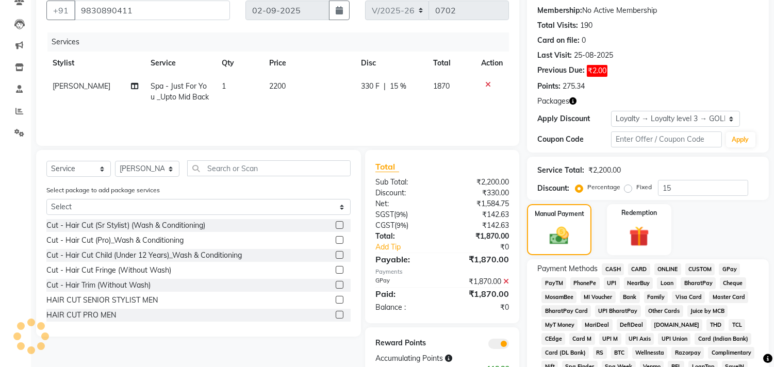
scroll to position [23, 0]
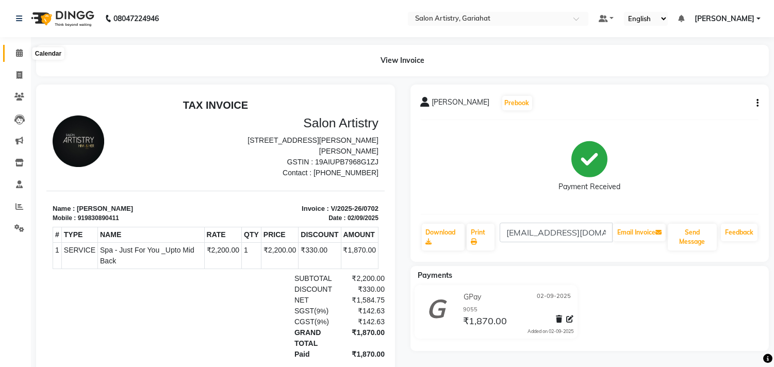
click at [11, 50] on span at bounding box center [19, 53] width 18 height 12
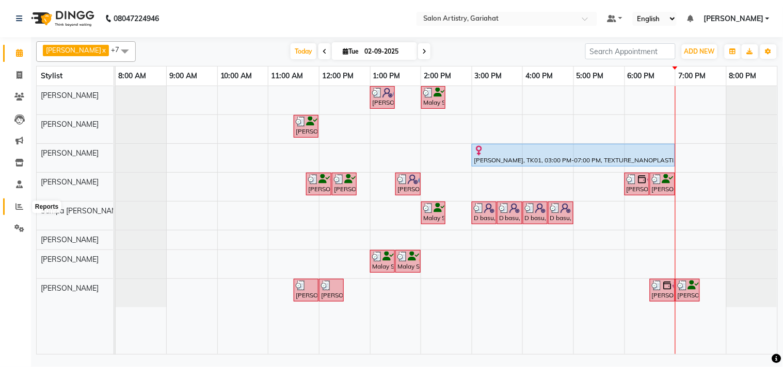
click at [12, 202] on span at bounding box center [19, 207] width 18 height 12
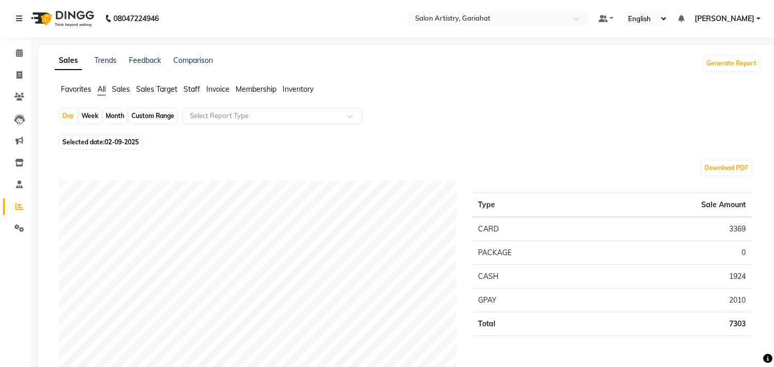
click at [193, 86] on span "Staff" at bounding box center [192, 89] width 17 height 9
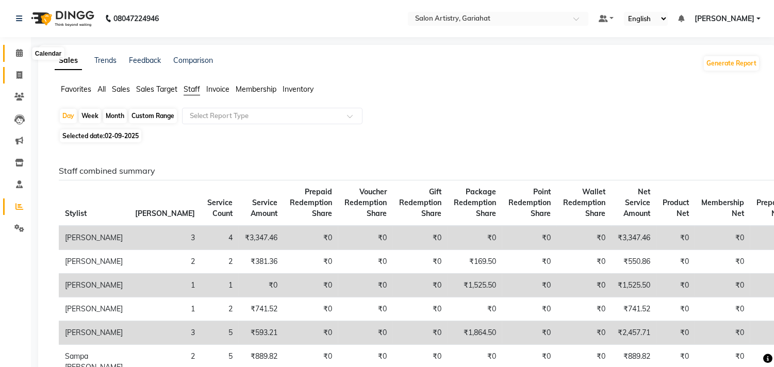
drag, startPoint x: 19, startPoint y: 52, endPoint x: 19, endPoint y: 78, distance: 25.8
click at [19, 52] on icon at bounding box center [19, 53] width 7 height 8
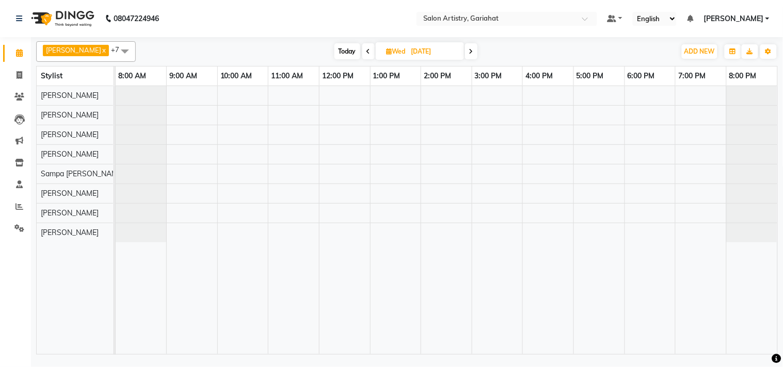
drag, startPoint x: 359, startPoint y: 48, endPoint x: 354, endPoint y: 44, distance: 6.2
click at [366, 48] on icon at bounding box center [368, 51] width 4 height 6
type input "02-09-2025"
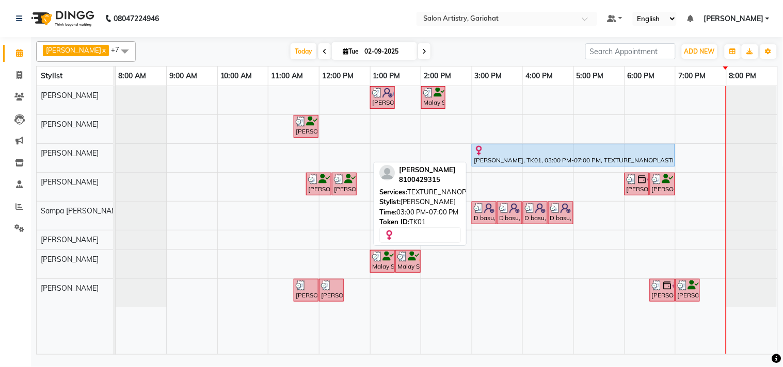
click at [650, 157] on div "[PERSON_NAME], TK01, 03:00 PM-07:00 PM, TEXTURE_NANOPLASTIA_MIDBACK" at bounding box center [573, 155] width 201 height 20
select select "5"
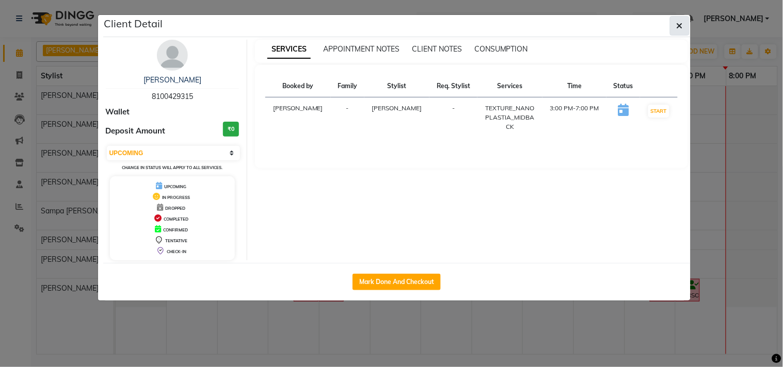
click at [686, 16] on button "button" at bounding box center [680, 26] width 20 height 20
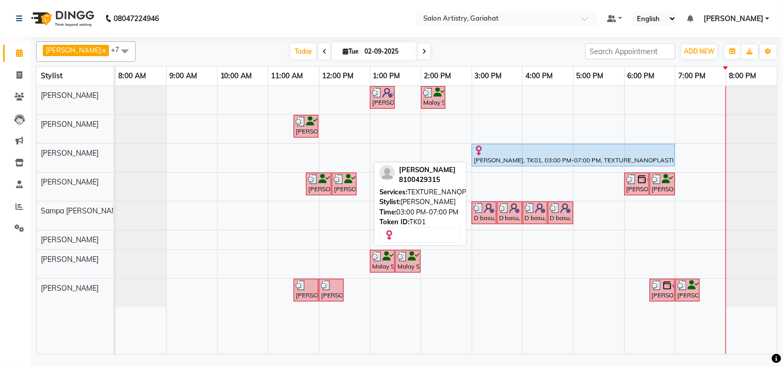
click at [593, 154] on div at bounding box center [573, 150] width 199 height 10
select select "5"
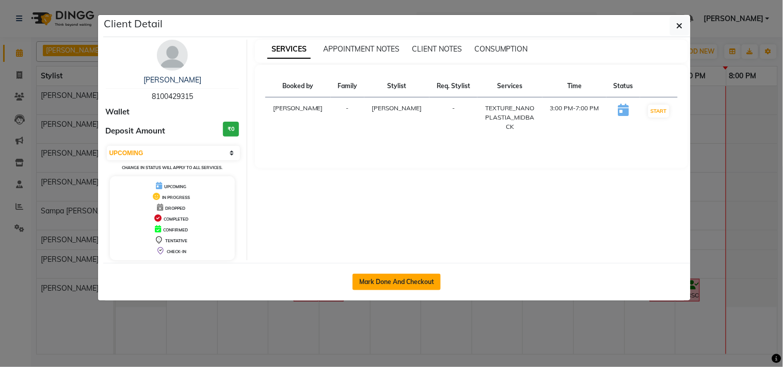
click at [400, 274] on button "Mark Done And Checkout" at bounding box center [396, 282] width 88 height 17
select select "service"
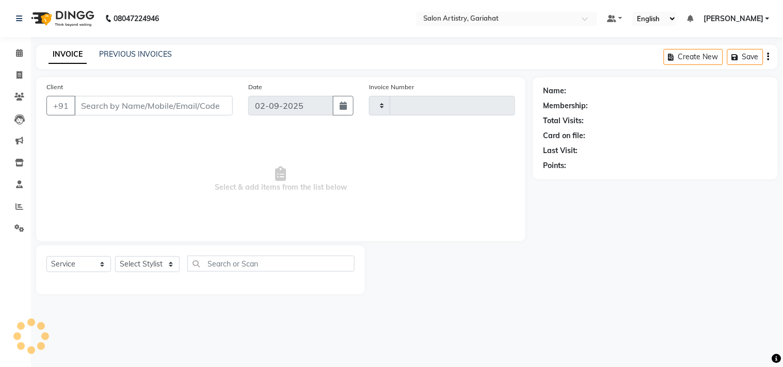
type input "0703"
select select "8368"
type input "8100429315"
select select "82199"
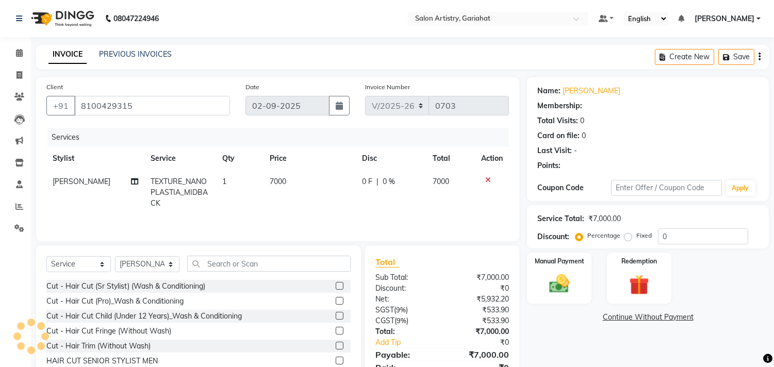
select select "1: Object"
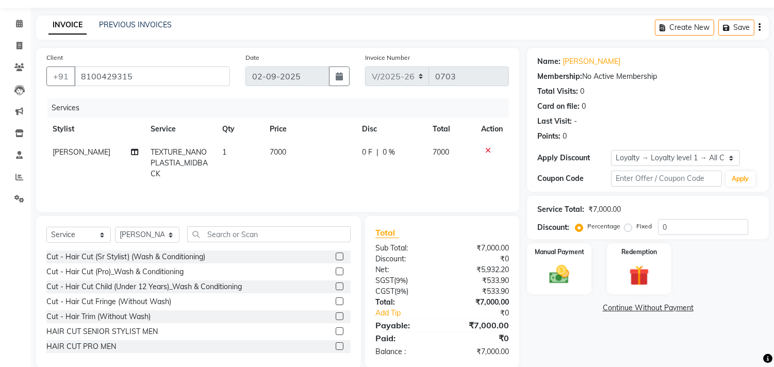
scroll to position [47, 0]
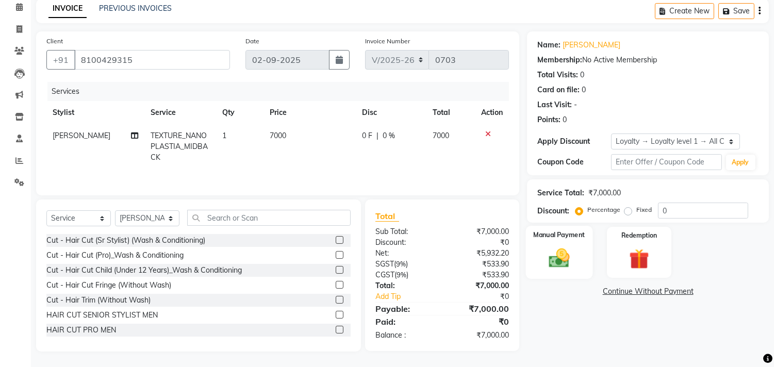
click at [563, 242] on div "Manual Payment" at bounding box center [559, 252] width 67 height 53
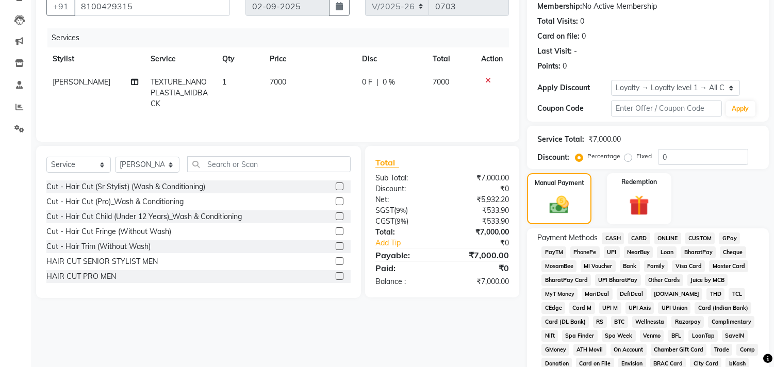
scroll to position [161, 0]
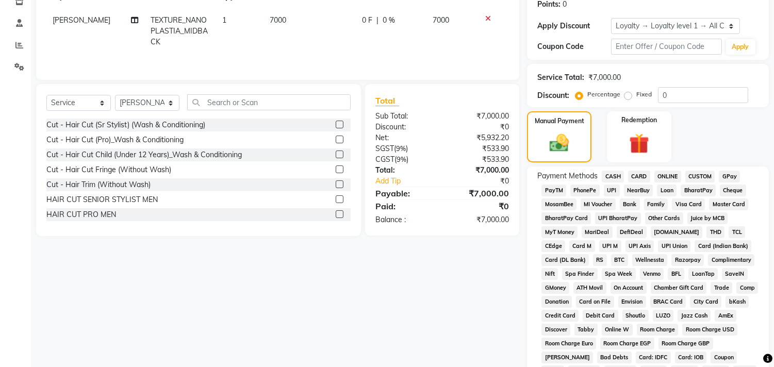
click at [729, 176] on span "GPay" at bounding box center [729, 177] width 21 height 12
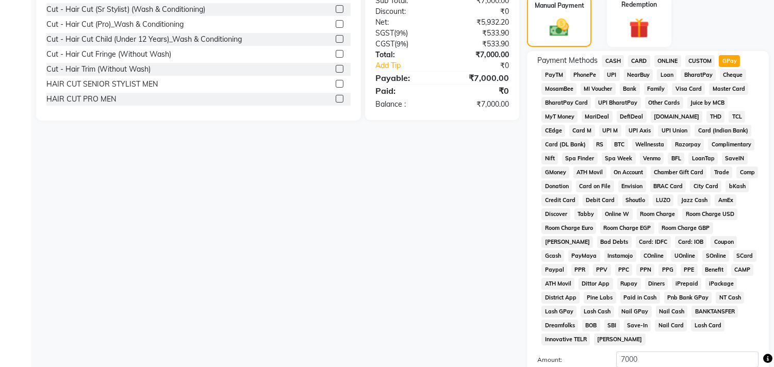
scroll to position [390, 0]
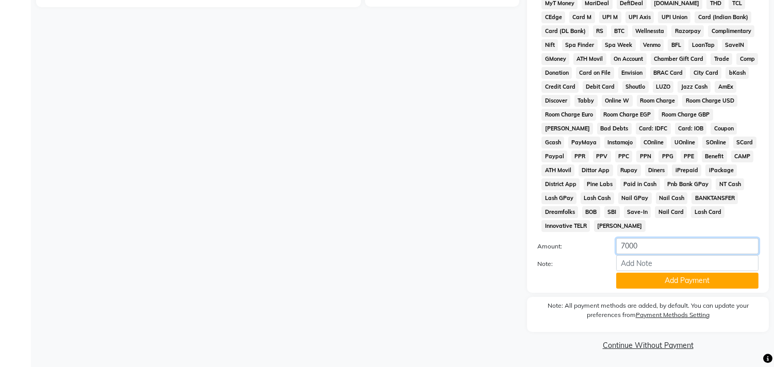
click at [684, 246] on input "7000" at bounding box center [687, 246] width 142 height 16
type input "7"
type input "2000"
click at [694, 267] on input "Note:" at bounding box center [687, 263] width 142 height 16
type input "2205"
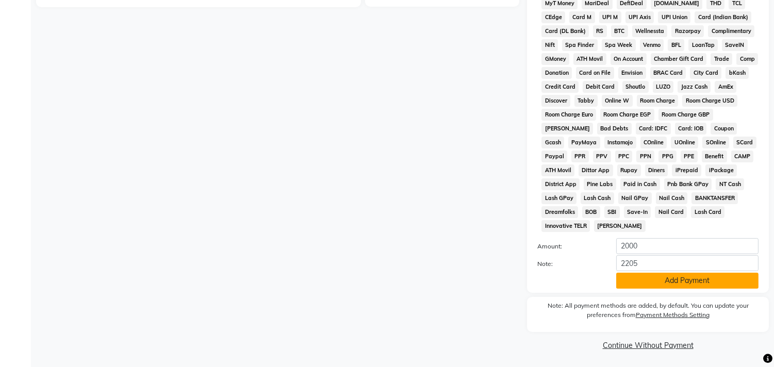
click at [703, 282] on button "Add Payment" at bounding box center [687, 281] width 142 height 16
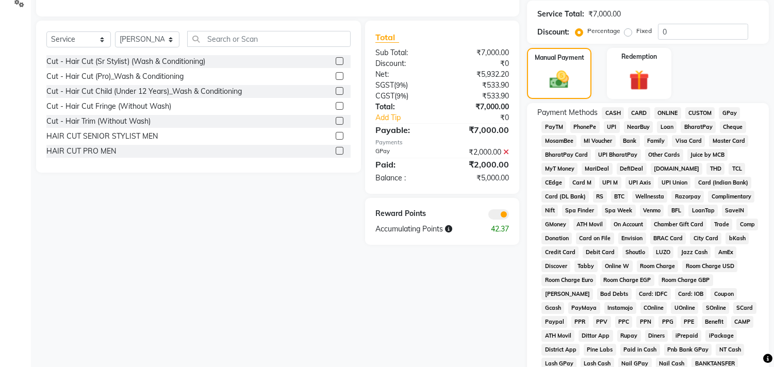
scroll to position [219, 0]
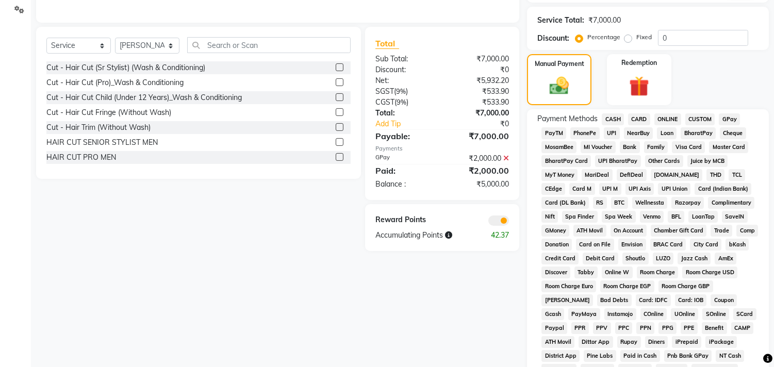
click at [725, 113] on span "GPay" at bounding box center [729, 119] width 21 height 12
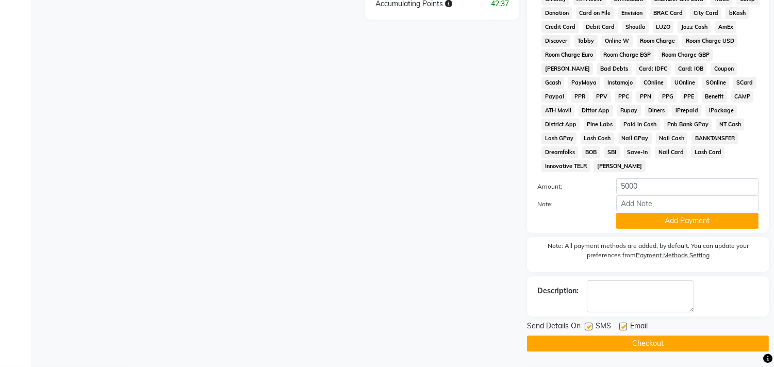
scroll to position [452, 0]
click at [660, 189] on input "5000" at bounding box center [687, 186] width 142 height 16
type input "5"
type input "200"
click at [645, 208] on input "Note:" at bounding box center [687, 204] width 142 height 16
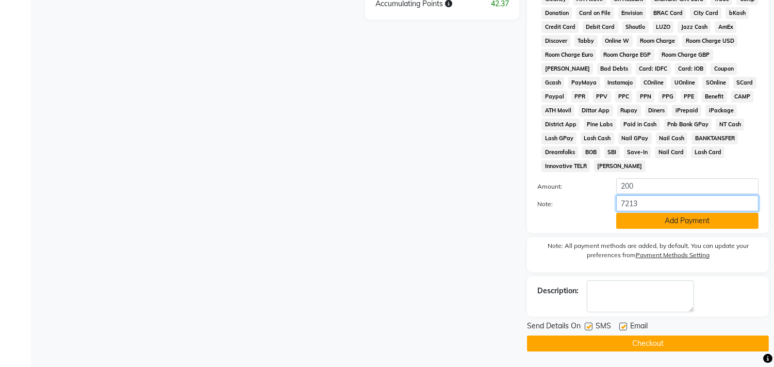
type input "7213"
click at [637, 222] on button "Add Payment" at bounding box center [687, 221] width 142 height 16
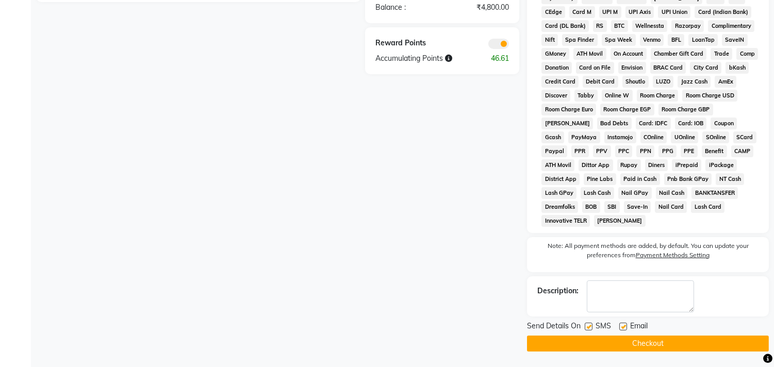
scroll to position [225, 0]
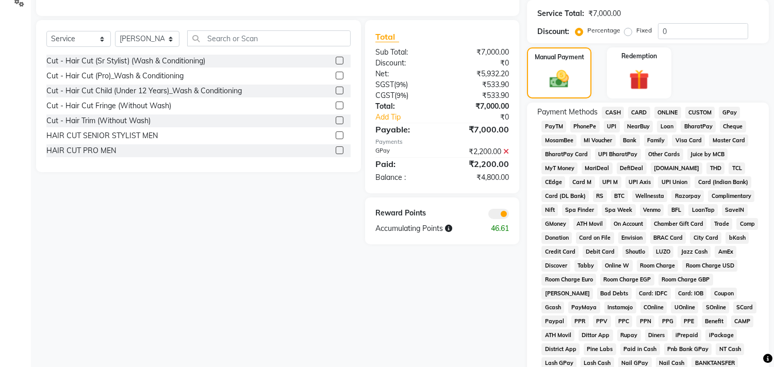
click at [735, 105] on div "Payment Methods CASH CARD ONLINE CUSTOM GPay PayTM PhonePe UPI NearBuy Loan Bha…" at bounding box center [648, 253] width 242 height 301
click at [725, 109] on span "GPay" at bounding box center [729, 113] width 21 height 12
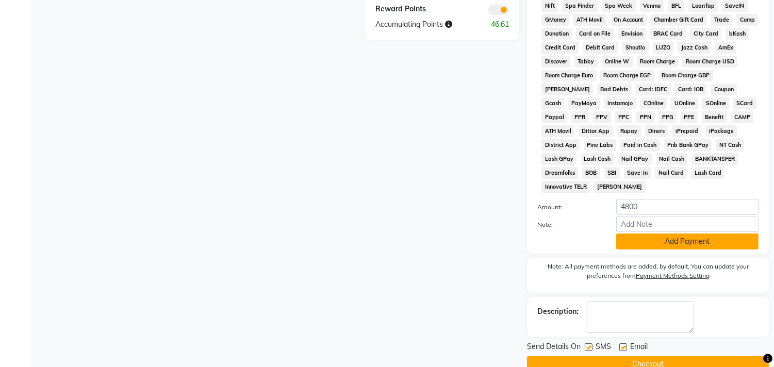
scroll to position [452, 0]
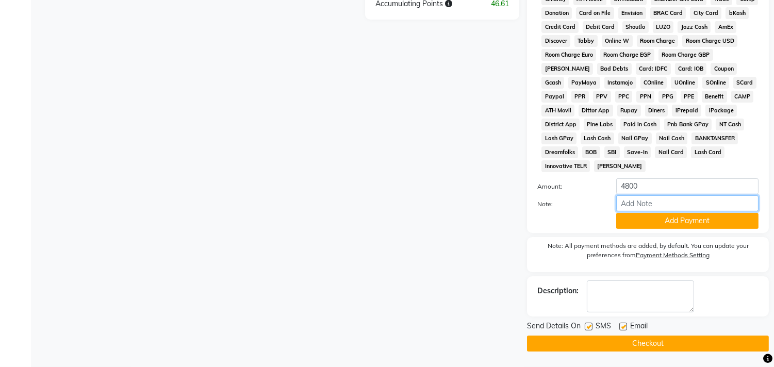
click at [657, 207] on input "Note:" at bounding box center [687, 204] width 142 height 16
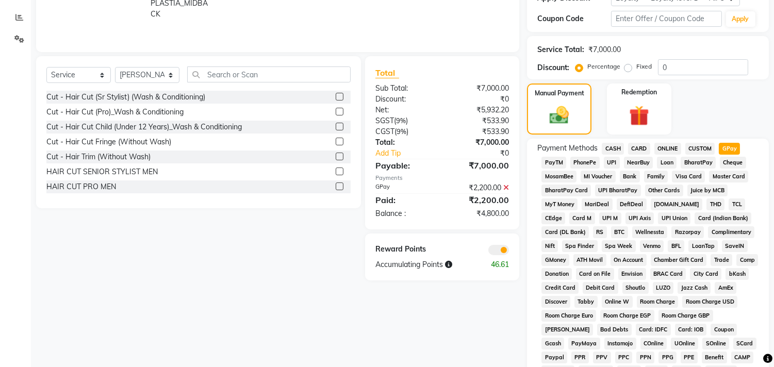
scroll to position [166, 0]
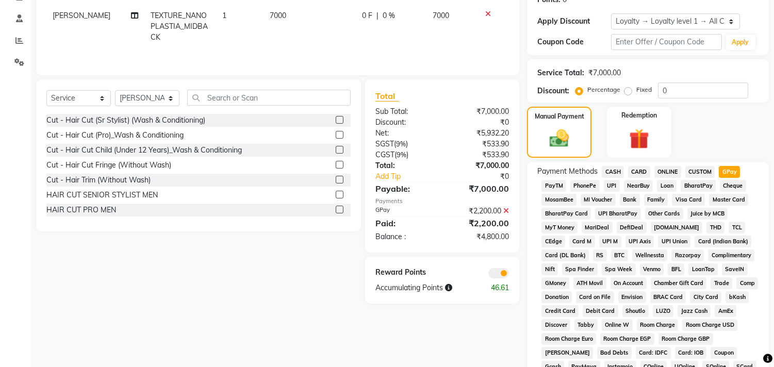
click at [507, 209] on icon at bounding box center [506, 210] width 6 height 7
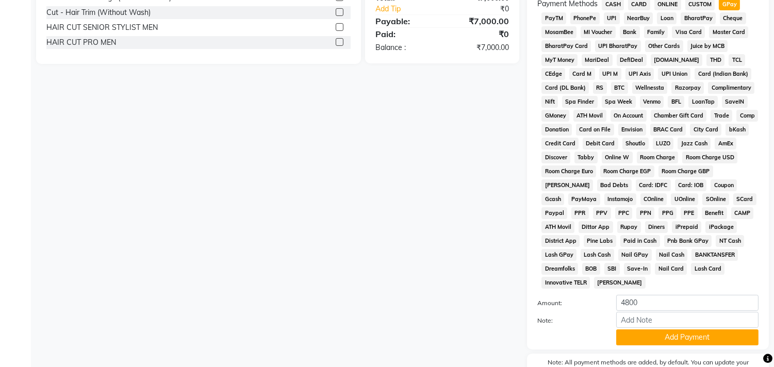
scroll to position [222, 0]
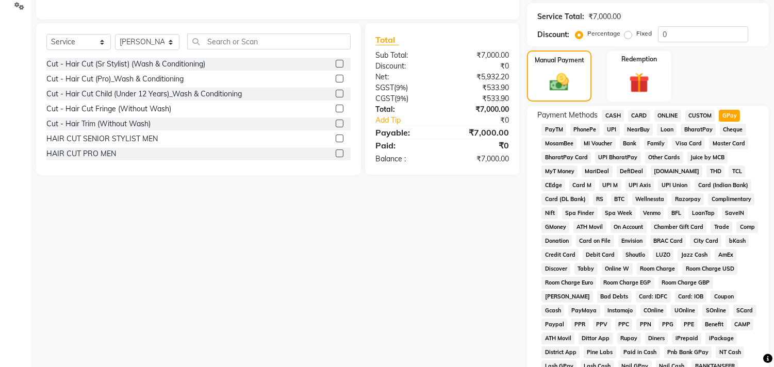
click at [657, 110] on span "ONLINE" at bounding box center [668, 116] width 27 height 12
click at [721, 112] on span "GPay" at bounding box center [729, 116] width 21 height 12
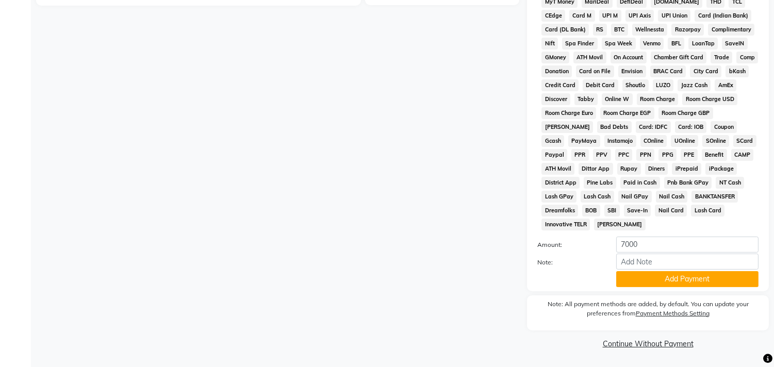
scroll to position [394, 0]
click at [682, 238] on input "7000" at bounding box center [687, 245] width 142 height 16
type input "7"
type input "2"
click at [668, 244] on input "number" at bounding box center [687, 245] width 142 height 16
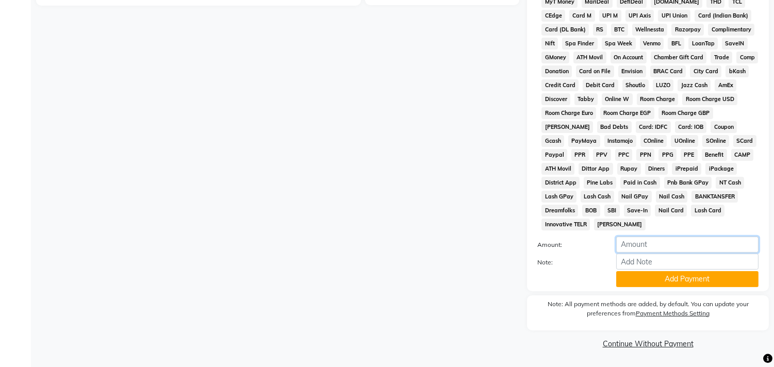
click at [664, 245] on input "number" at bounding box center [687, 245] width 142 height 16
type input "6"
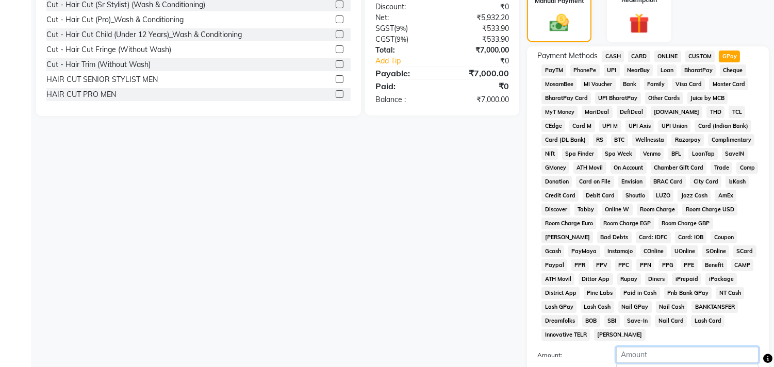
scroll to position [280, 0]
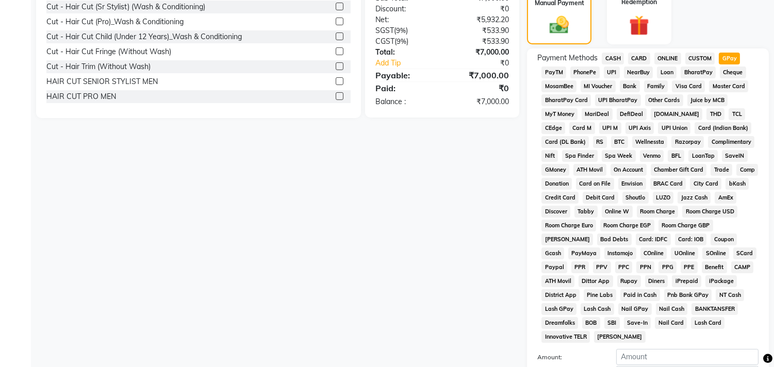
click at [604, 105] on span "UPI BharatPay" at bounding box center [618, 100] width 46 height 12
type input "7000"
click at [723, 56] on span "GPay" at bounding box center [729, 59] width 21 height 12
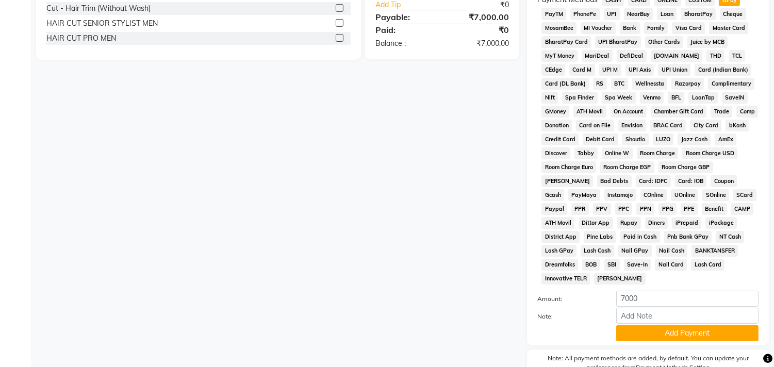
scroll to position [394, 0]
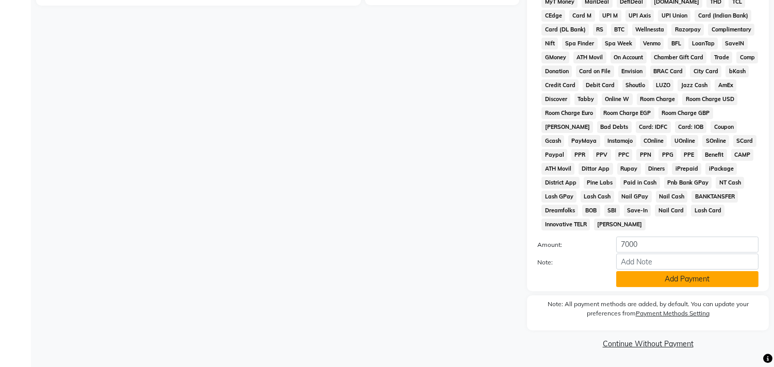
click at [645, 274] on button "Add Payment" at bounding box center [687, 279] width 142 height 16
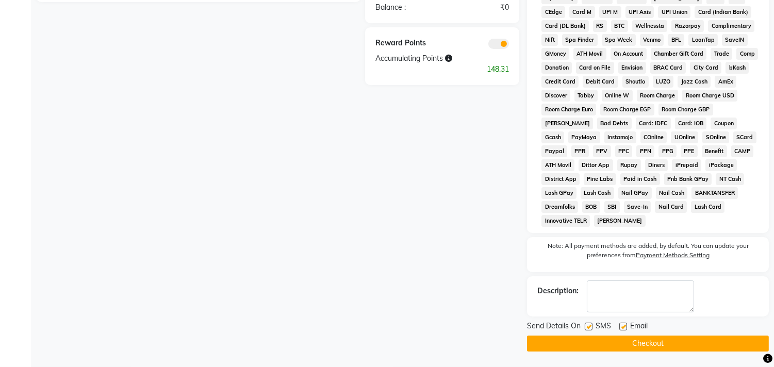
click at [573, 341] on button "Checkout" at bounding box center [648, 344] width 242 height 16
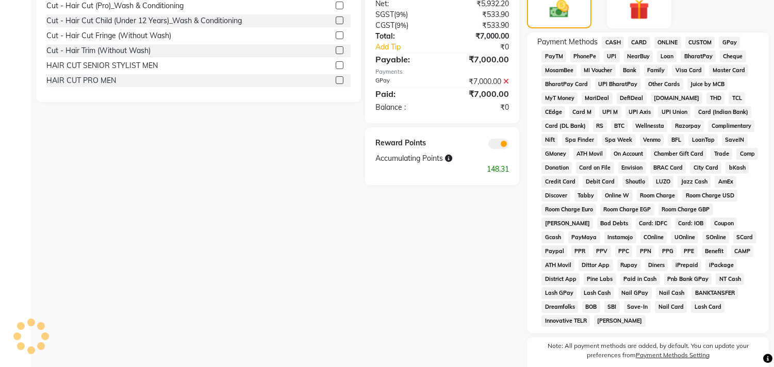
scroll to position [168, 0]
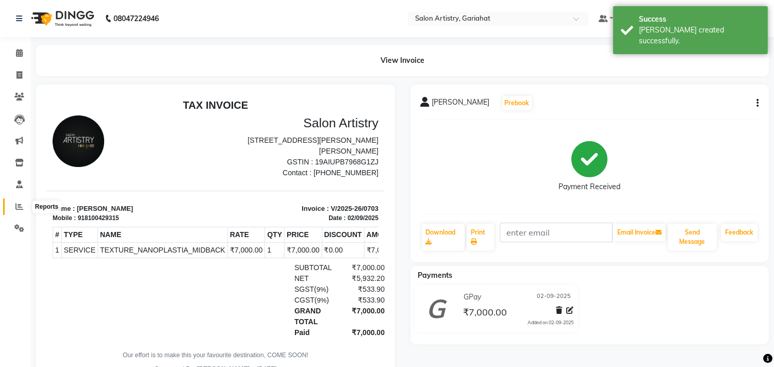
click at [18, 209] on icon at bounding box center [19, 207] width 8 height 8
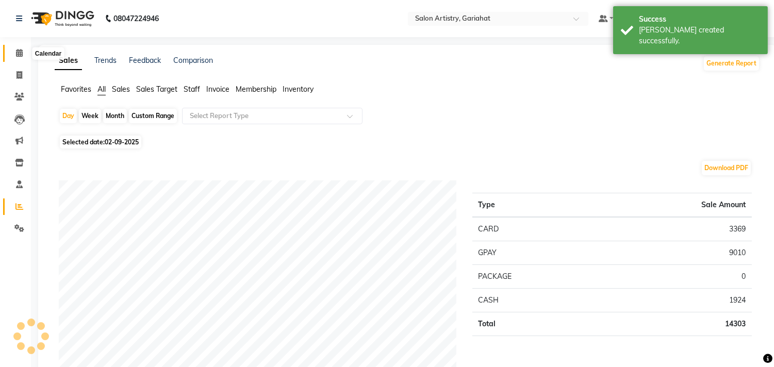
click at [13, 53] on span at bounding box center [19, 53] width 18 height 12
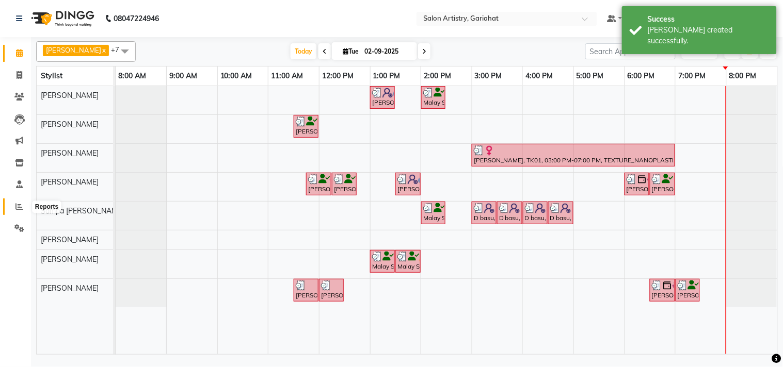
click at [26, 203] on span at bounding box center [19, 207] width 18 height 12
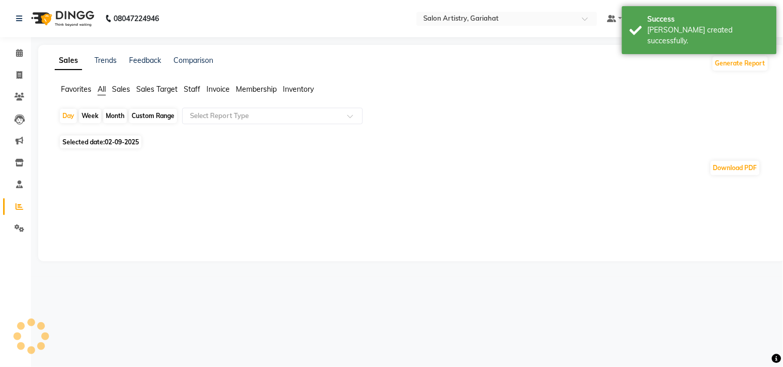
click at [199, 90] on span "Staff" at bounding box center [192, 89] width 17 height 9
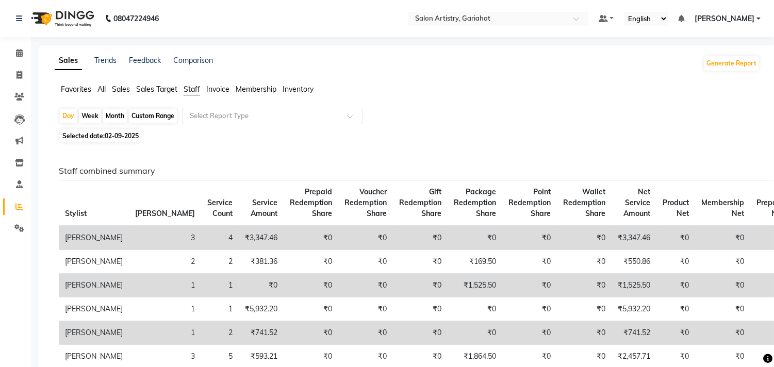
click at [93, 89] on ul "Favorites All Sales Sales Target Staff Invoice Membership Inventory" at bounding box center [408, 89] width 706 height 11
click at [102, 88] on span "All" at bounding box center [101, 89] width 8 height 9
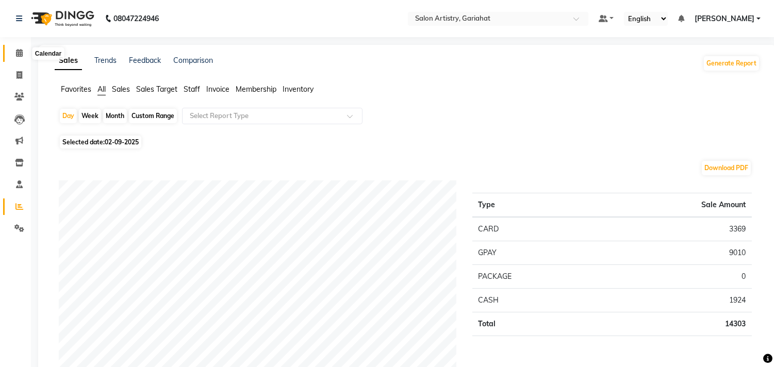
click at [23, 52] on span at bounding box center [19, 53] width 18 height 12
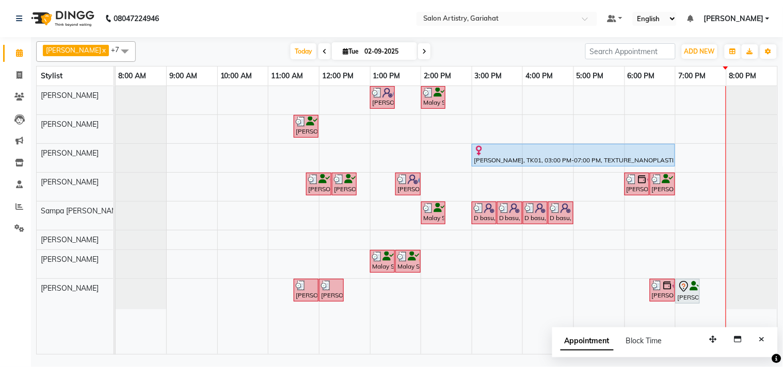
click at [422, 53] on icon at bounding box center [424, 51] width 4 height 6
type input "[DATE]"
